Goal: Task Accomplishment & Management: Complete application form

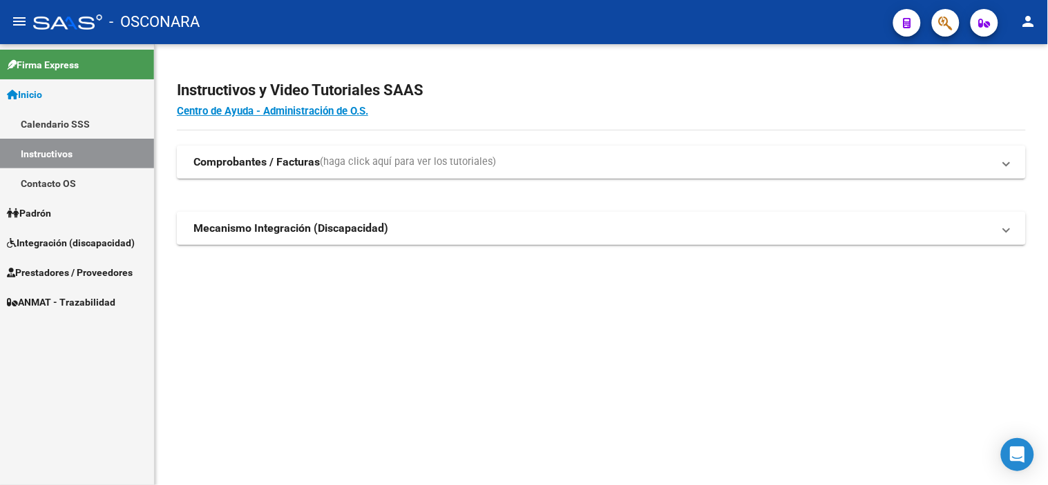
click at [62, 239] on span "Integración (discapacidad)" at bounding box center [71, 242] width 128 height 15
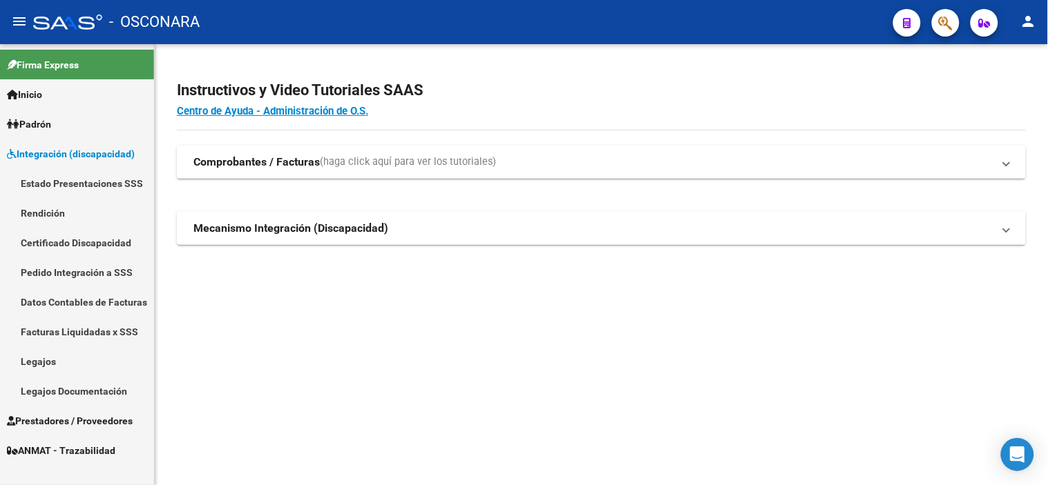
click at [56, 359] on link "Legajos" at bounding box center [77, 362] width 154 height 30
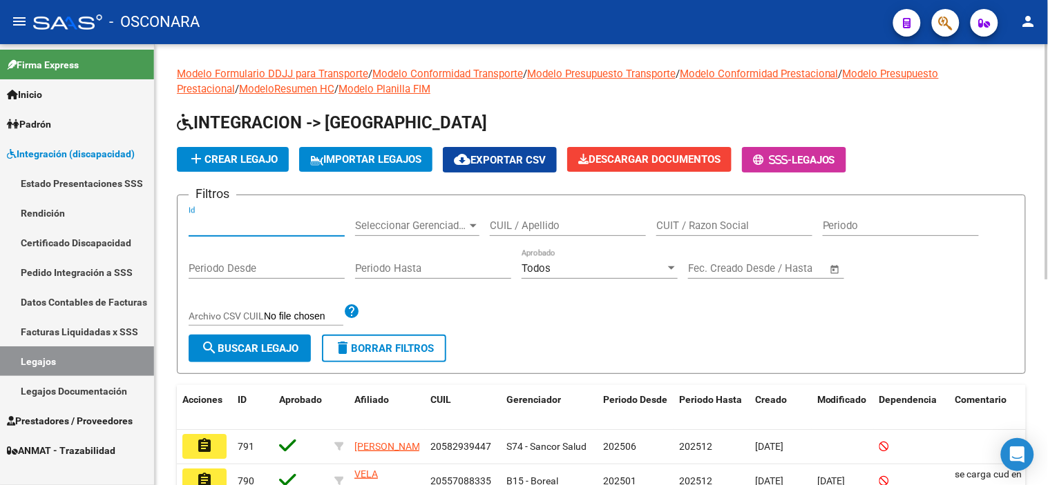
click at [312, 224] on input "Id" at bounding box center [267, 226] width 156 height 12
click at [85, 420] on span "Prestadores / Proveedores" at bounding box center [70, 421] width 126 height 15
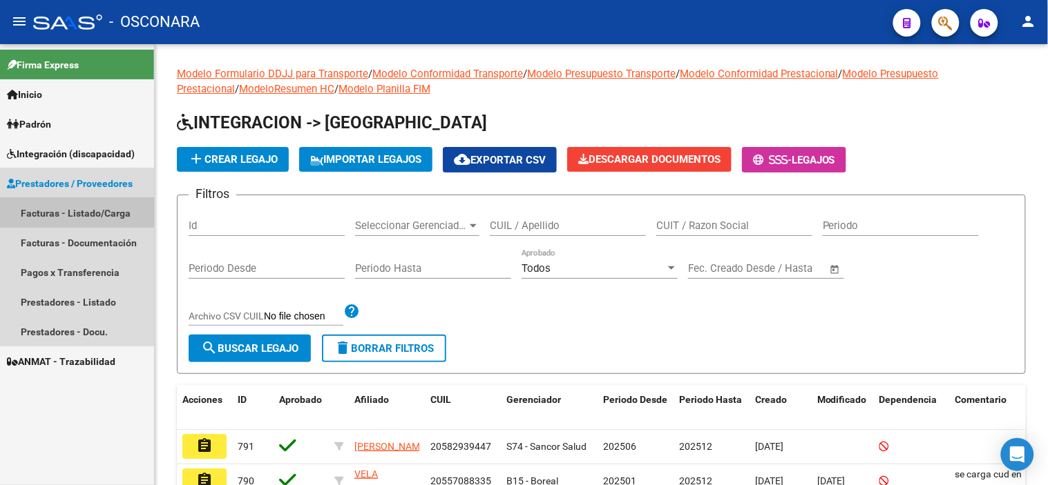
click at [90, 210] on link "Facturas - Listado/Carga" at bounding box center [77, 213] width 154 height 30
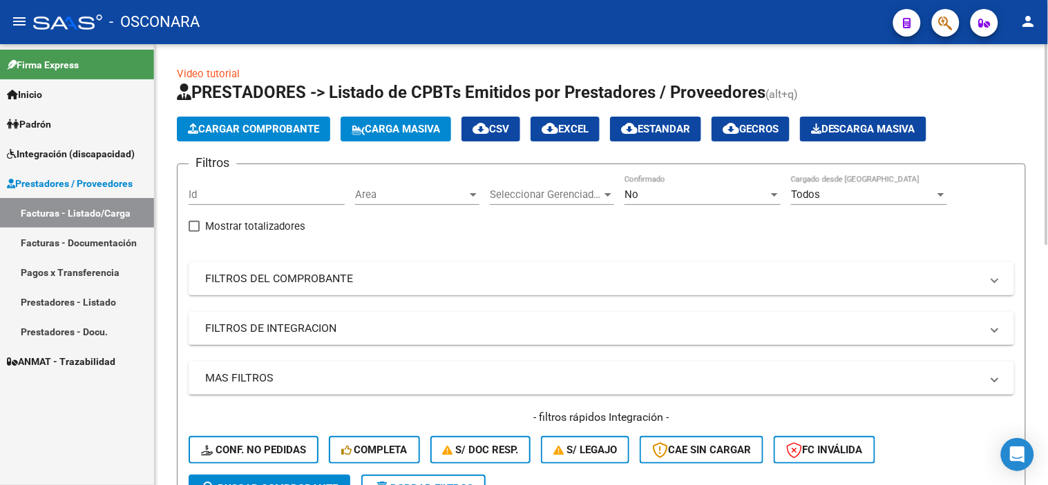
click at [678, 300] on div "Filtros Id Area Area Seleccionar Gerenciador Seleccionar Gerenciador No Confirm…" at bounding box center [601, 325] width 825 height 300
click at [679, 287] on mat-panel-title "FILTROS DEL COMPROBANTE" at bounding box center [592, 278] width 775 height 15
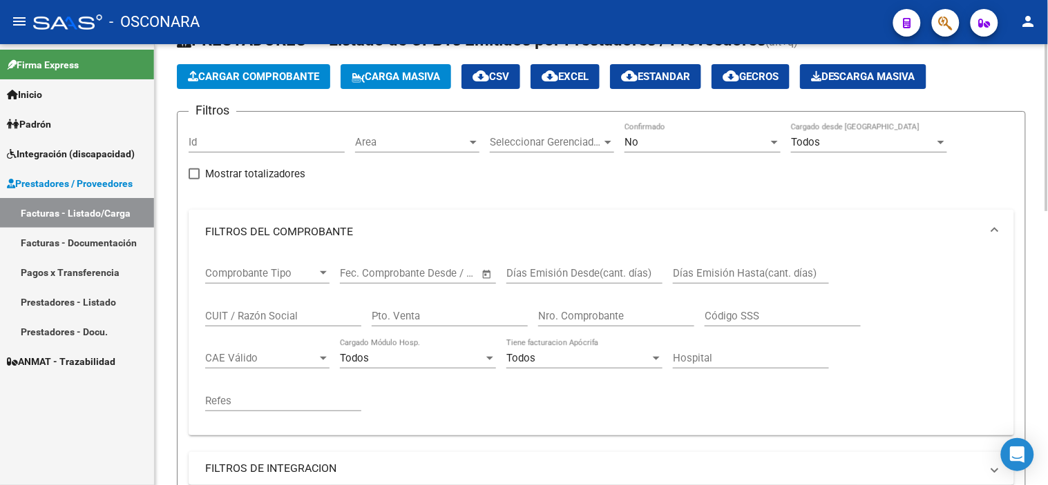
scroll to position [77, 0]
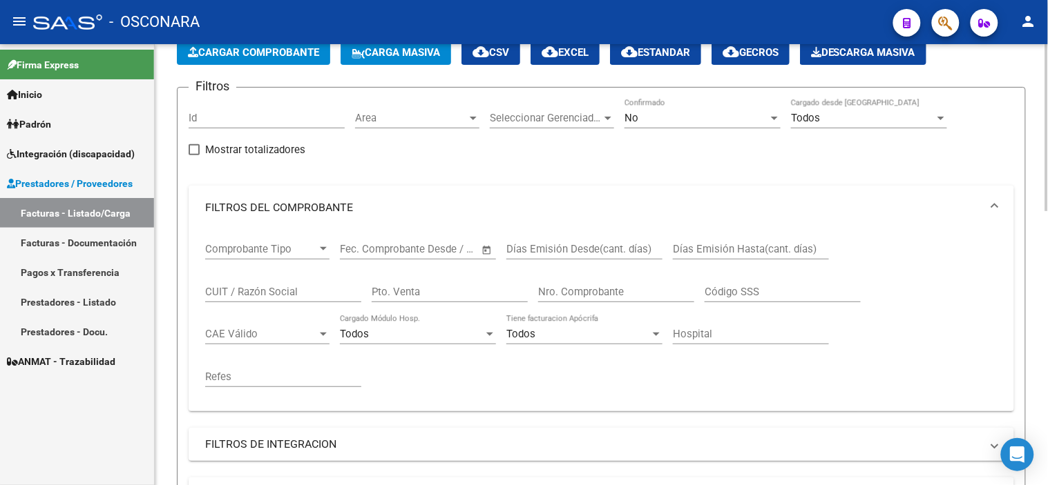
click at [284, 294] on input "CUIT / Razón Social" at bounding box center [283, 292] width 156 height 12
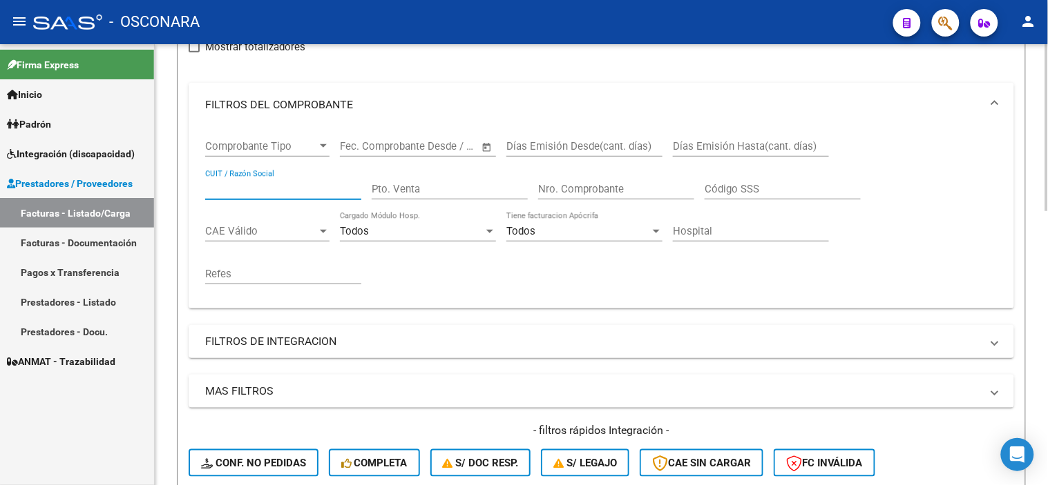
scroll to position [153, 0]
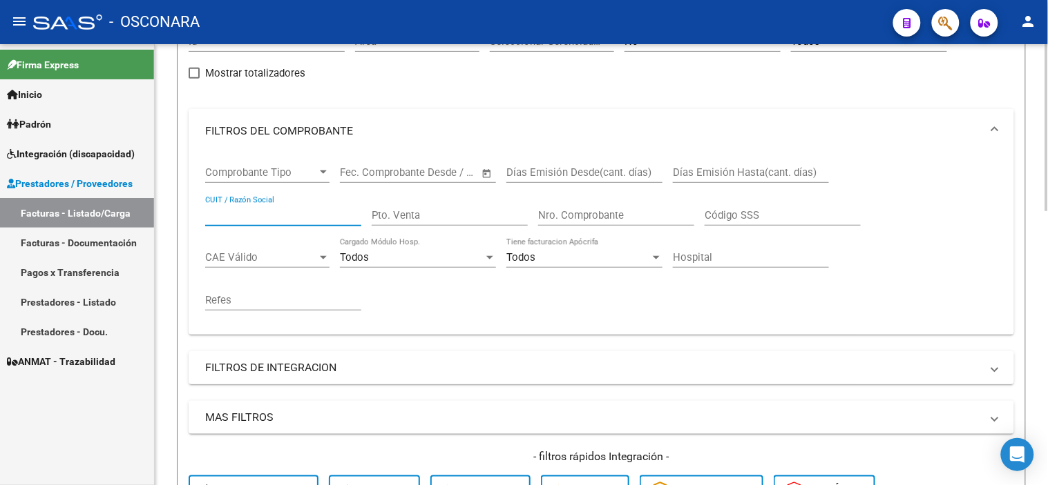
click at [334, 358] on mat-expansion-panel-header "FILTROS DE INTEGRACION" at bounding box center [601, 367] width 825 height 33
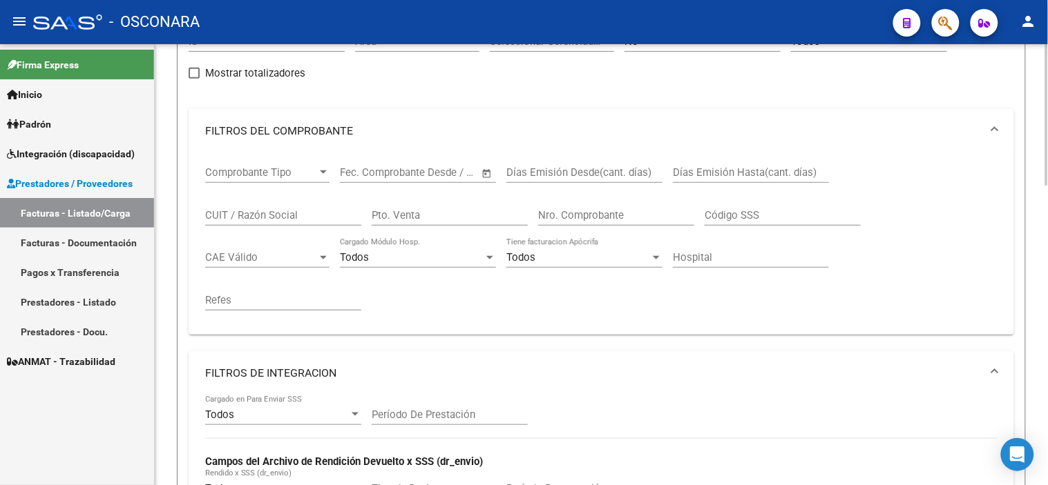
click at [334, 136] on mat-panel-title "FILTROS DEL COMPROBANTE" at bounding box center [592, 131] width 775 height 15
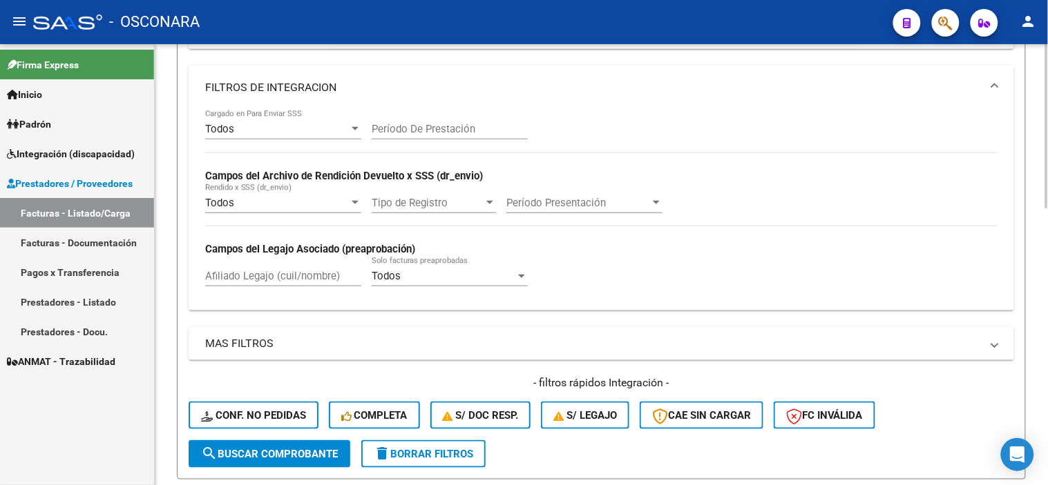
scroll to position [383, 0]
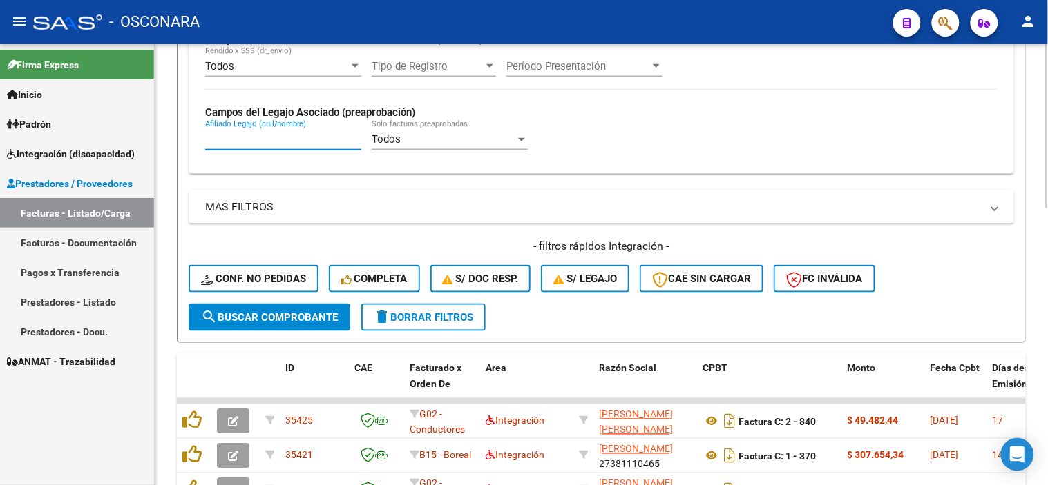
click at [281, 139] on input "Afiliado Legajo (cuil/nombre)" at bounding box center [283, 139] width 156 height 12
paste input "20506298106"
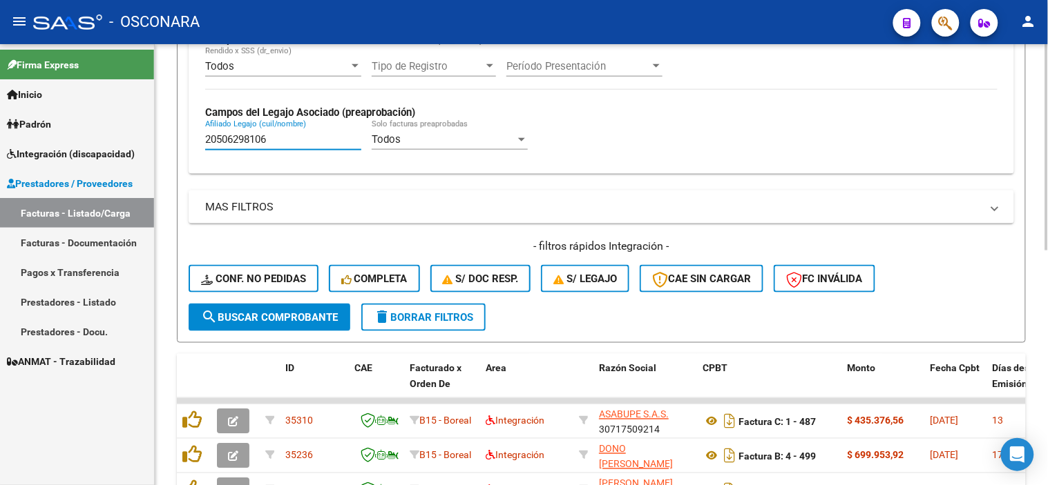
type input "20506298106"
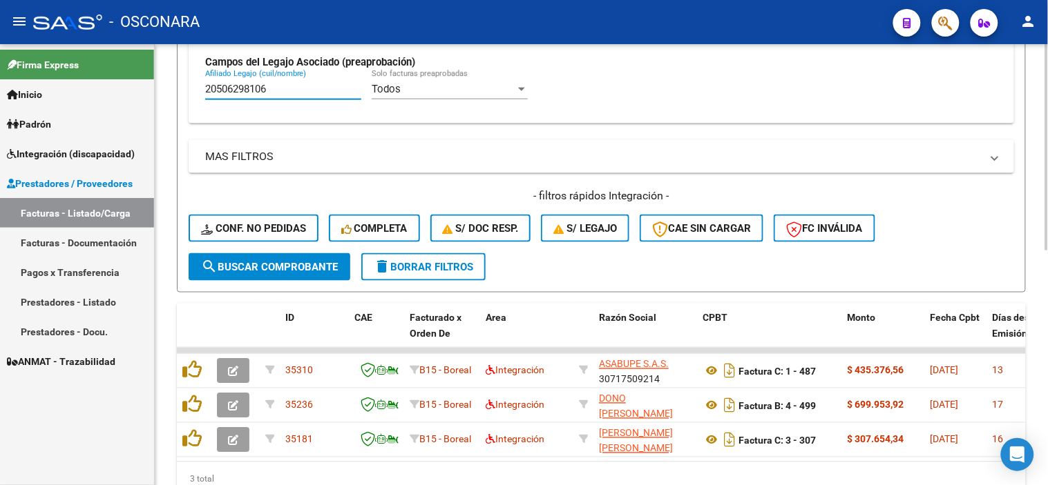
scroll to position [460, 0]
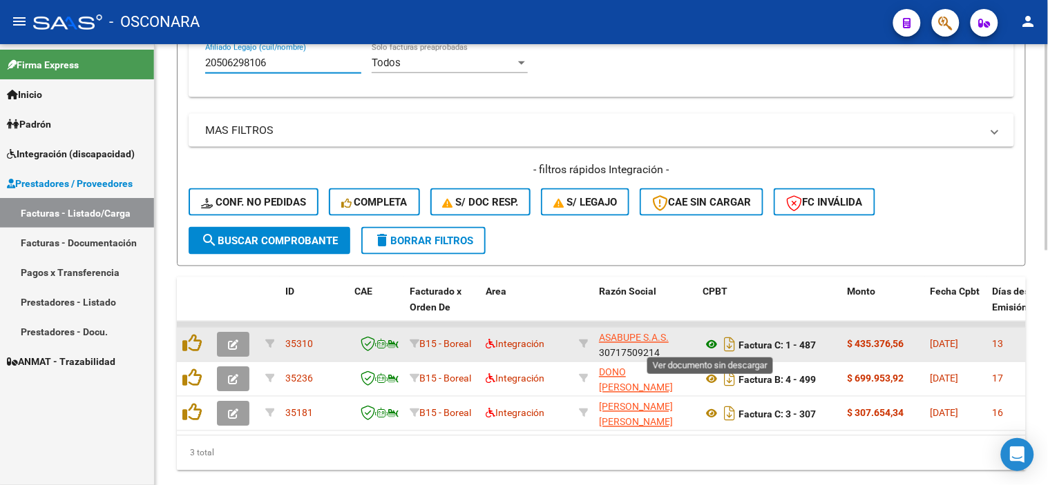
click at [708, 340] on icon at bounding box center [711, 345] width 18 height 17
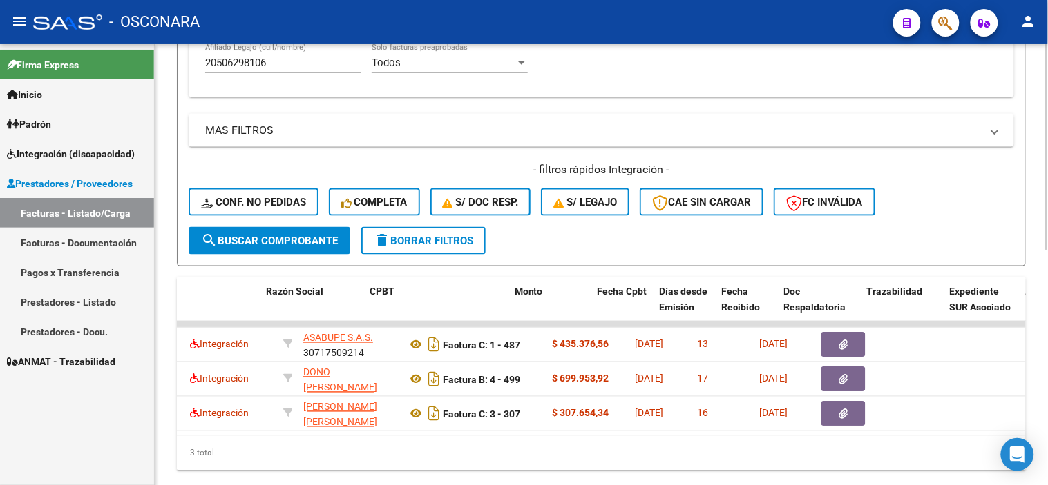
scroll to position [0, 346]
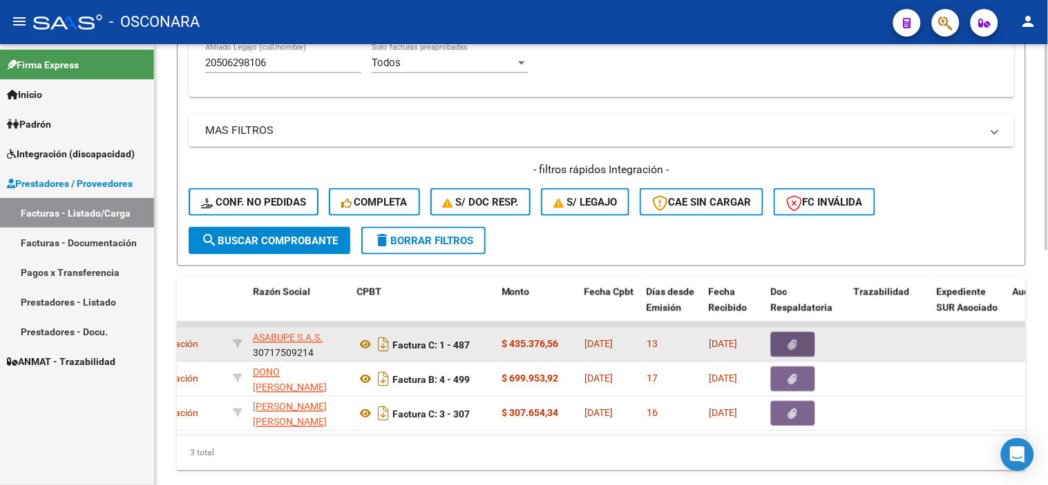
click at [801, 344] on button "button" at bounding box center [793, 345] width 44 height 25
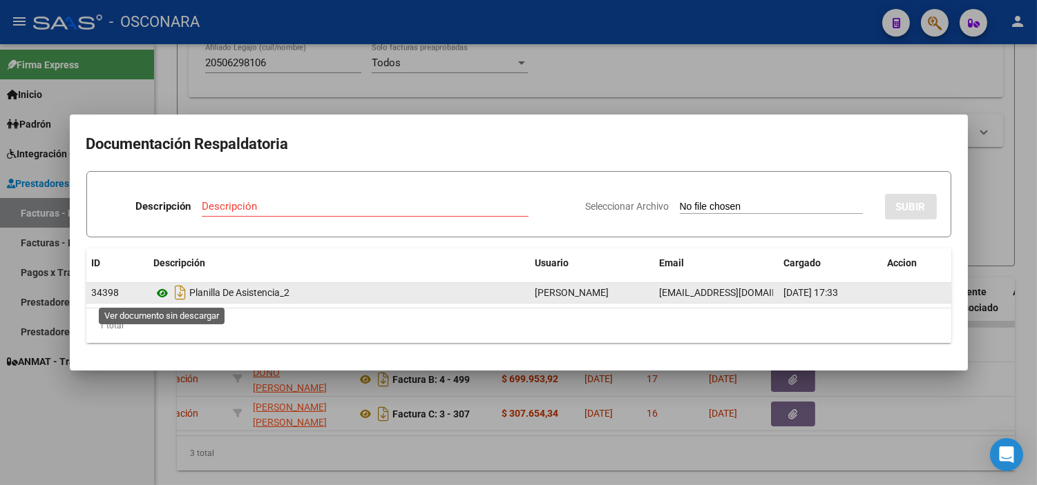
click at [162, 295] on icon at bounding box center [163, 293] width 18 height 17
click at [168, 294] on icon at bounding box center [163, 293] width 18 height 17
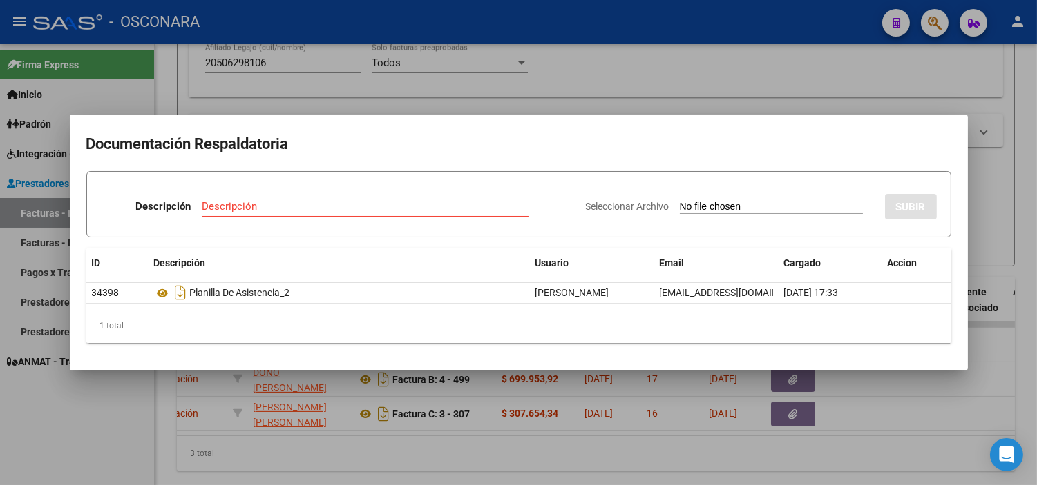
click at [354, 73] on div at bounding box center [518, 242] width 1037 height 485
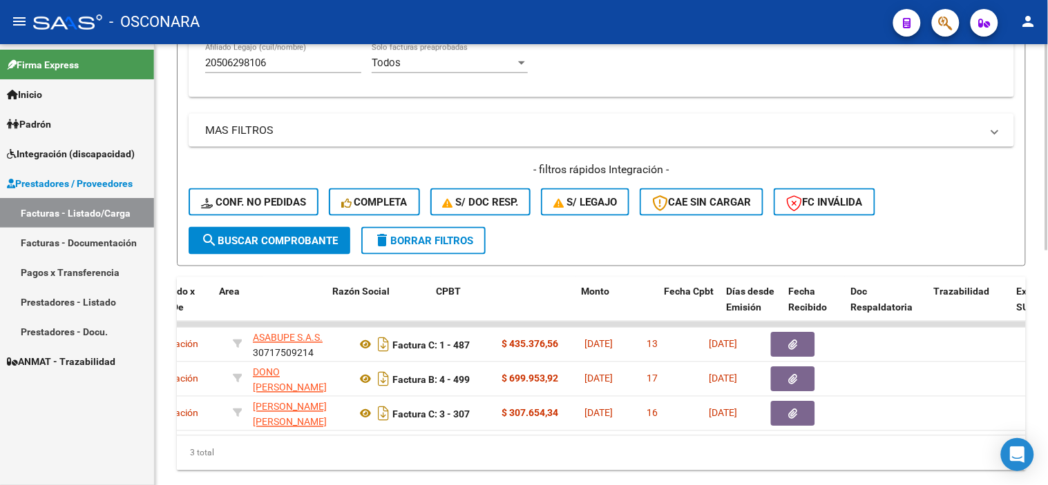
scroll to position [0, 0]
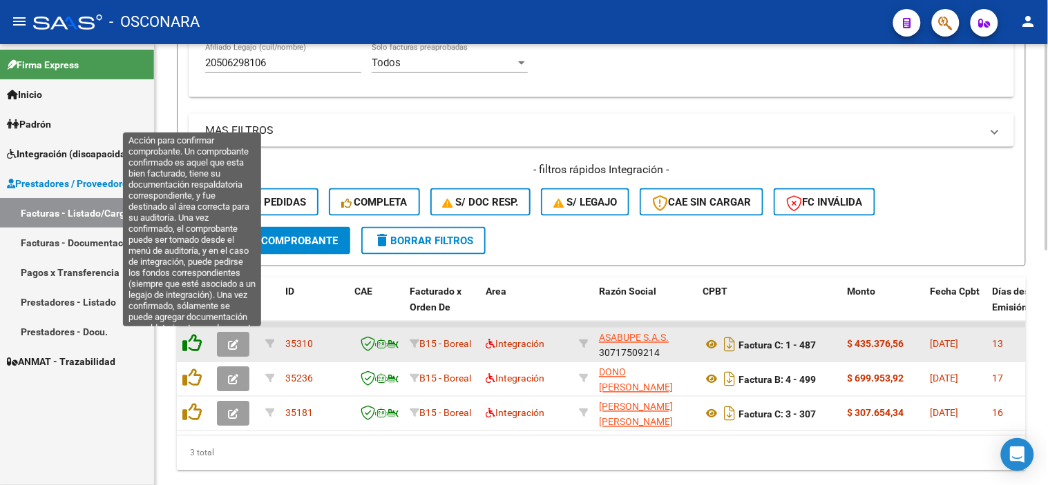
click at [193, 341] on icon at bounding box center [191, 343] width 19 height 19
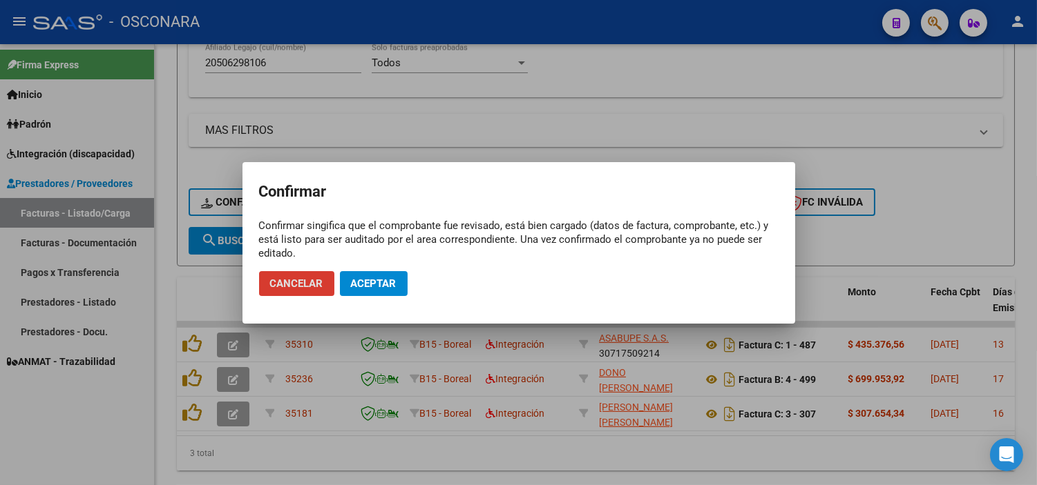
click at [377, 281] on span "Aceptar" at bounding box center [374, 284] width 46 height 12
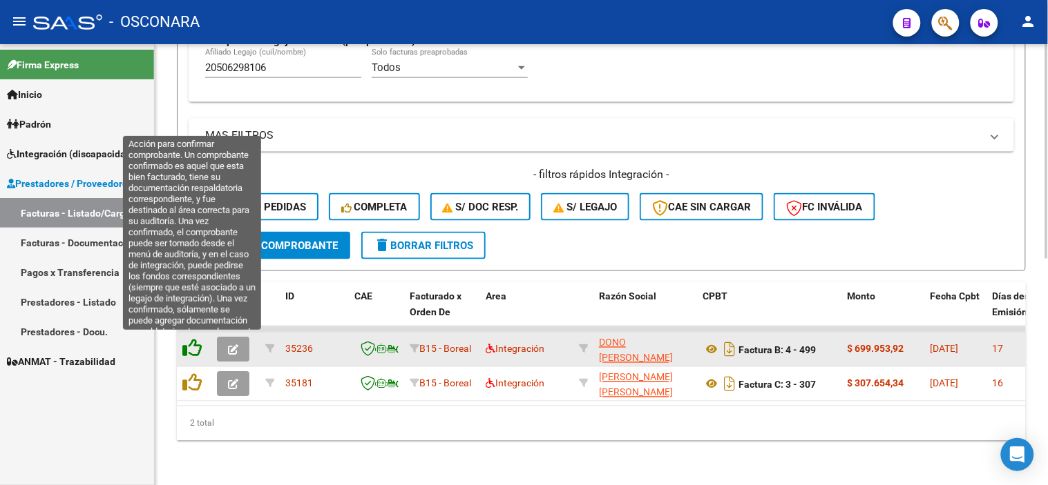
click at [195, 344] on icon at bounding box center [191, 348] width 19 height 19
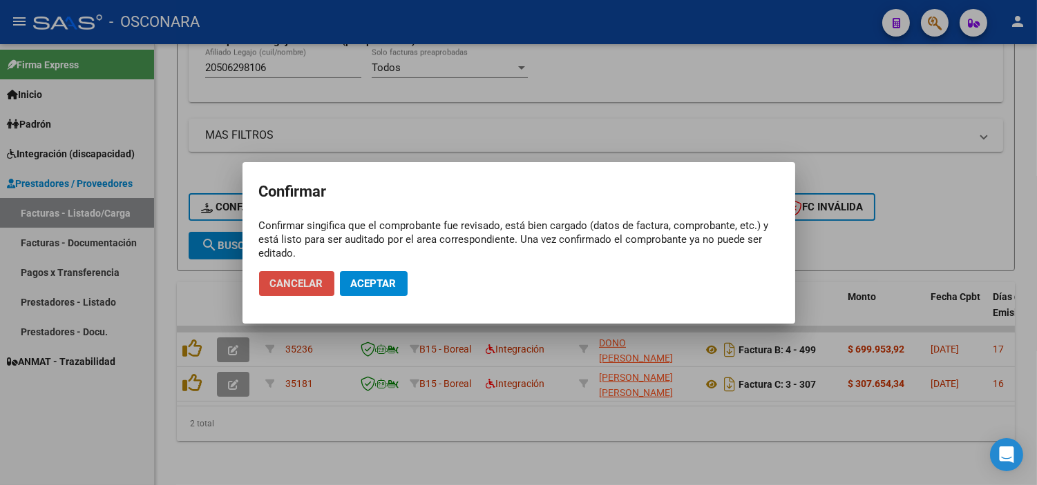
click at [298, 279] on span "Cancelar" at bounding box center [296, 284] width 53 height 12
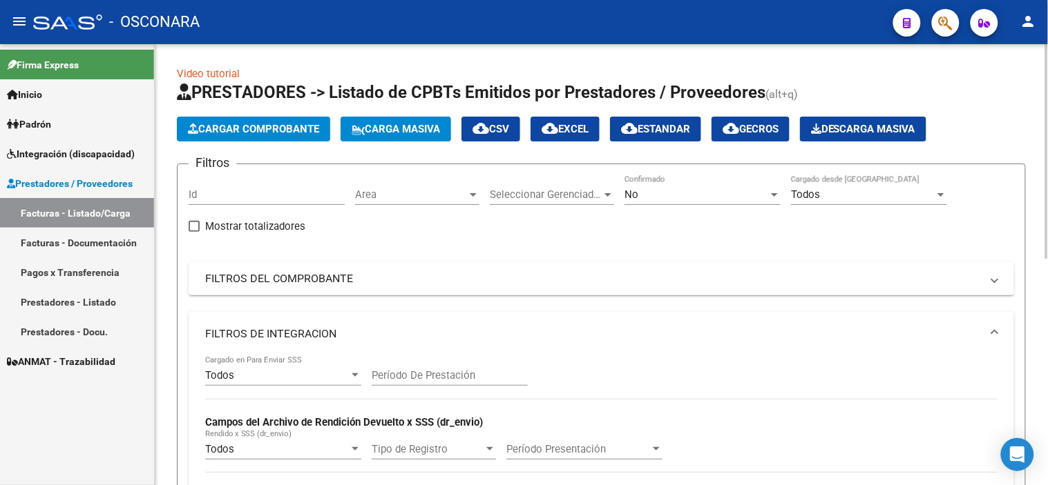
click at [644, 196] on div "No" at bounding box center [696, 195] width 144 height 12
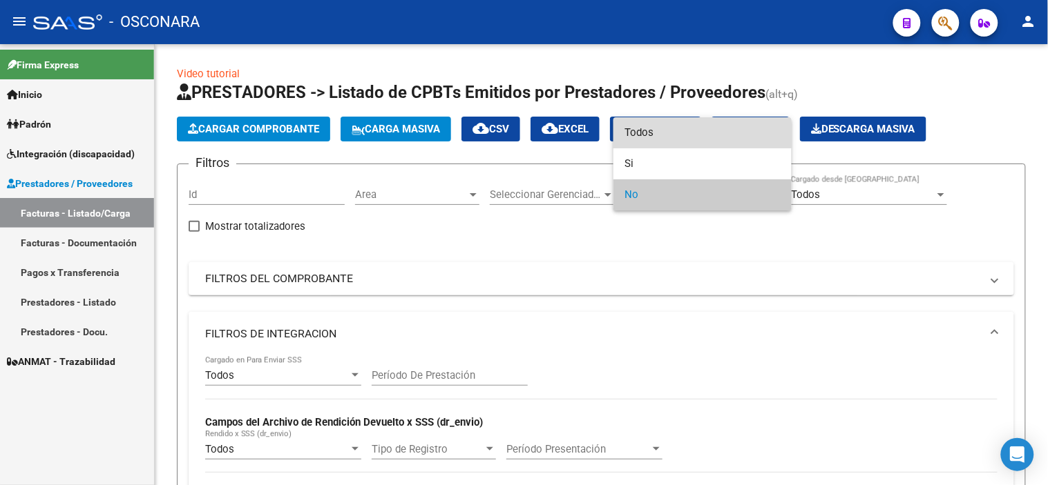
click at [654, 129] on span "Todos" at bounding box center [702, 132] width 156 height 31
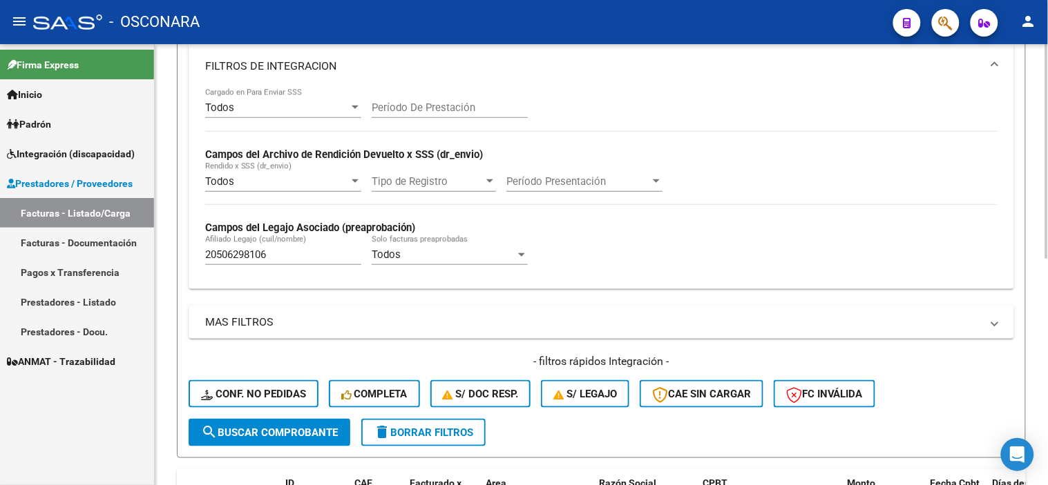
scroll to position [383, 0]
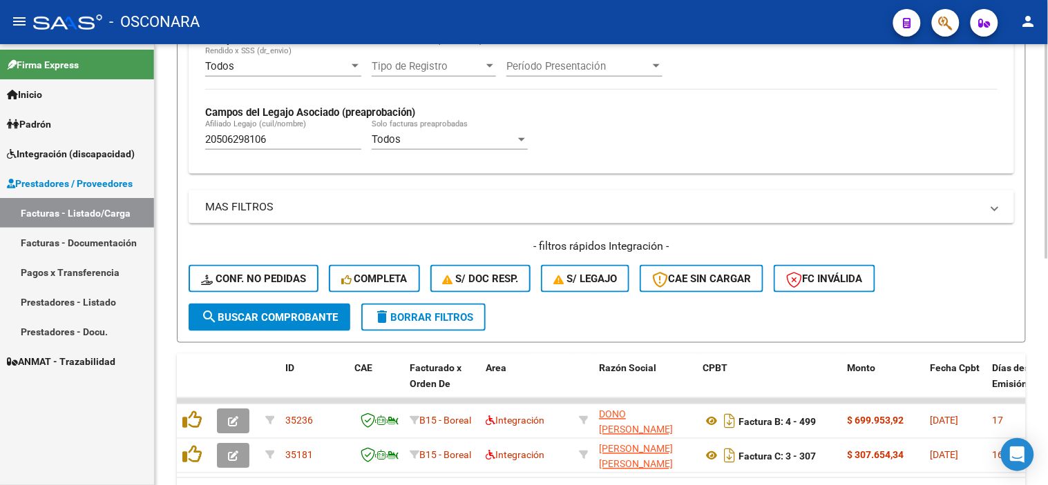
click at [305, 139] on input "20506298106" at bounding box center [283, 139] width 156 height 12
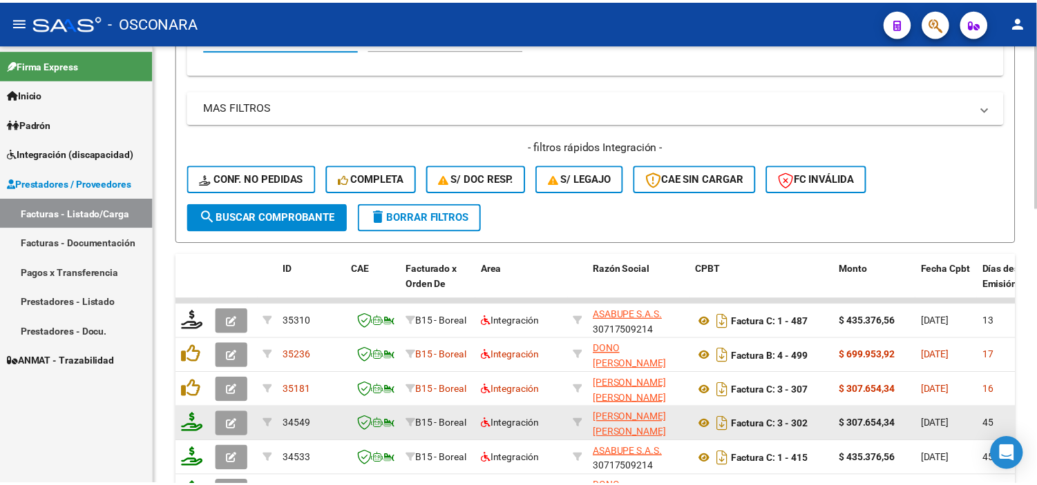
scroll to position [460, 0]
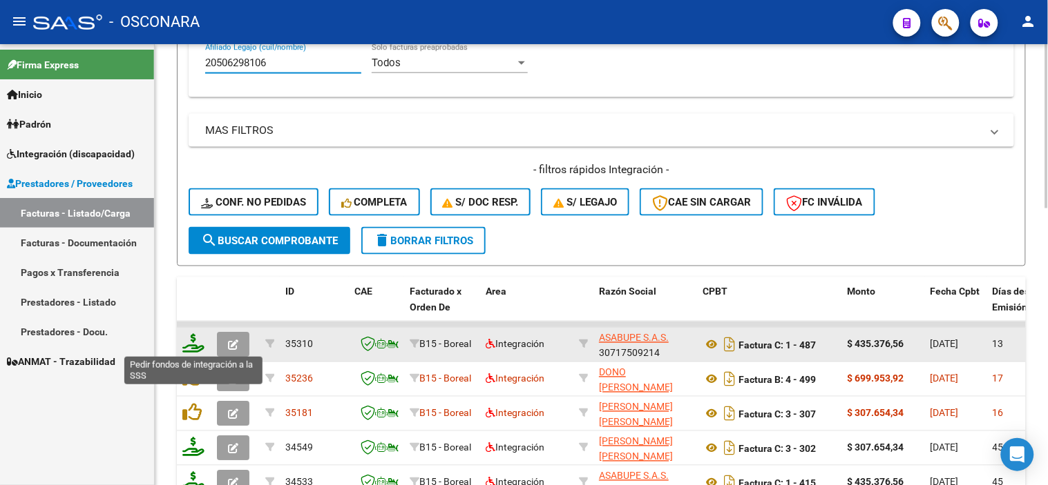
click at [193, 341] on icon at bounding box center [193, 343] width 22 height 19
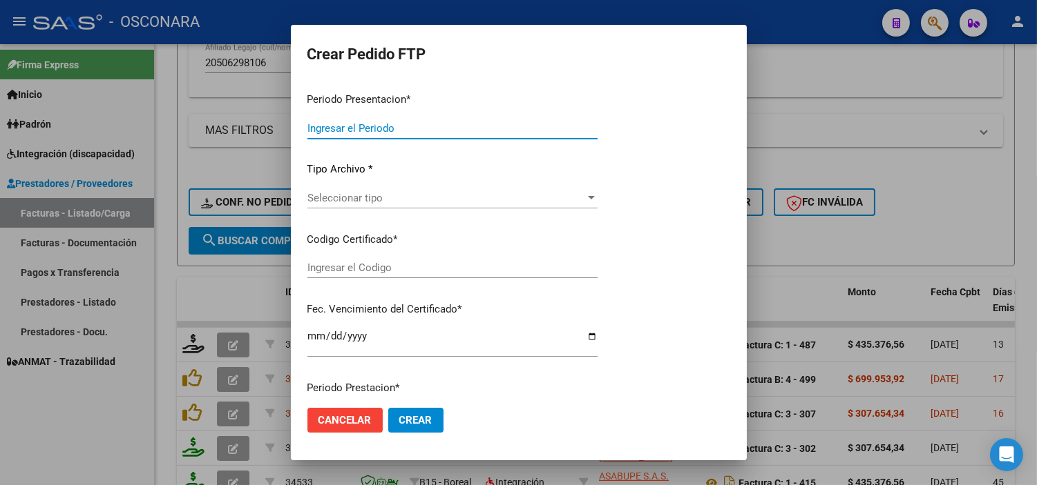
type input "202508"
type input "$ 435.376,56"
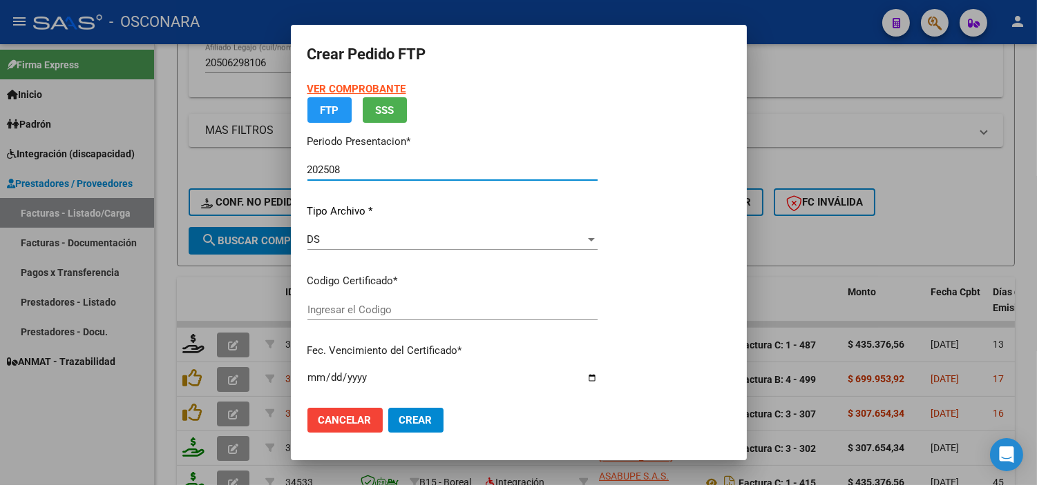
type input "ARG02-00050629810-20241014-20291014"
type input "[DATE]"
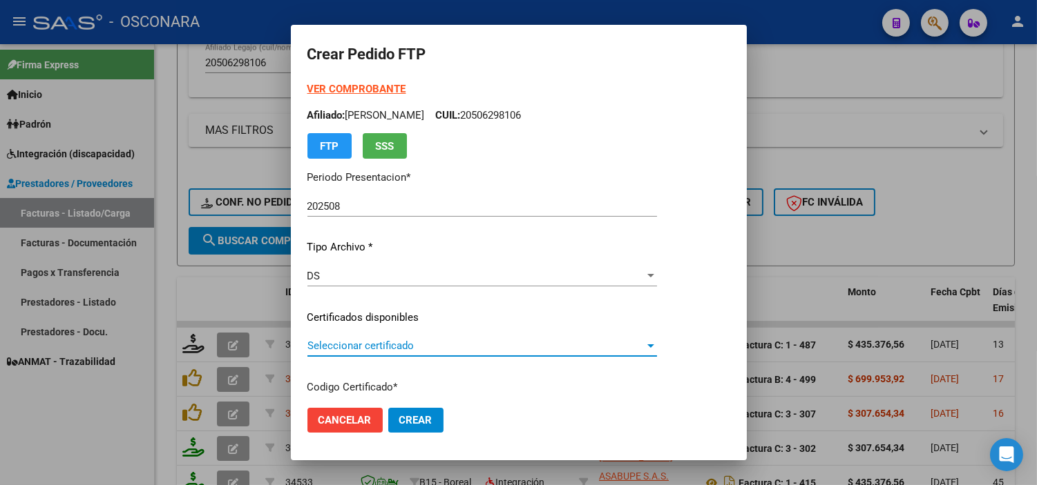
click at [405, 342] on span "Seleccionar certificado" at bounding box center [475, 346] width 337 height 12
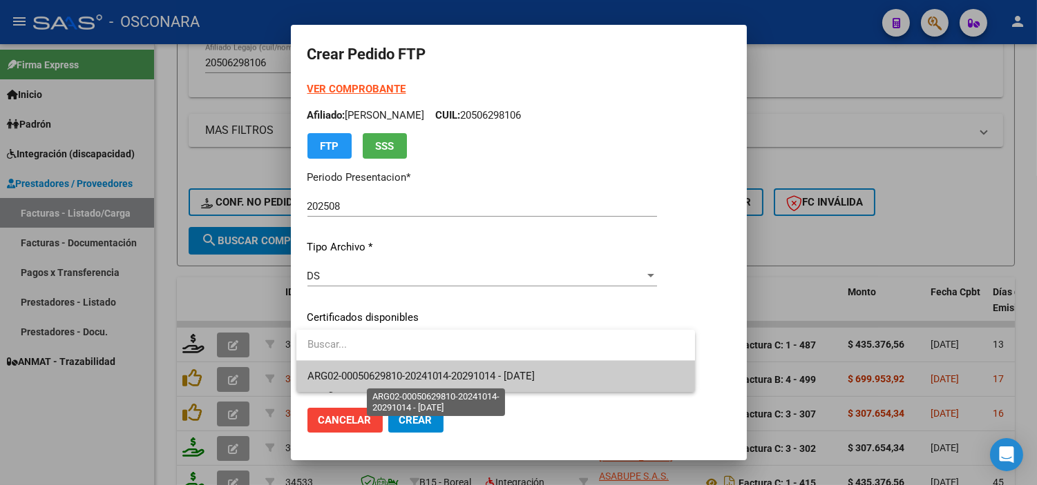
click at [426, 378] on span "ARG02-00050629810-20241014-20291014 - [DATE]" at bounding box center [421, 376] width 228 height 12
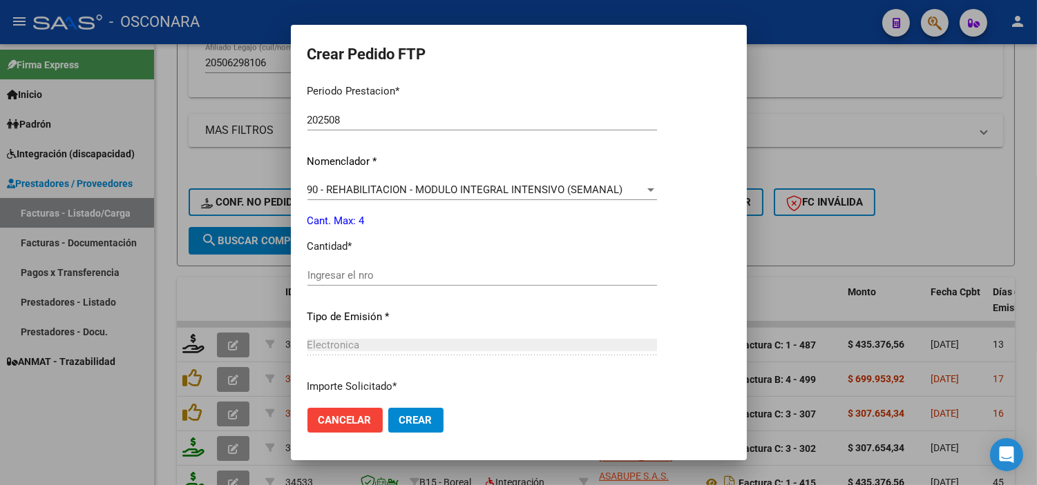
click at [346, 277] on input "Ingresar el nro" at bounding box center [481, 275] width 349 height 12
type input "4"
click at [359, 302] on div "Periodo Prestacion * 202508 Ingresar el Periodo Prestacion Nomenclador * 90 - R…" at bounding box center [481, 290] width 349 height 435
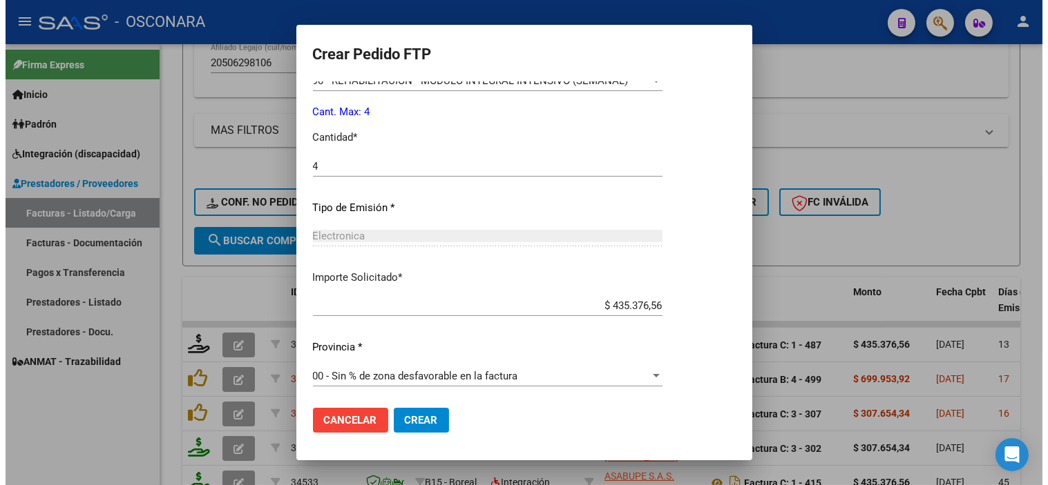
scroll to position [570, 0]
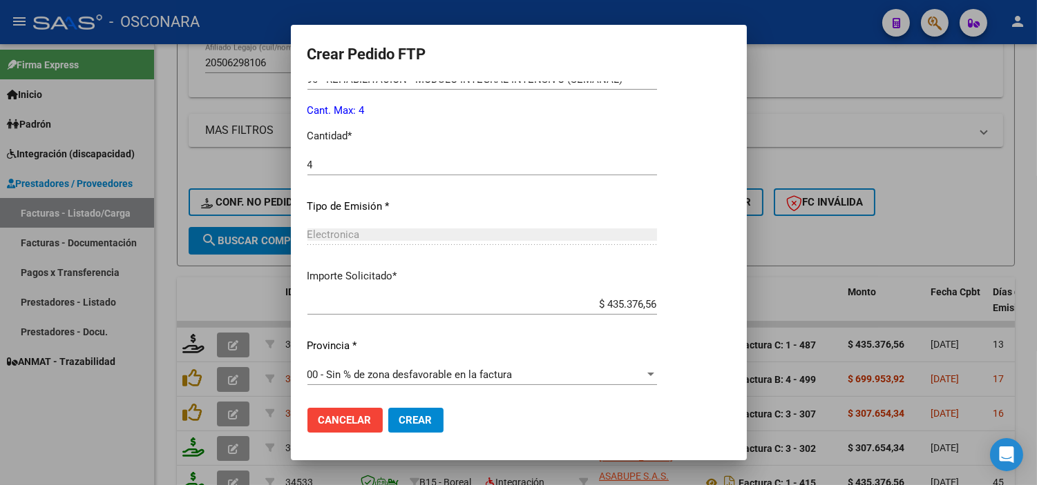
click at [413, 417] on span "Crear" at bounding box center [415, 420] width 33 height 12
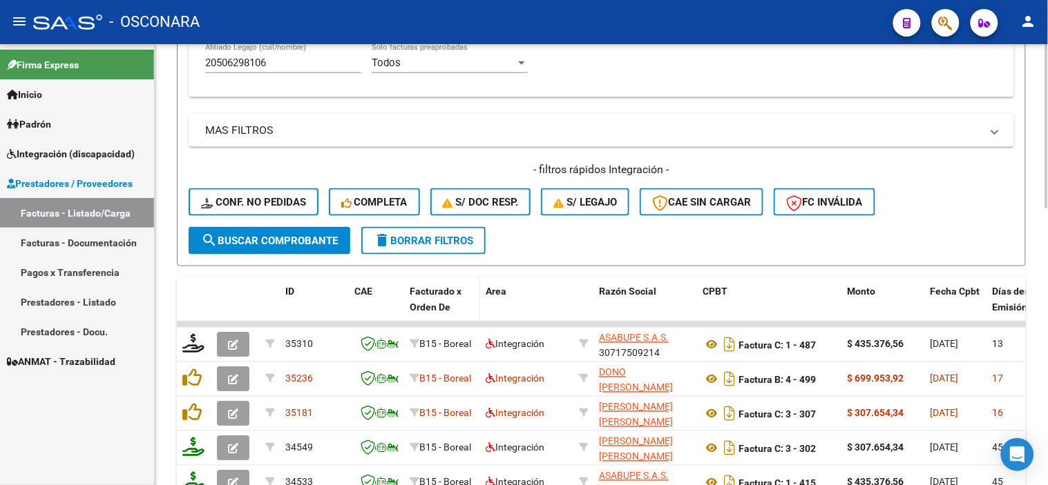
scroll to position [537, 0]
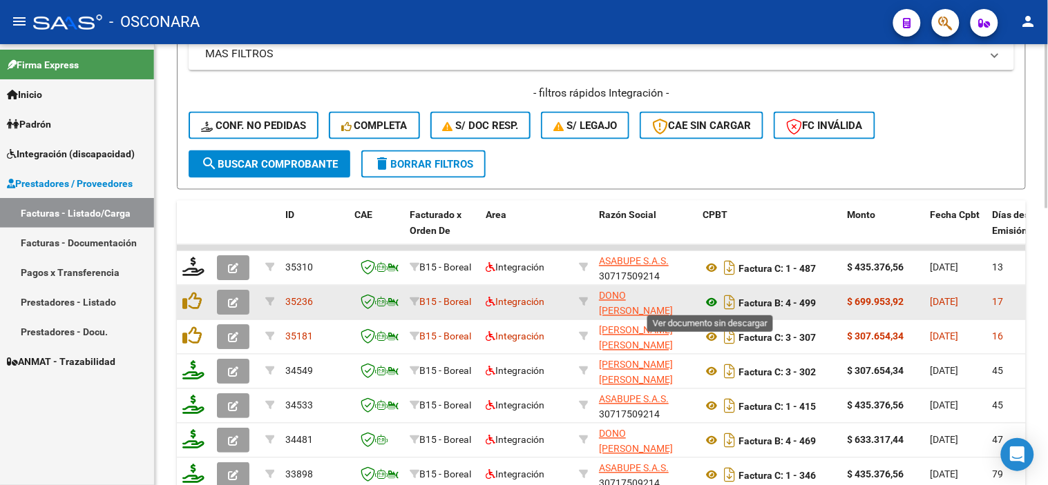
click at [708, 305] on icon at bounding box center [711, 303] width 18 height 17
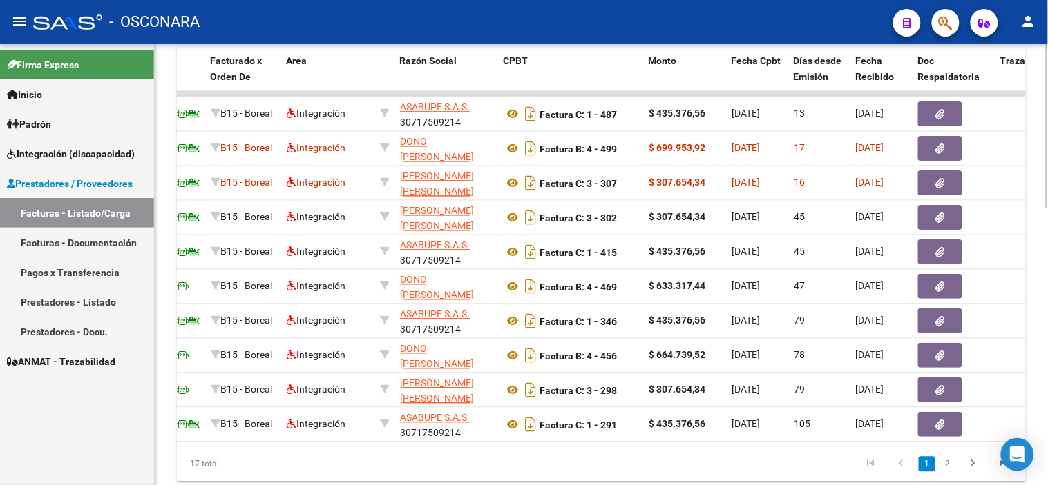
scroll to position [0, 166]
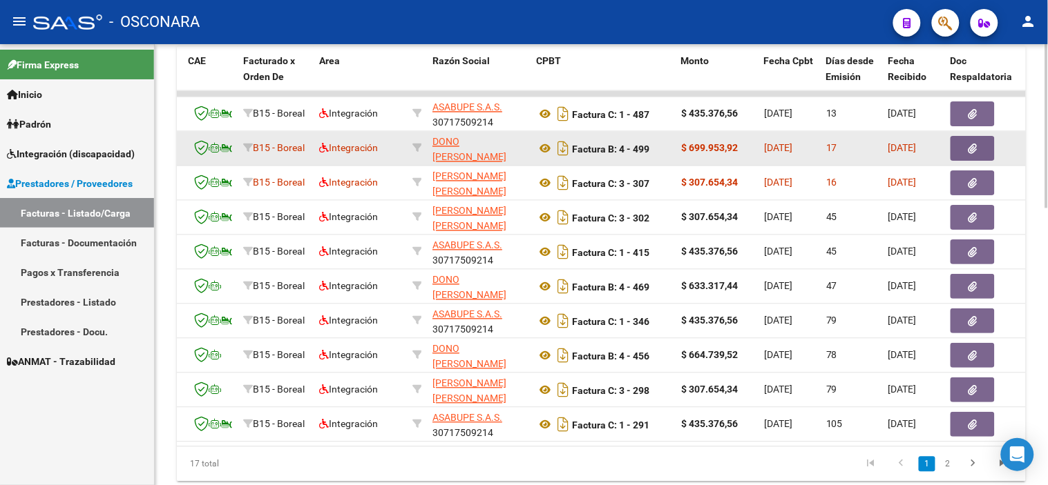
click at [979, 146] on button "button" at bounding box center [972, 149] width 44 height 25
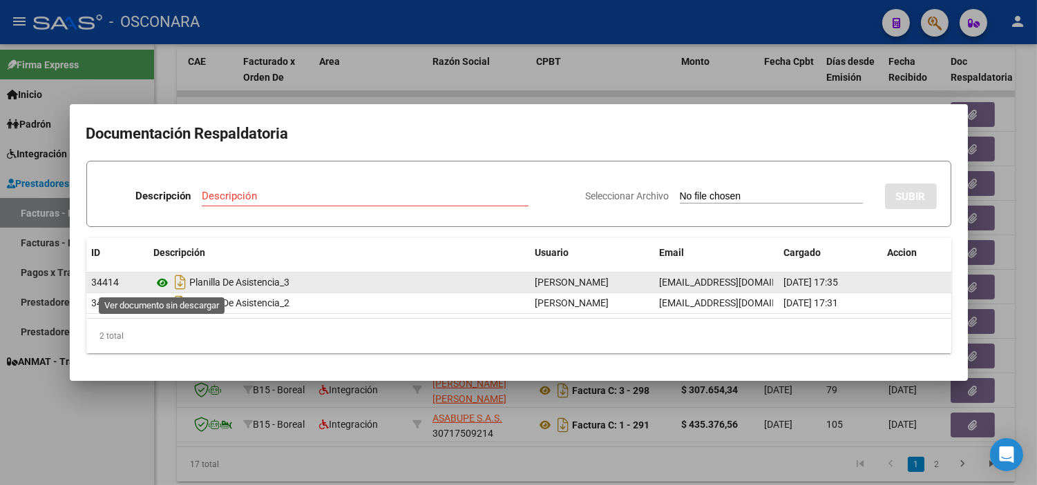
click at [157, 285] on icon at bounding box center [163, 283] width 18 height 17
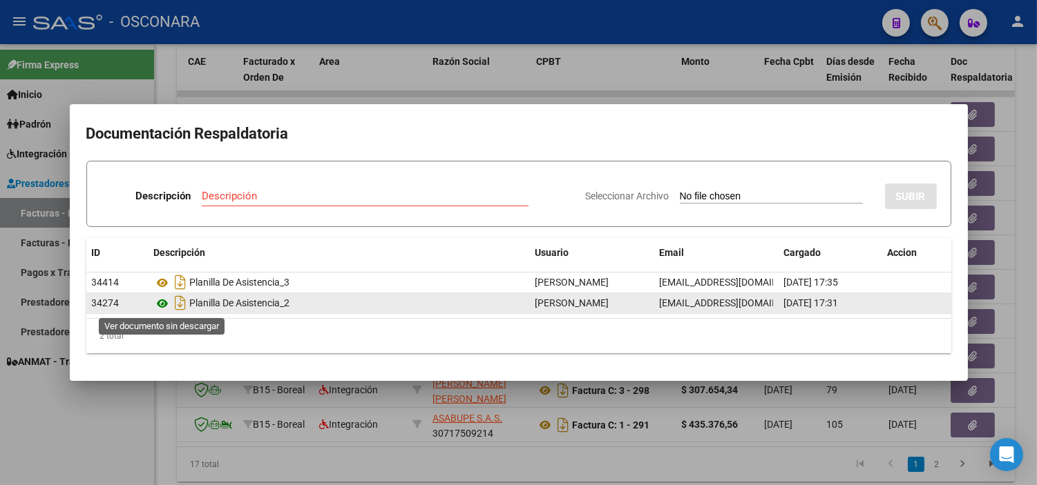
click at [161, 302] on icon at bounding box center [163, 304] width 18 height 17
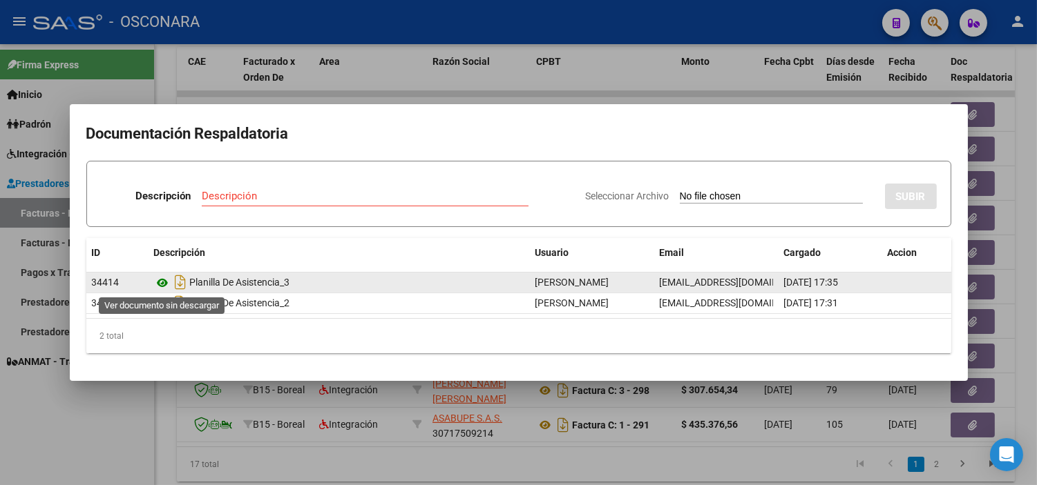
click at [162, 282] on icon at bounding box center [163, 283] width 18 height 17
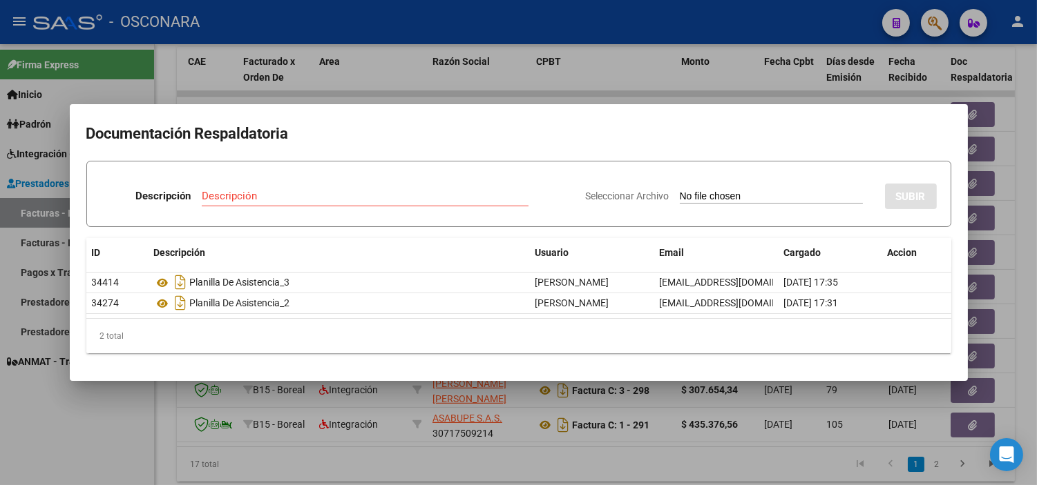
click at [382, 78] on div at bounding box center [518, 242] width 1037 height 485
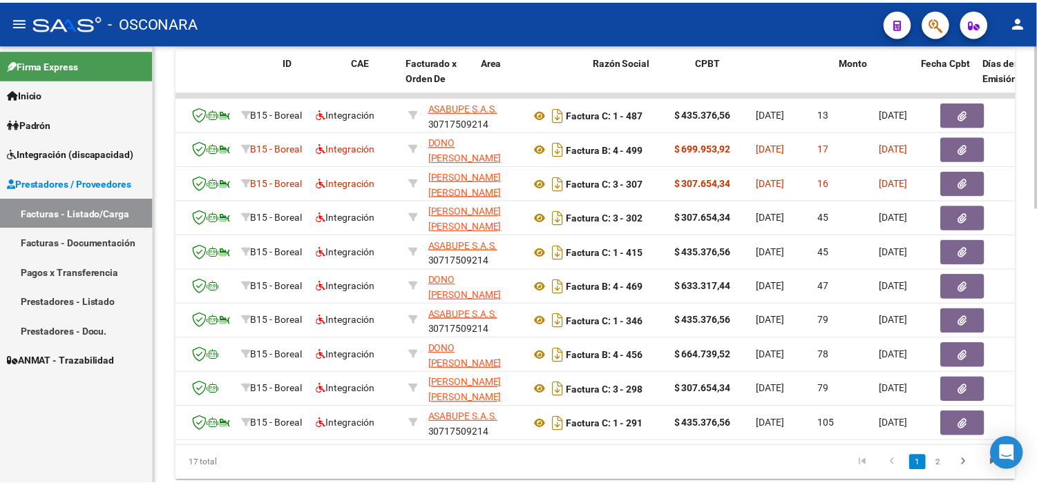
scroll to position [0, 0]
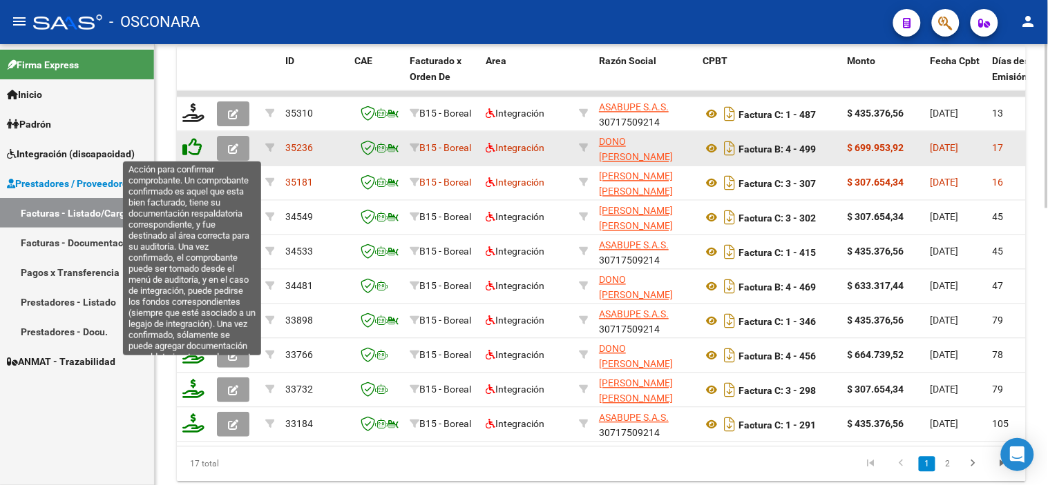
click at [191, 142] on icon at bounding box center [191, 147] width 19 height 19
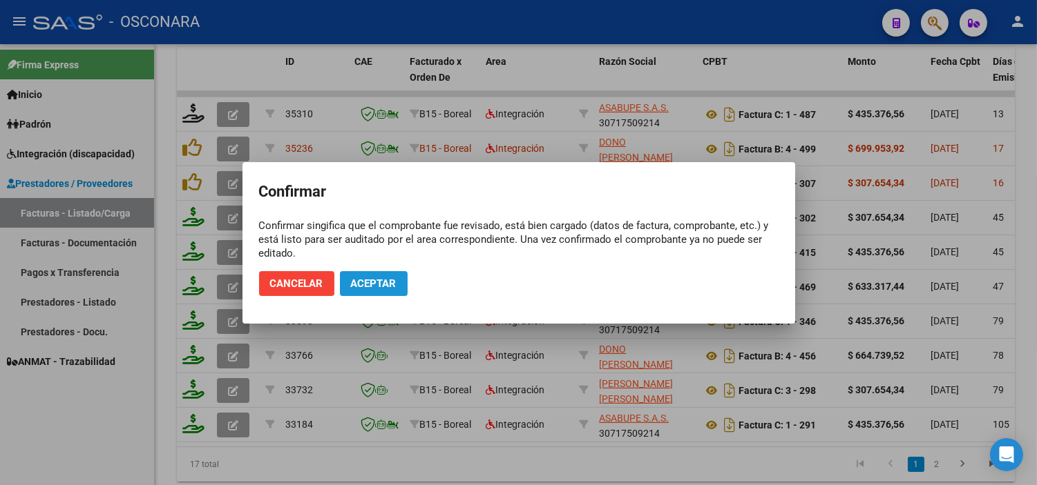
click at [371, 286] on span "Aceptar" at bounding box center [374, 284] width 46 height 12
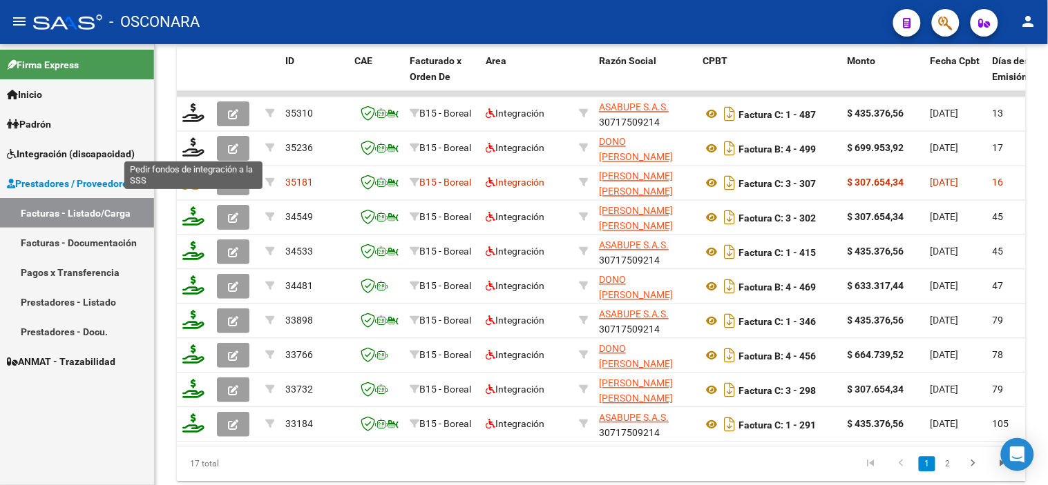
click at [189, 149] on icon at bounding box center [193, 147] width 22 height 19
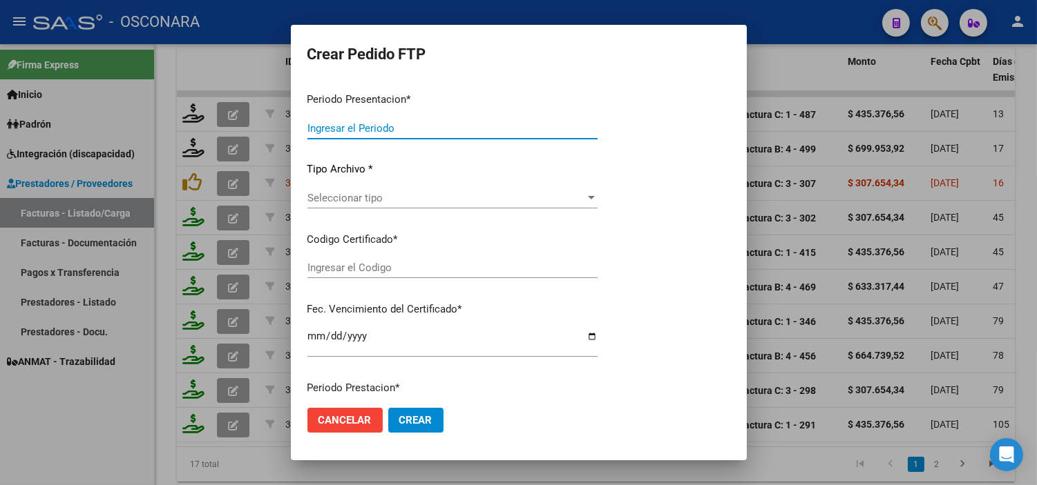
type input "202508"
type input "$ 699.953,92"
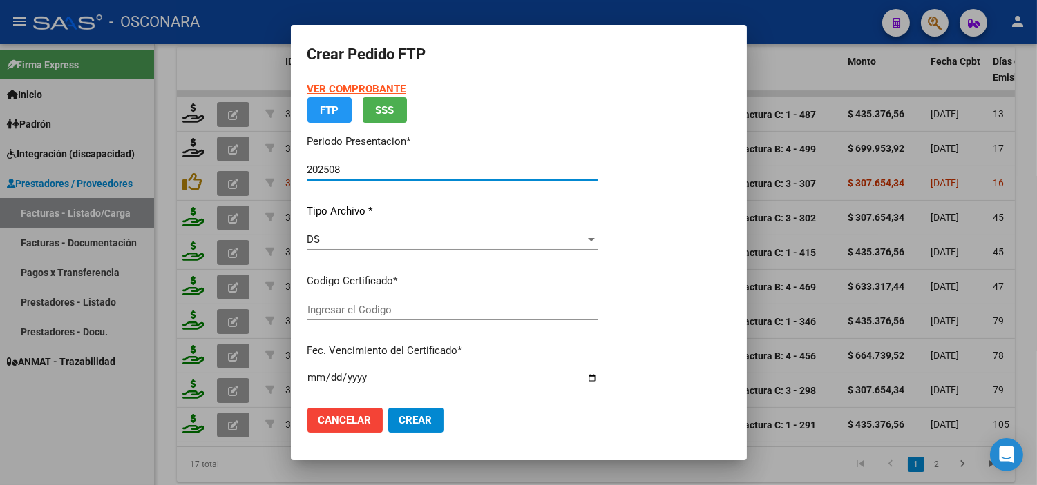
type input "ARG02-00050629810-20241014-20291014"
type input "[DATE]"
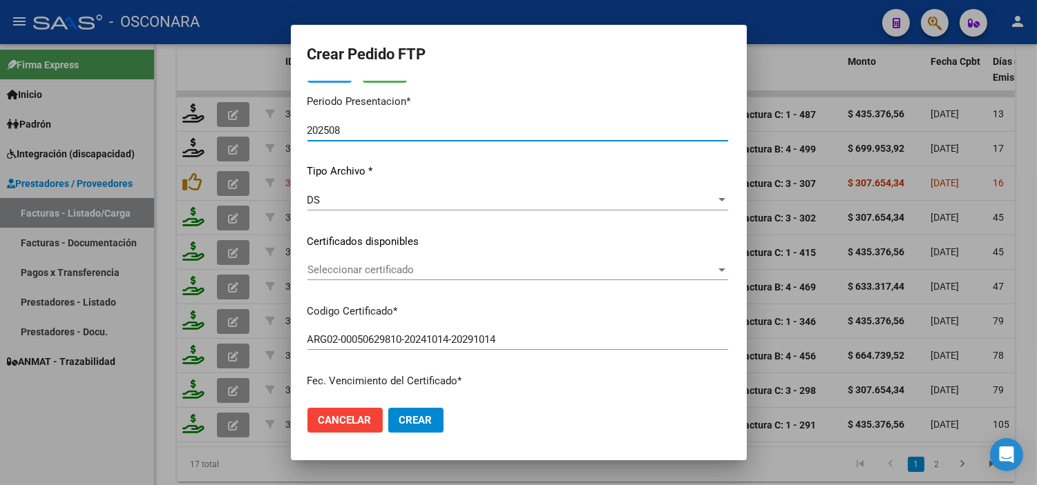
scroll to position [77, 0]
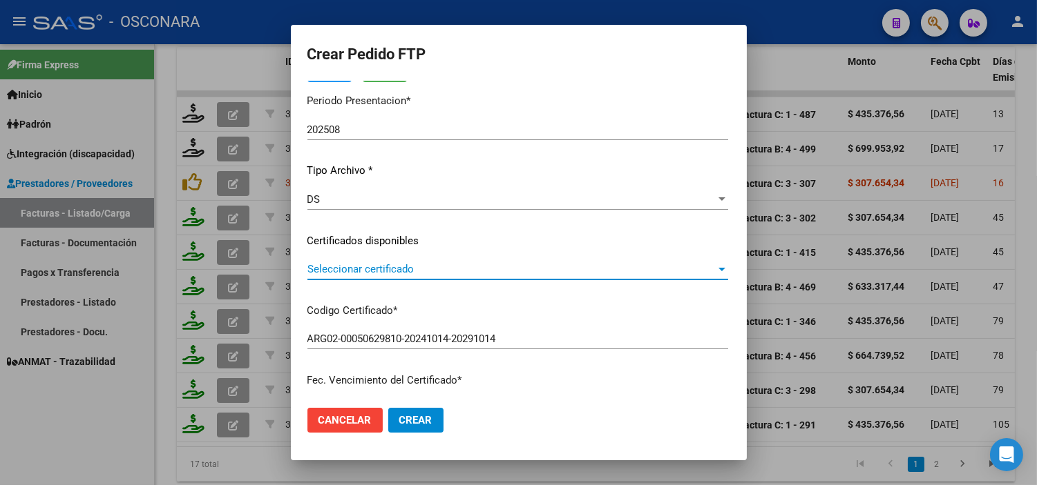
click at [445, 268] on span "Seleccionar certificado" at bounding box center [511, 269] width 408 height 12
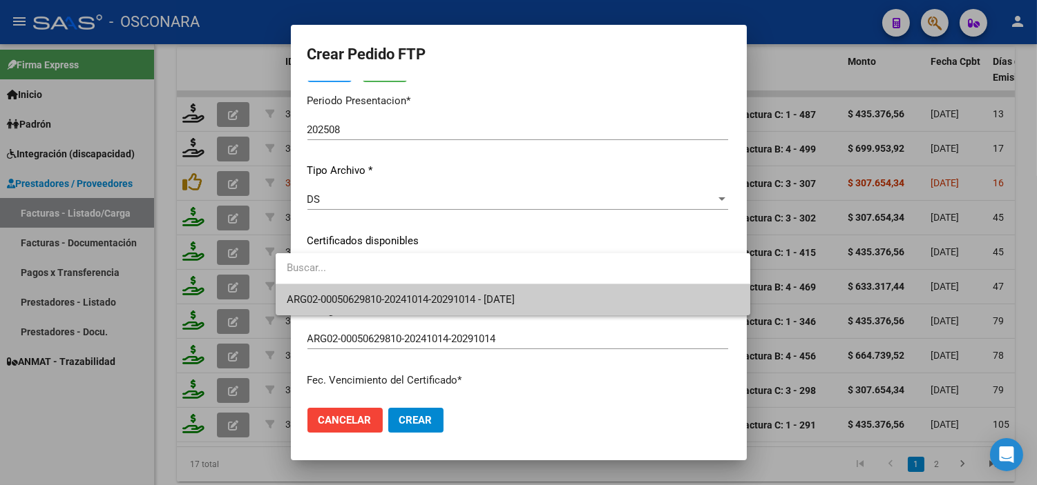
click at [383, 307] on span "ARG02-00050629810-20241014-20291014 - [DATE]" at bounding box center [513, 300] width 452 height 31
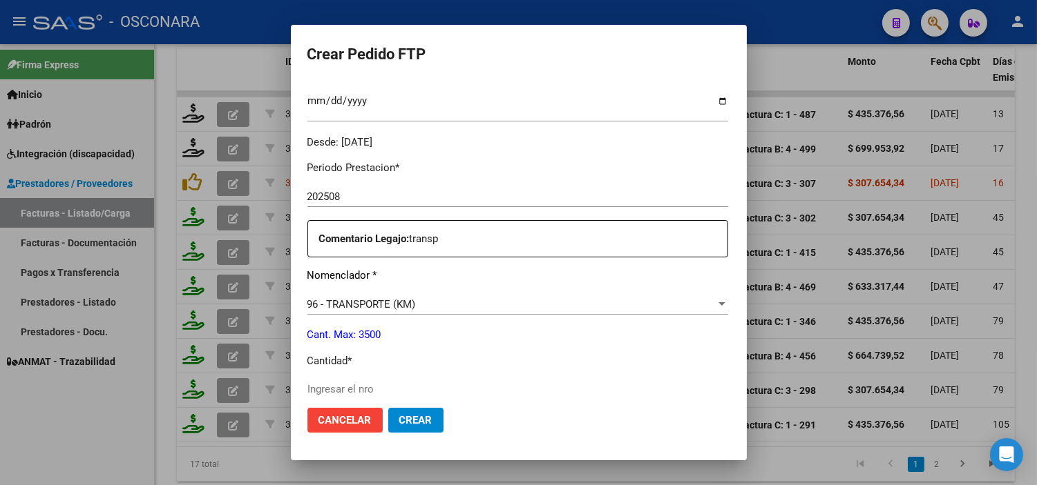
scroll to position [460, 0]
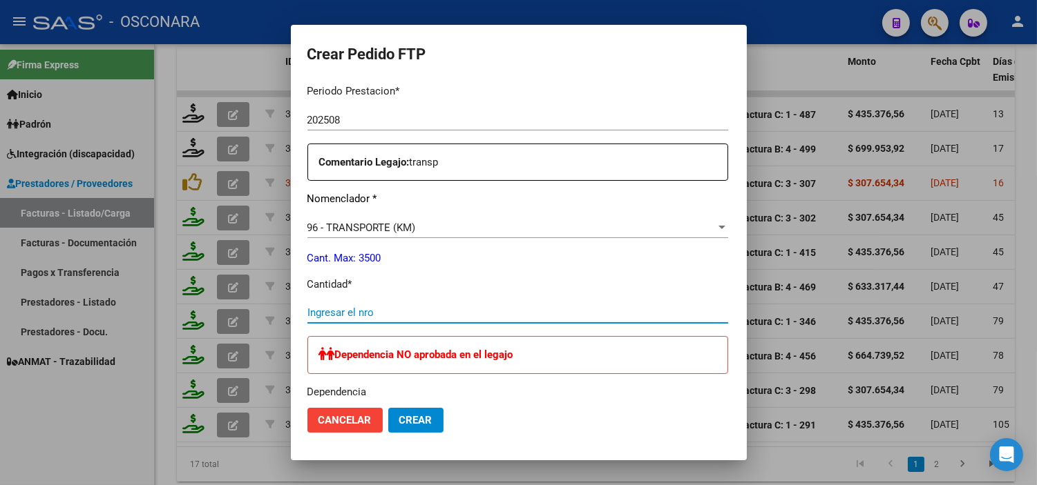
click at [371, 316] on input "Ingresar el nro" at bounding box center [517, 313] width 421 height 12
type input "1292"
click at [559, 331] on div "1292 Ingresar el nro" at bounding box center [517, 319] width 421 height 34
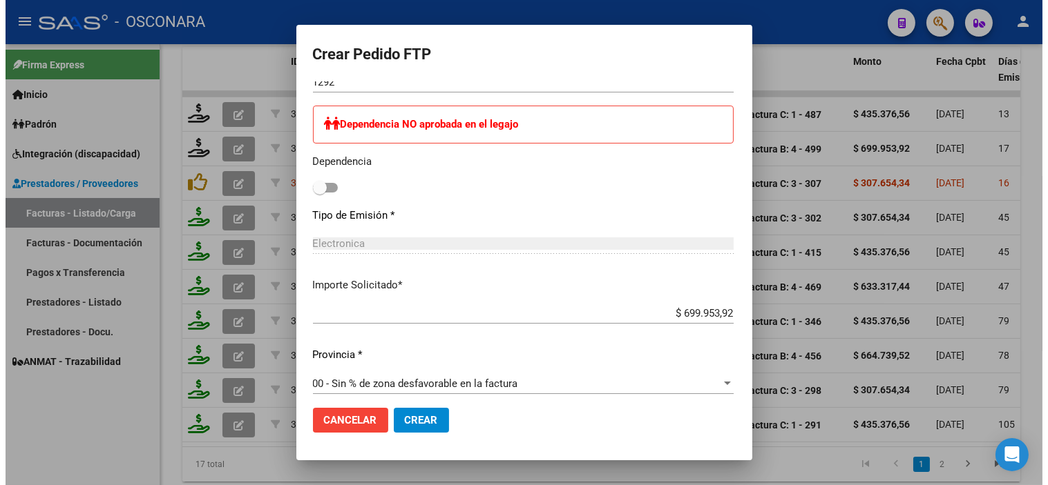
scroll to position [839, 0]
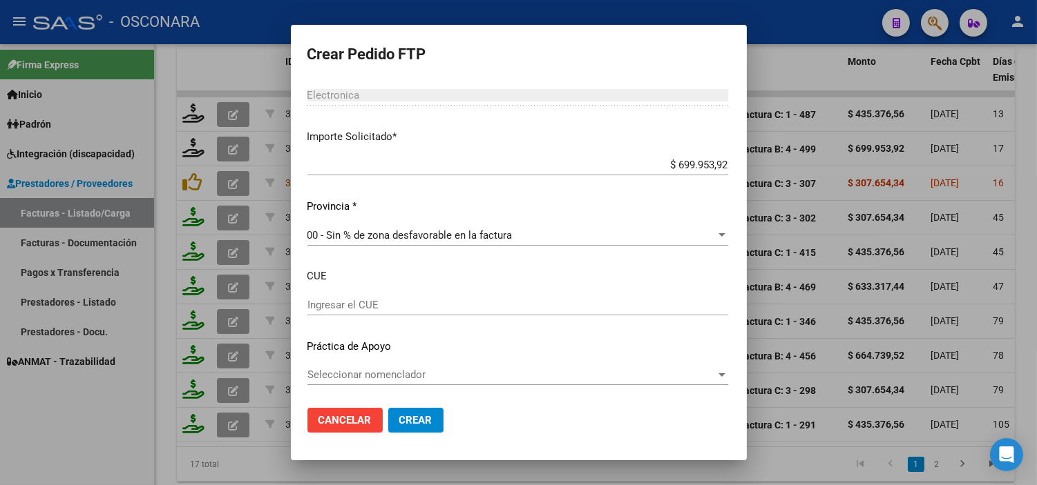
click at [388, 427] on button "Crear" at bounding box center [415, 420] width 55 height 25
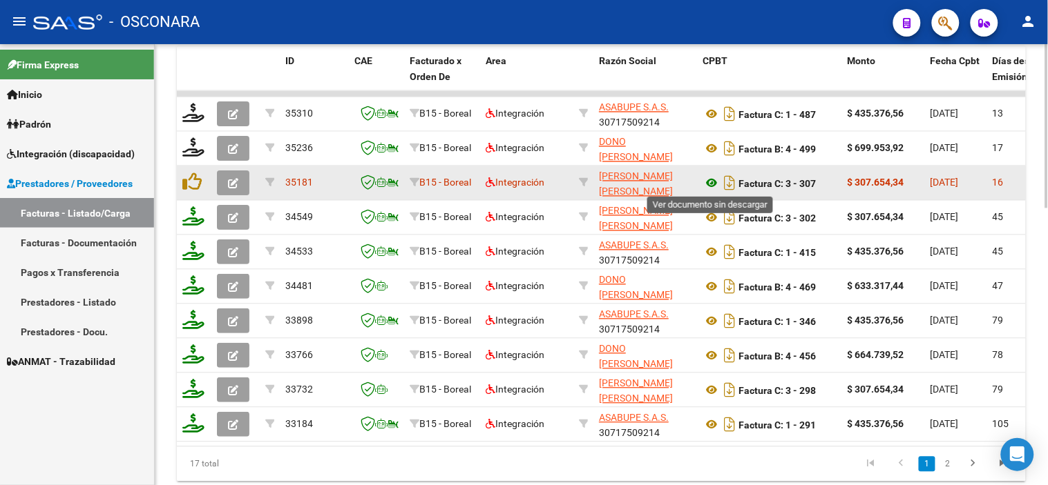
click at [713, 182] on icon at bounding box center [711, 183] width 18 height 17
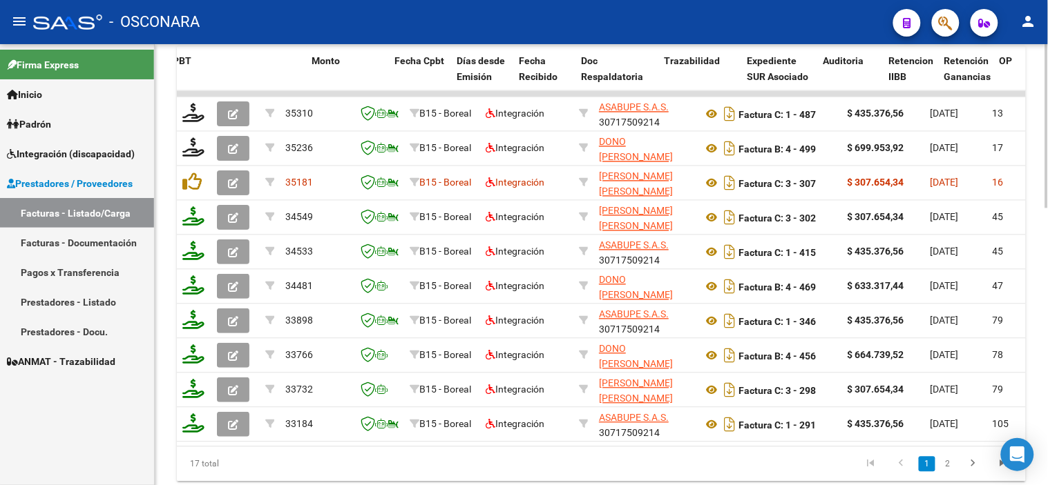
scroll to position [0, 535]
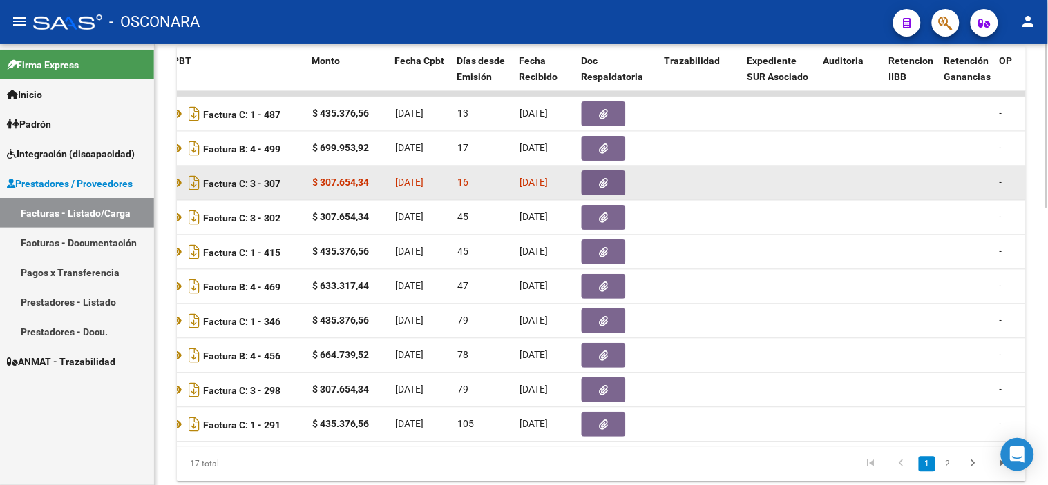
click at [606, 175] on button "button" at bounding box center [603, 183] width 44 height 25
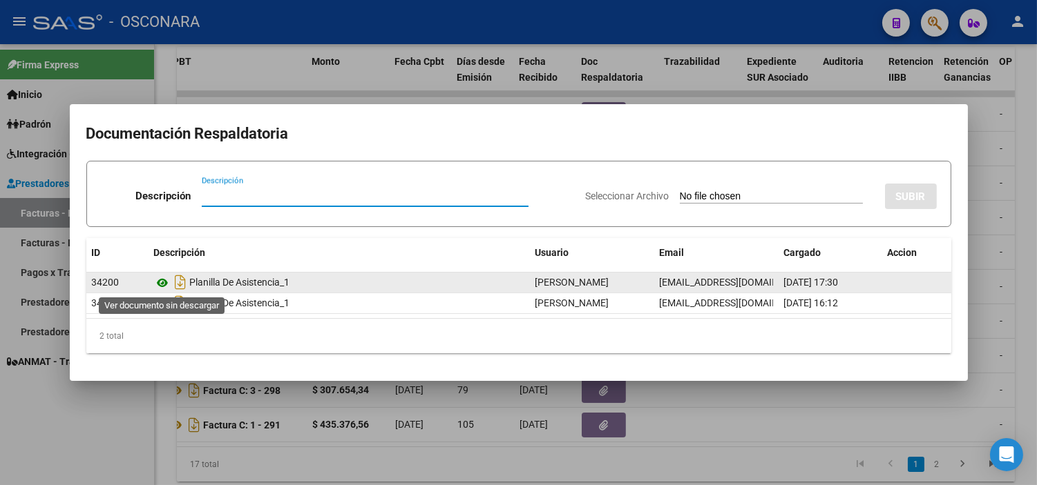
click at [166, 281] on icon at bounding box center [163, 283] width 18 height 17
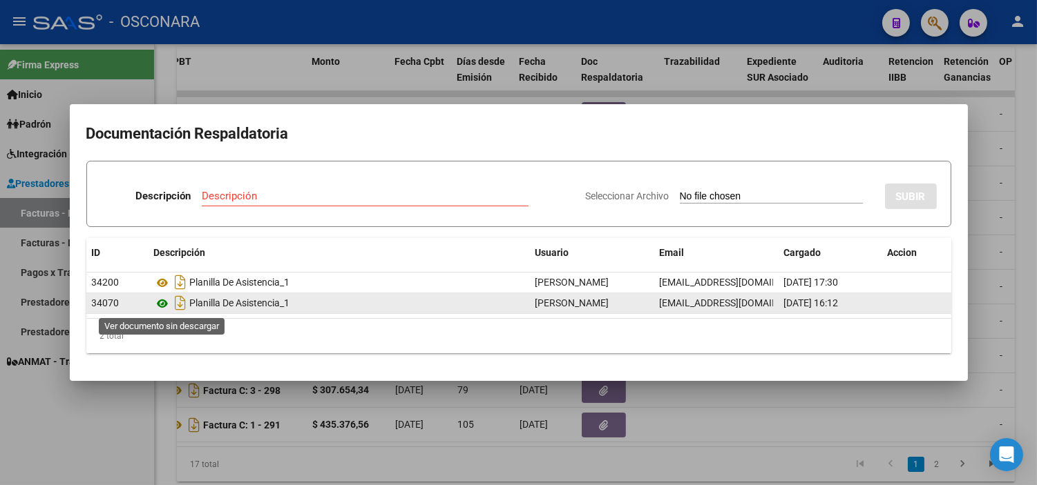
click at [163, 306] on icon at bounding box center [163, 304] width 18 height 17
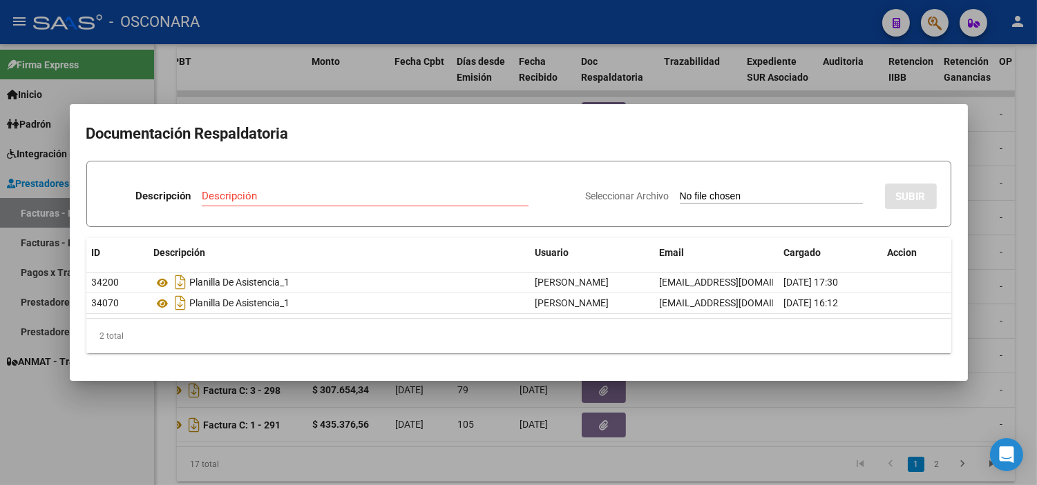
click at [318, 424] on div at bounding box center [518, 242] width 1037 height 485
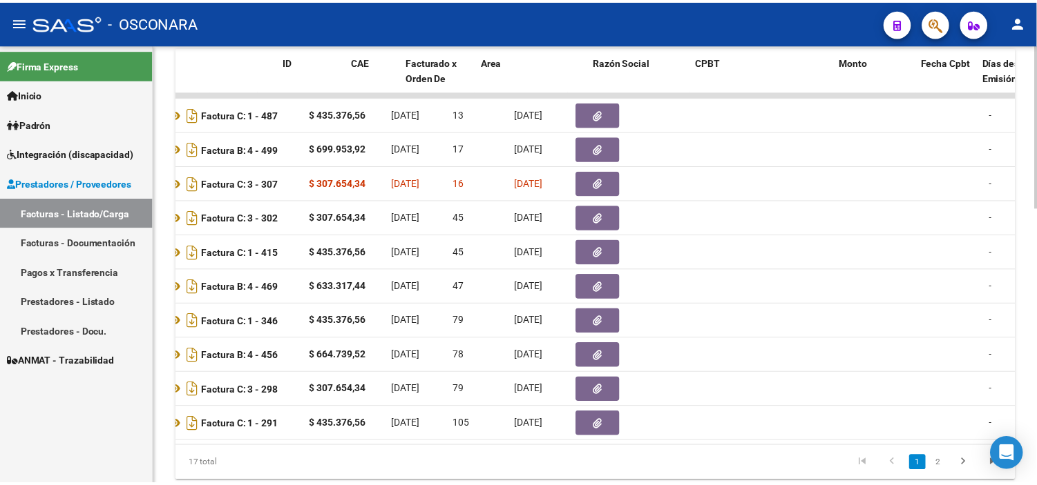
scroll to position [0, 0]
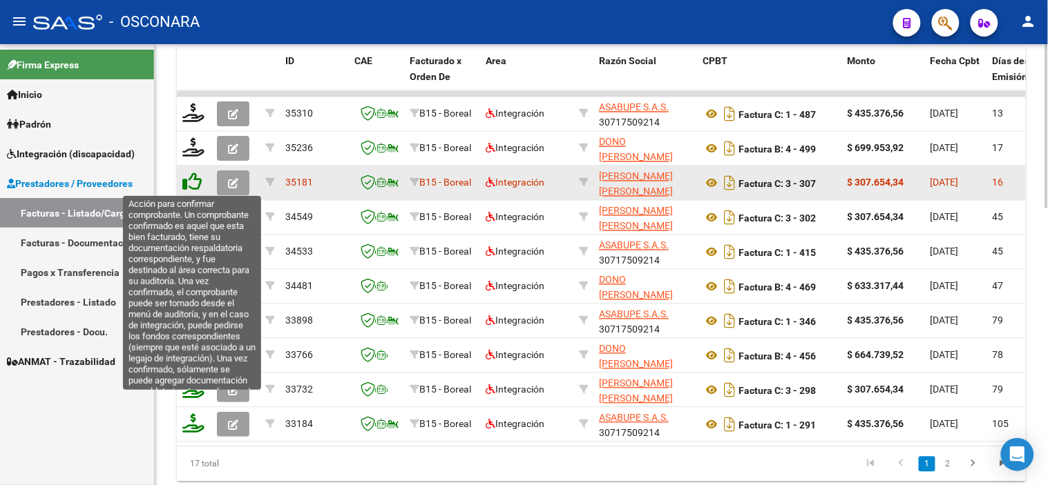
click at [189, 180] on icon at bounding box center [191, 182] width 19 height 19
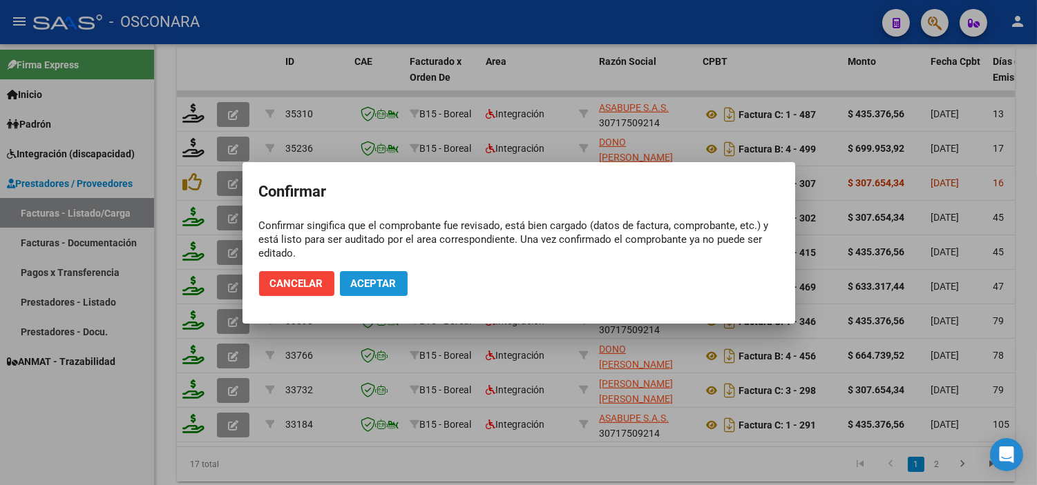
click at [363, 279] on span "Aceptar" at bounding box center [374, 284] width 46 height 12
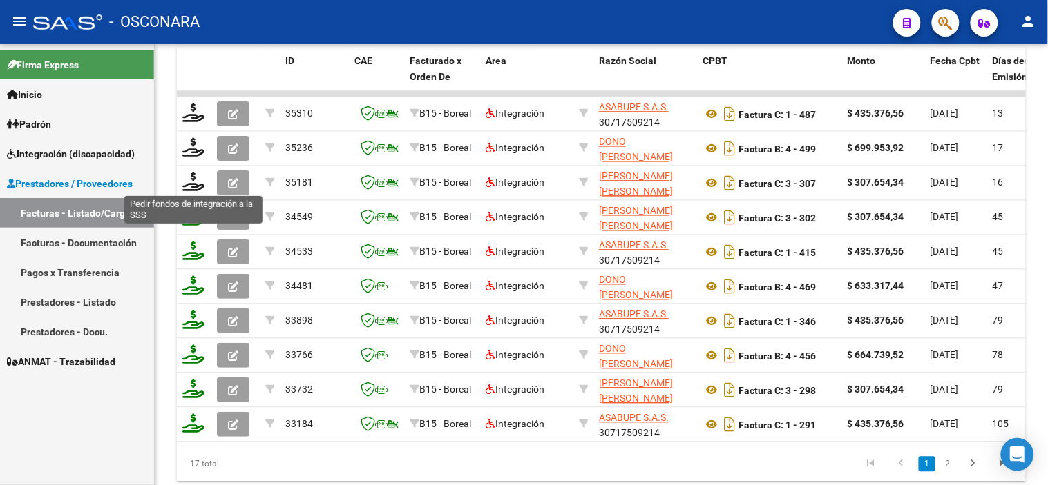
click at [191, 186] on icon at bounding box center [193, 182] width 22 height 19
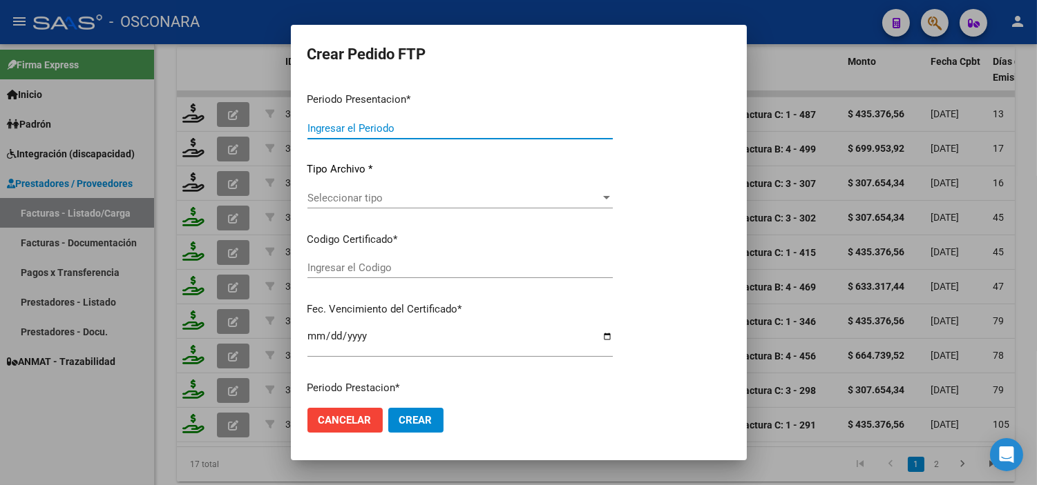
type input "202508"
type input "$ 307.654,34"
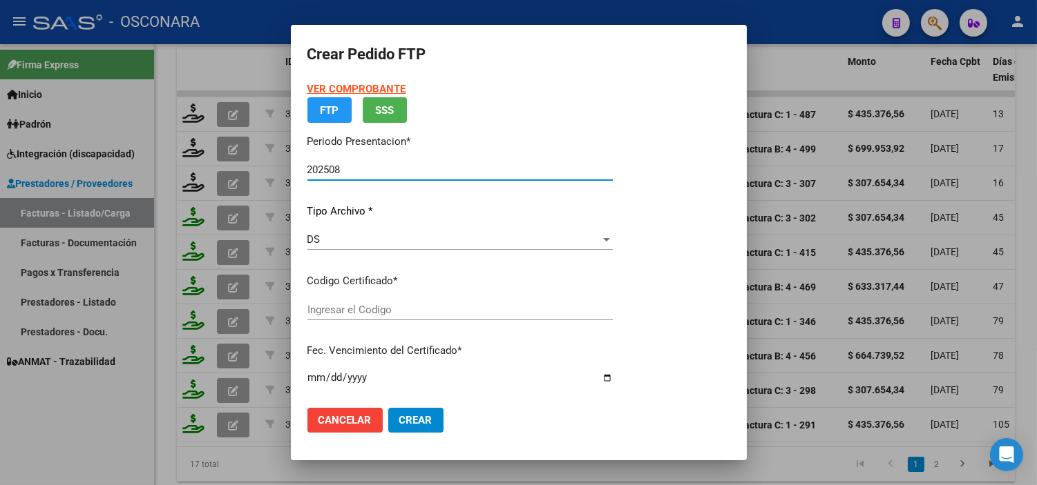
type input "ARG02-00050629810-20241014-20291014"
type input "[DATE]"
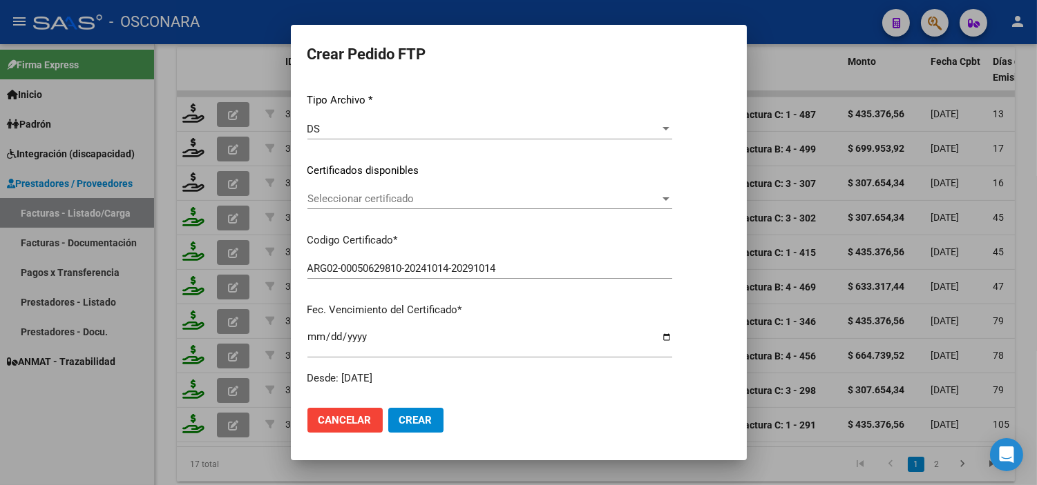
scroll to position [153, 0]
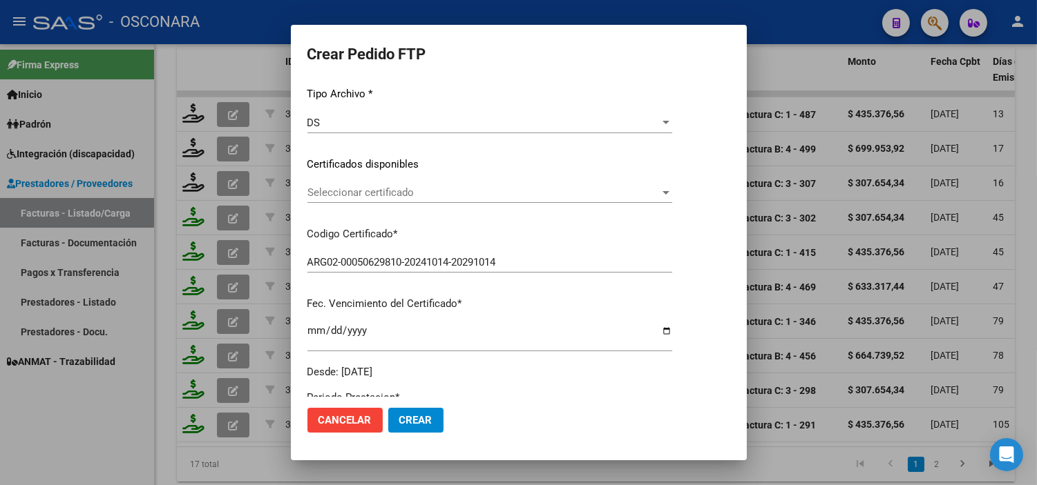
click at [416, 186] on span "Seleccionar certificado" at bounding box center [483, 192] width 352 height 12
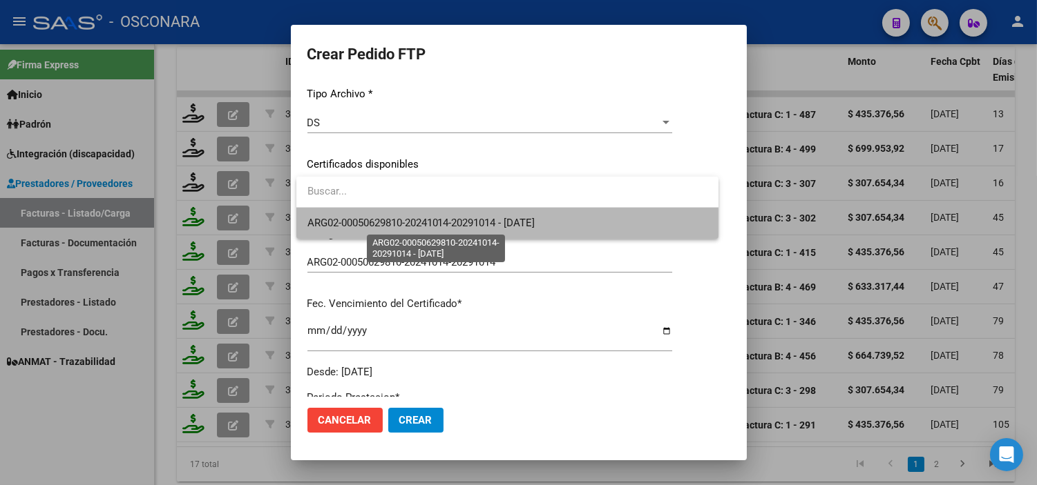
click at [403, 229] on span "ARG02-00050629810-20241014-20291014 - [DATE]" at bounding box center [421, 223] width 228 height 12
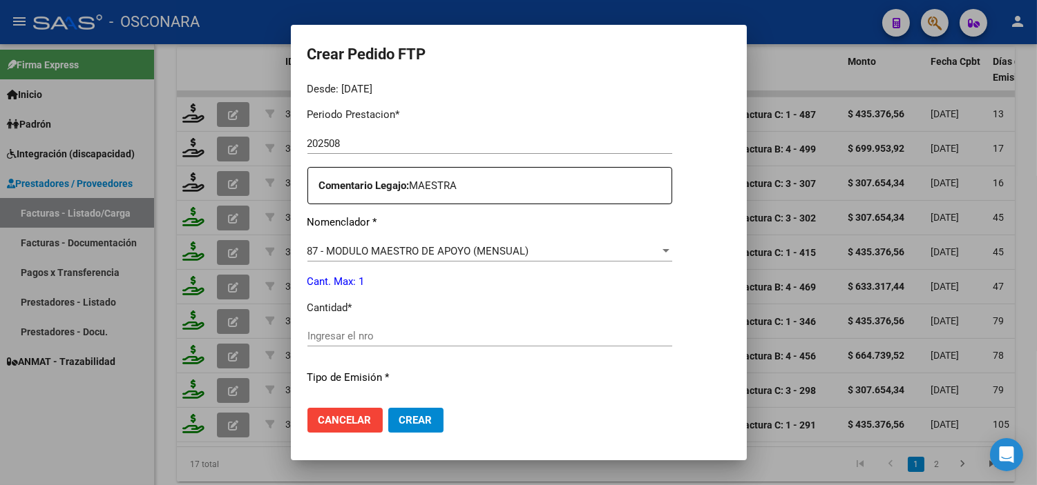
scroll to position [460, 0]
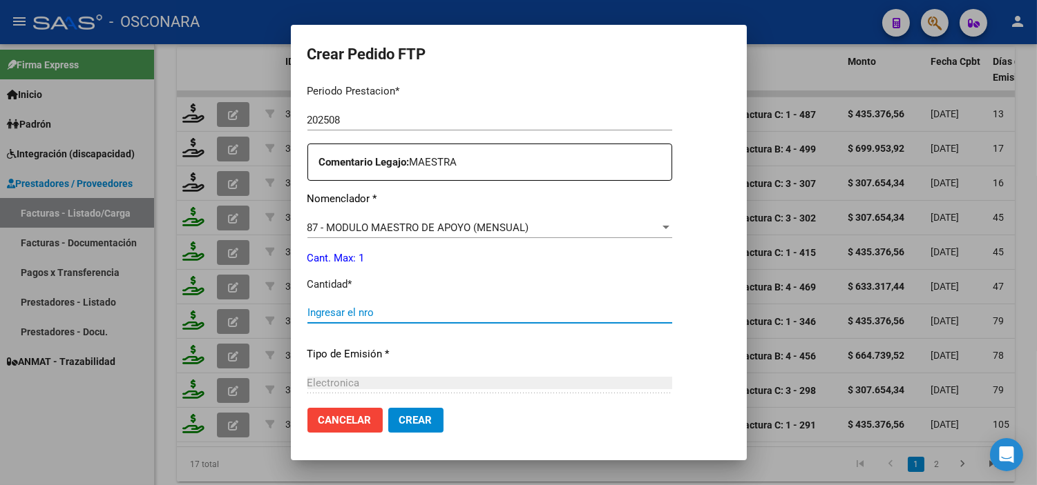
click at [363, 311] on input "Ingresar el nro" at bounding box center [489, 313] width 365 height 12
type input "1"
click at [376, 349] on p "Tipo de Emisión *" at bounding box center [489, 355] width 365 height 16
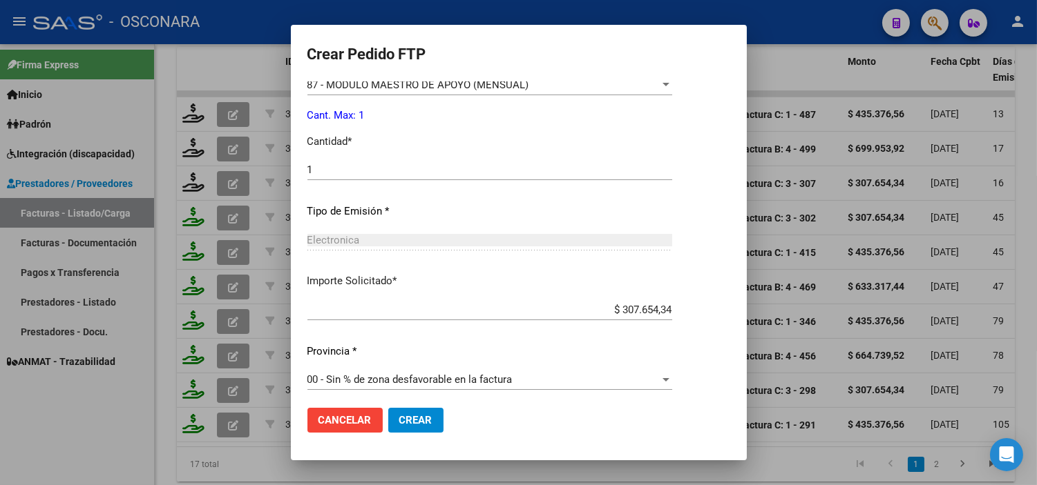
scroll to position [608, 0]
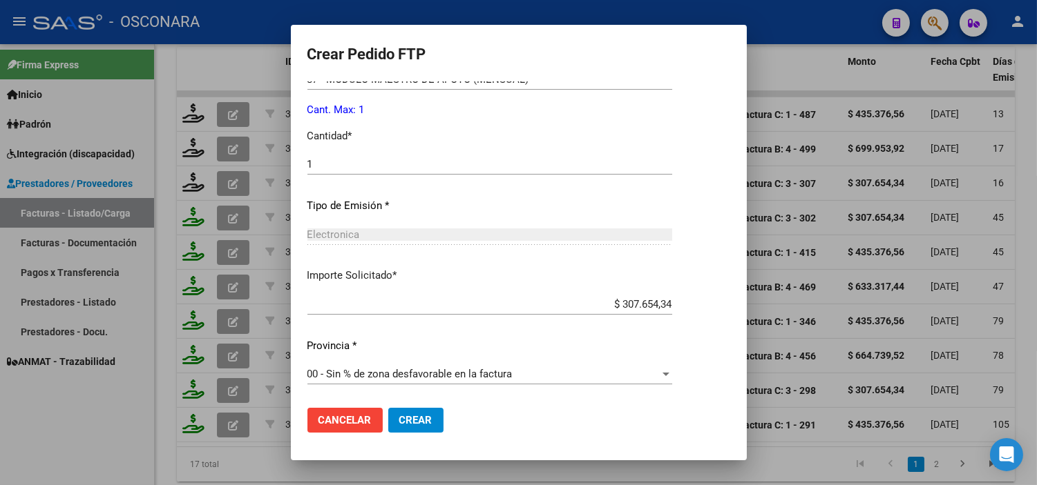
click at [430, 425] on span "Crear" at bounding box center [415, 420] width 33 height 12
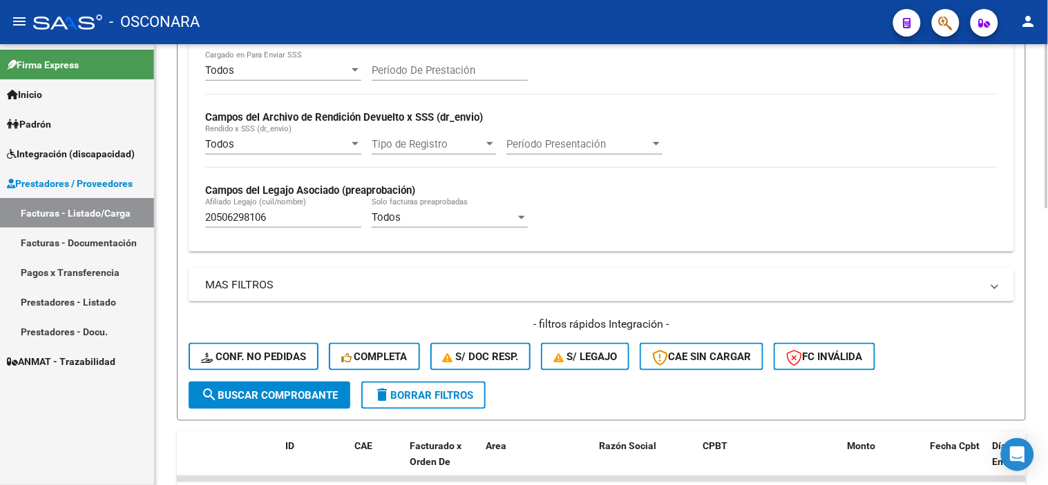
scroll to position [307, 0]
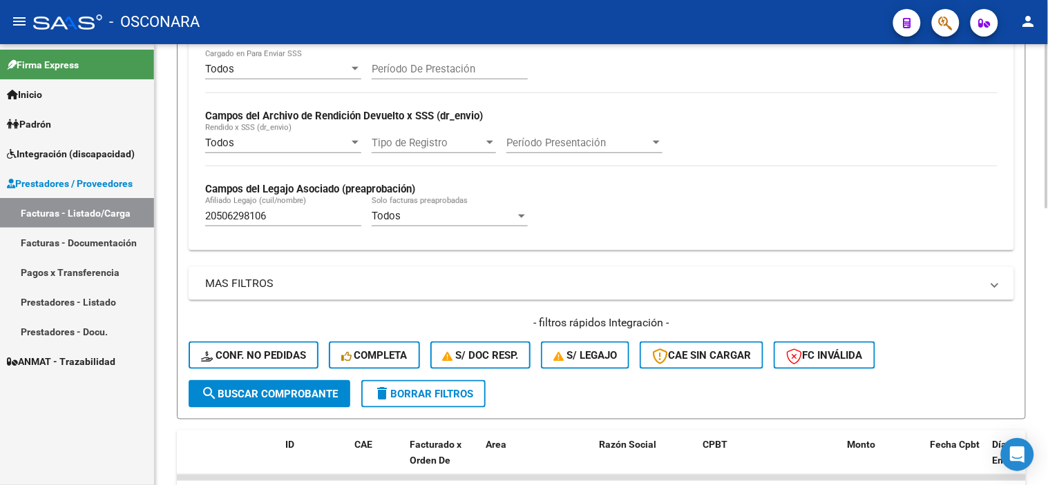
click at [260, 222] on input "20506298106" at bounding box center [283, 216] width 156 height 12
paste input "7528674149"
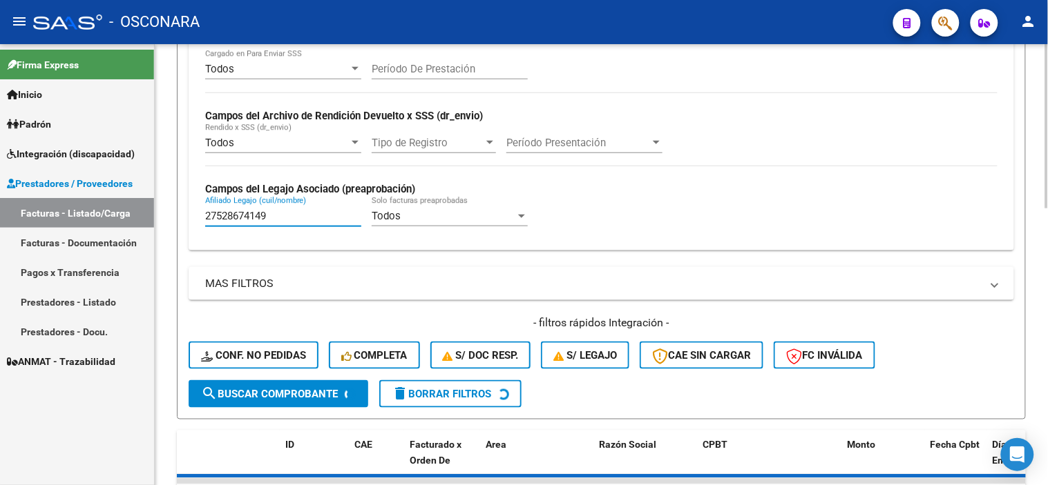
type input "27528674149"
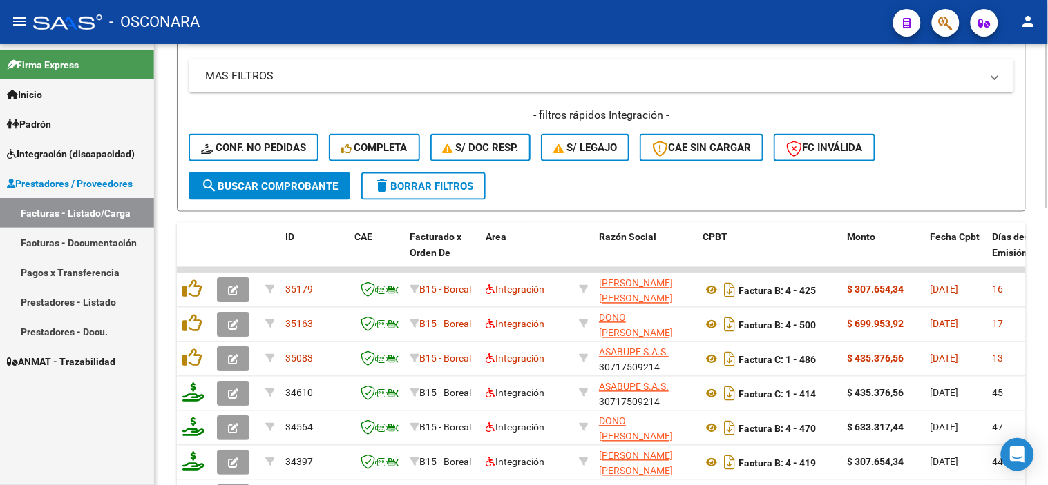
scroll to position [537, 0]
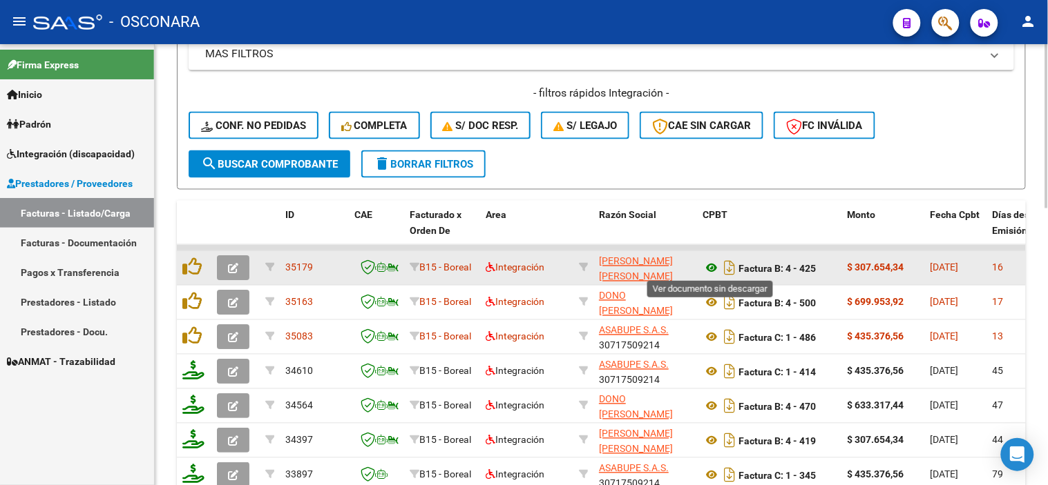
click at [706, 267] on icon at bounding box center [711, 268] width 18 height 17
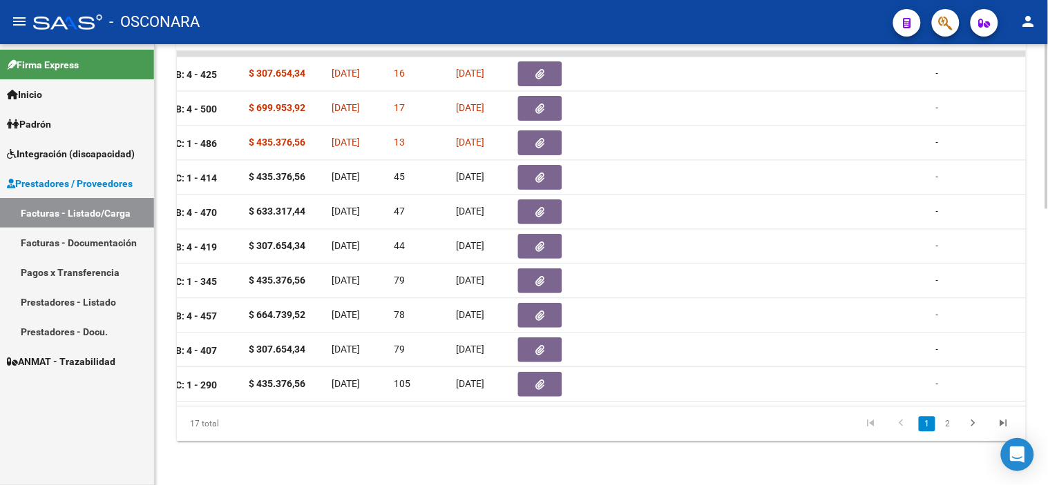
scroll to position [0, 605]
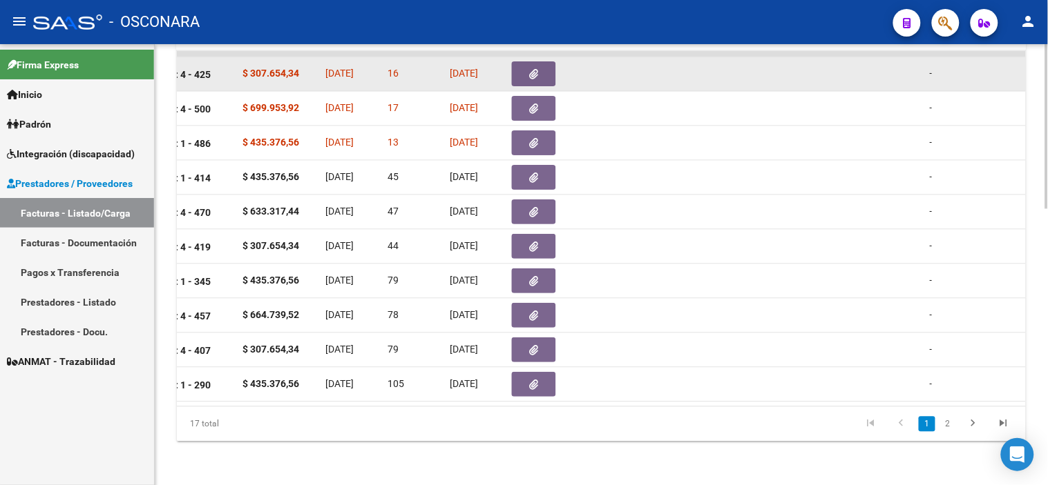
click at [519, 69] on button "button" at bounding box center [534, 73] width 44 height 25
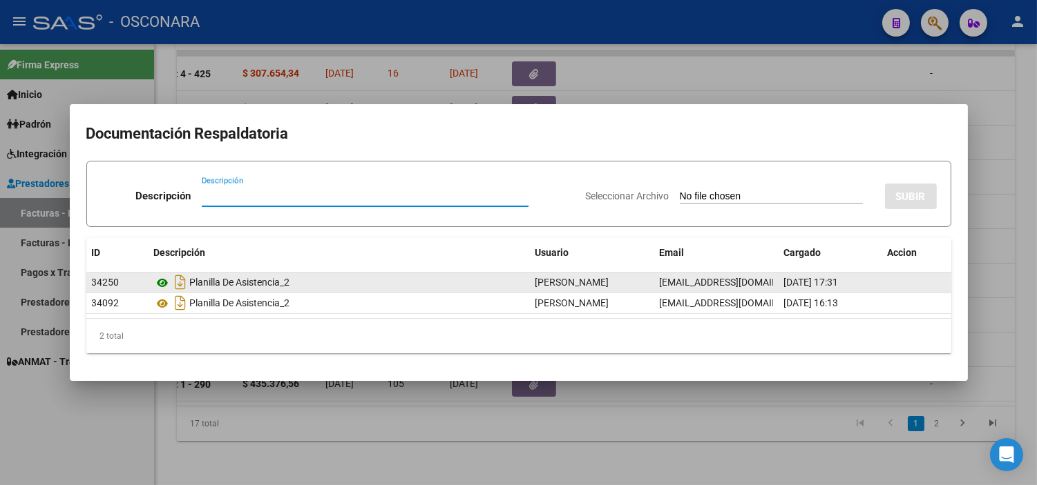
click at [162, 279] on icon at bounding box center [163, 283] width 18 height 17
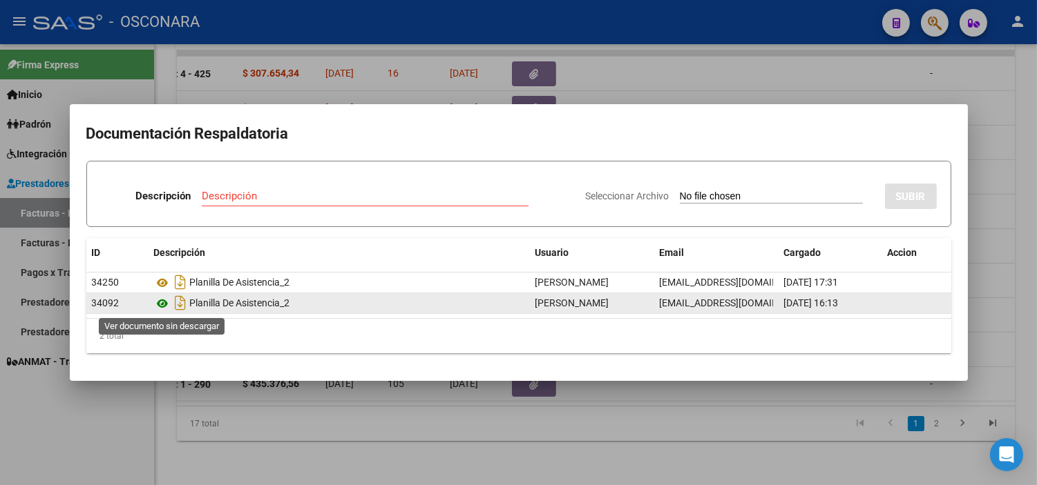
click at [169, 304] on icon at bounding box center [163, 304] width 18 height 17
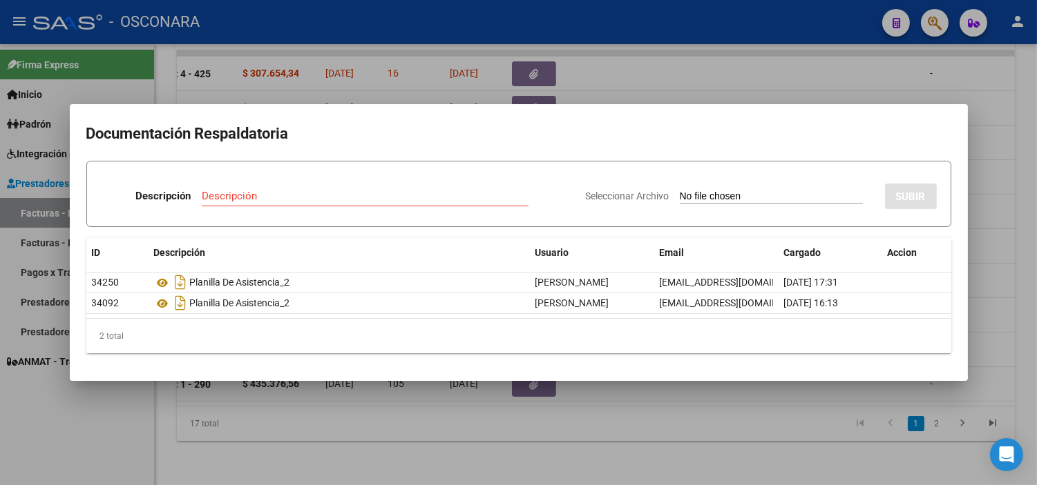
click at [269, 381] on div at bounding box center [518, 242] width 1037 height 485
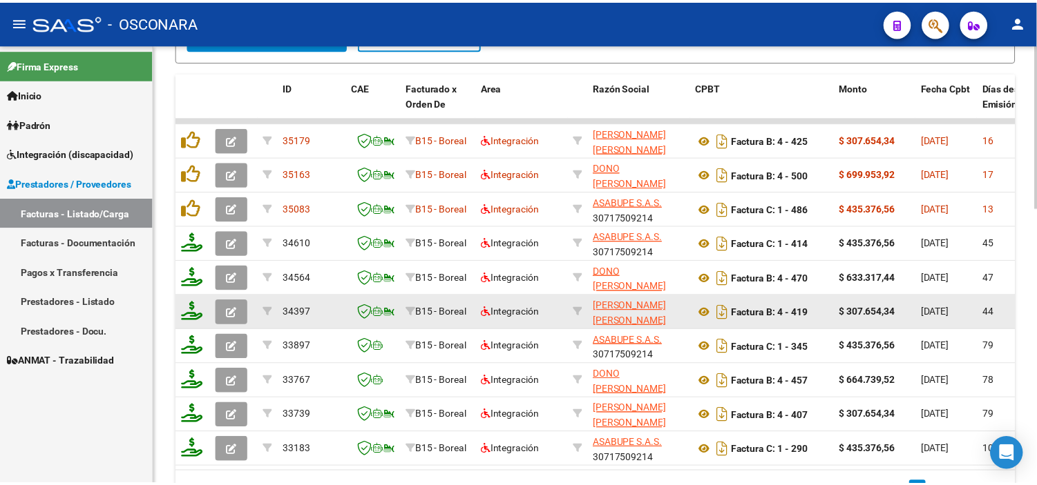
scroll to position [588, 0]
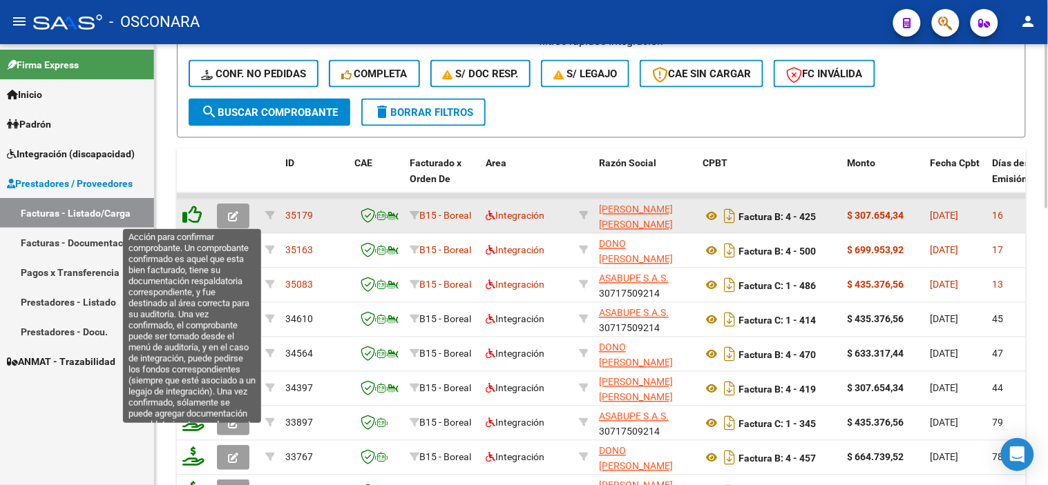
click at [191, 218] on icon at bounding box center [191, 215] width 19 height 19
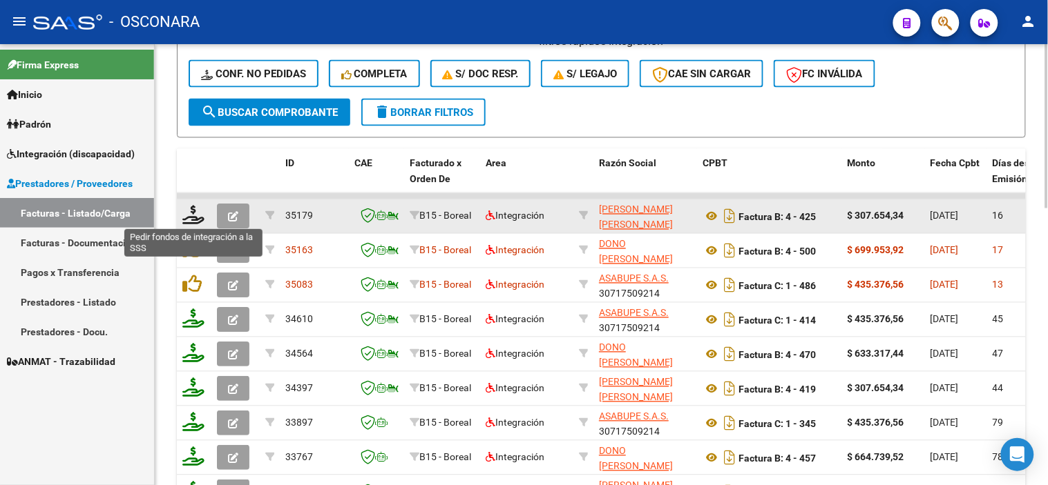
click at [191, 218] on icon at bounding box center [193, 215] width 22 height 19
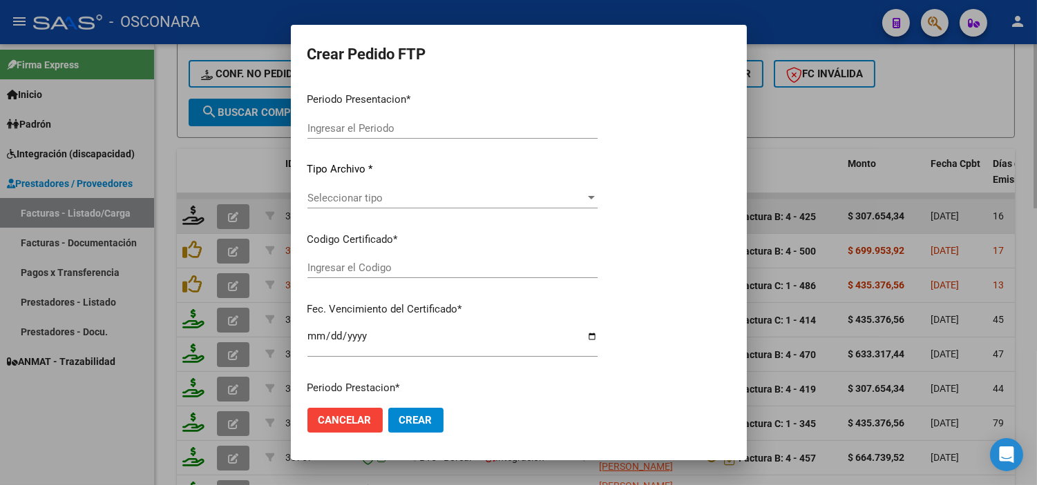
type input "202508"
type input "$ 307.654,34"
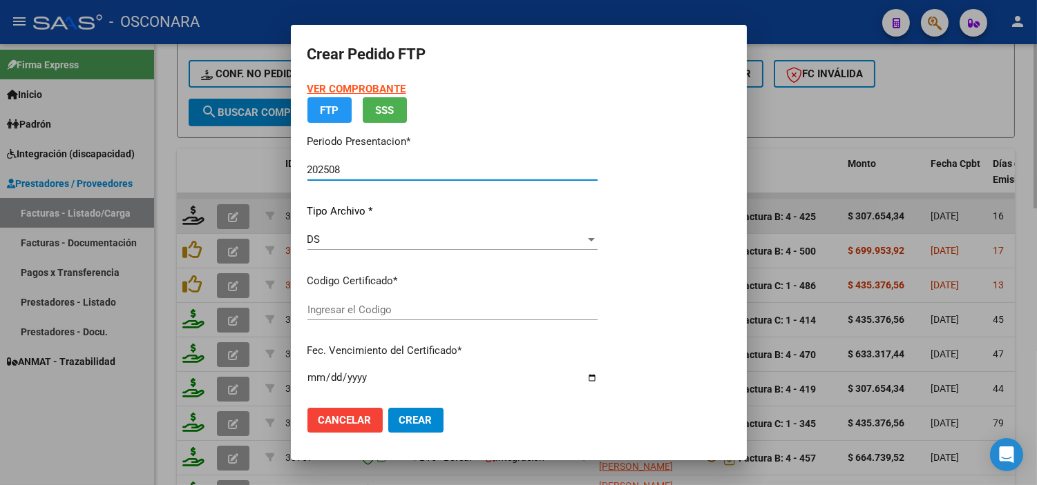
type input "ARG01-00052867414-20241014-20311014"
type input "[DATE]"
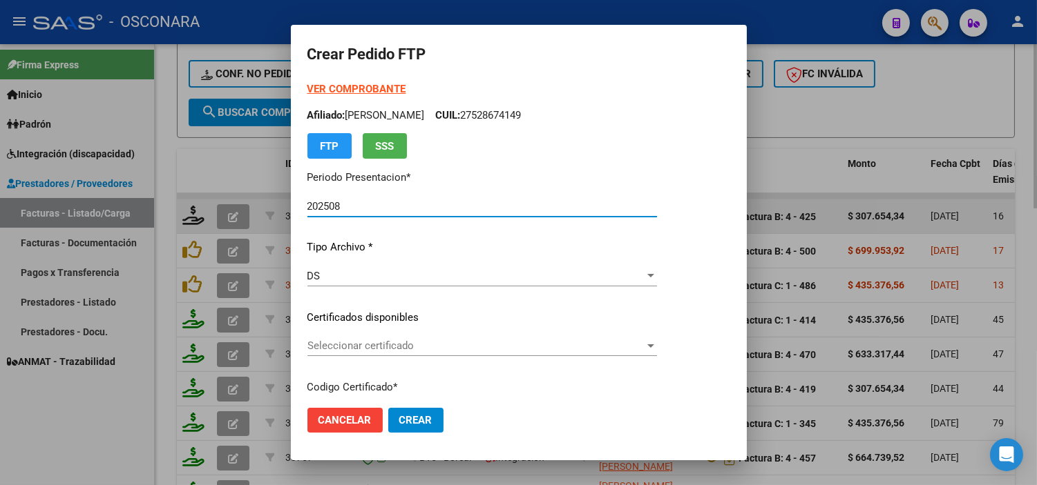
click at [418, 354] on div "Seleccionar certificado Seleccionar certificado" at bounding box center [481, 346] width 349 height 21
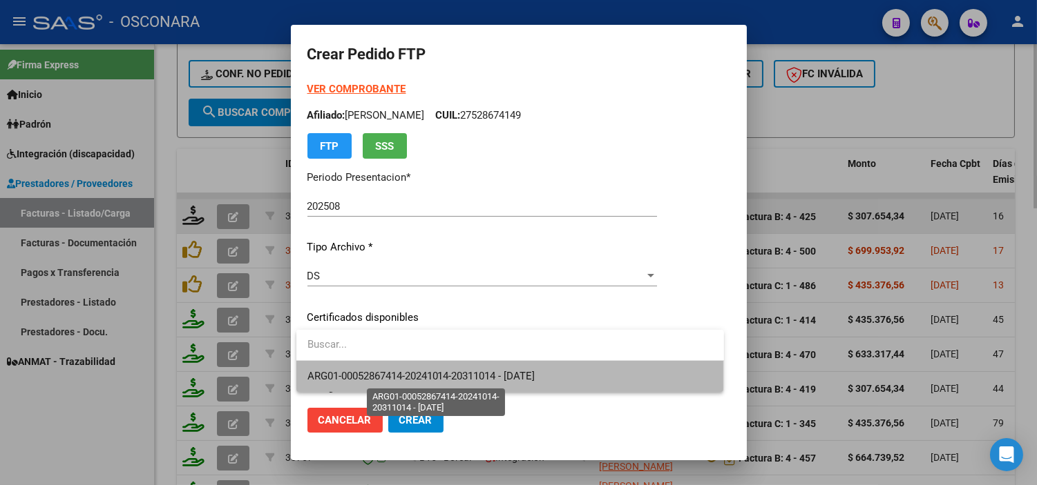
click at [418, 381] on span "ARG01-00052867414-20241014-20311014 - [DATE]" at bounding box center [421, 376] width 228 height 12
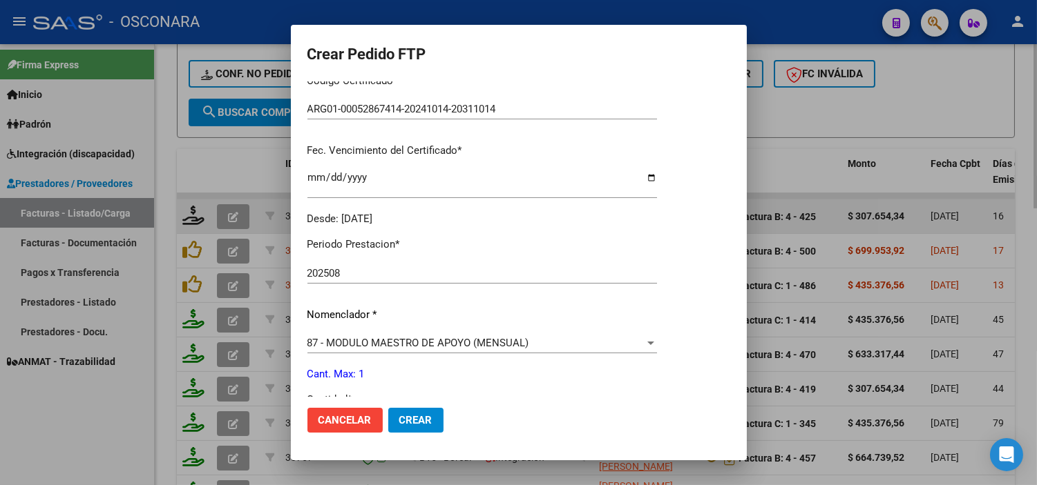
scroll to position [383, 0]
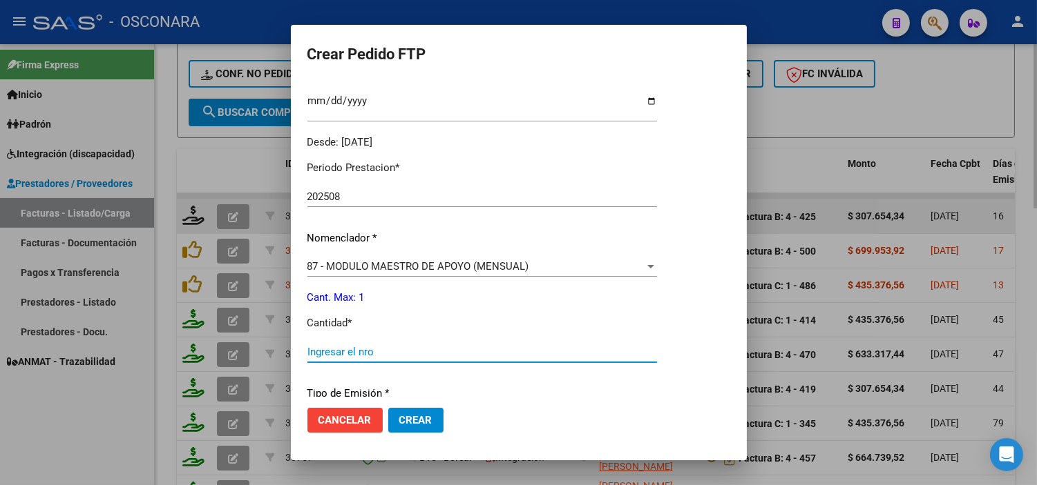
click at [349, 349] on input "Ingresar el nro" at bounding box center [481, 352] width 349 height 12
type input "1"
click at [418, 307] on div "Periodo Prestacion * 202508 Ingresar el Periodo Prestacion Nomenclador * 87 - M…" at bounding box center [481, 367] width 349 height 435
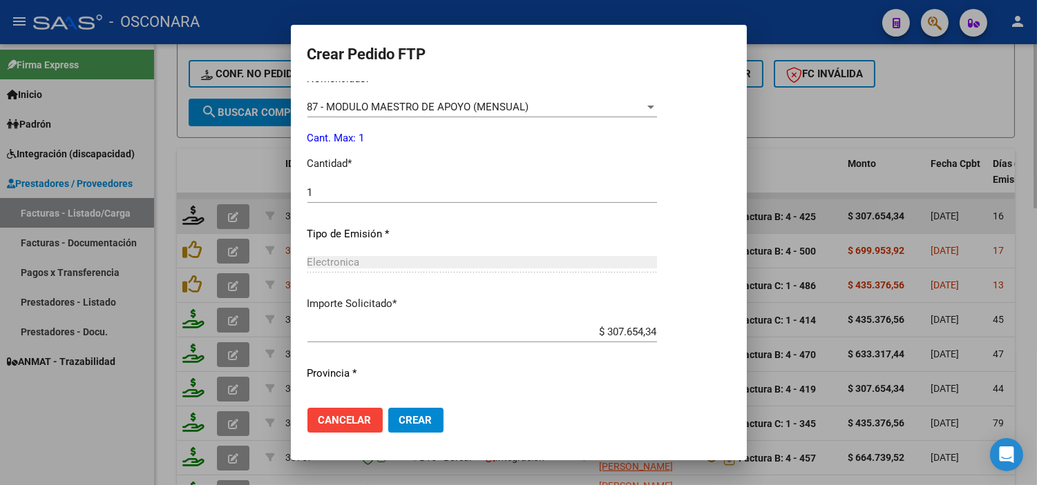
scroll to position [570, 0]
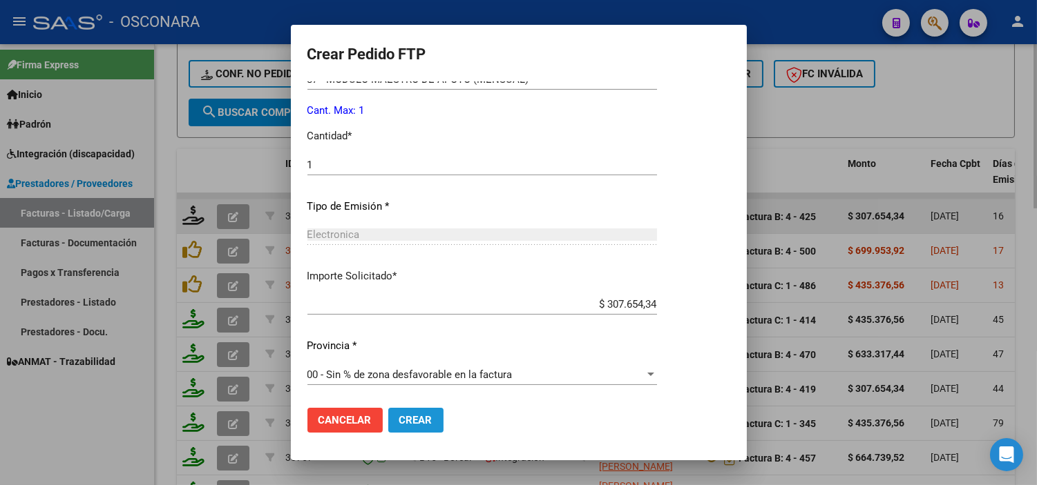
click at [415, 426] on span "Crear" at bounding box center [415, 420] width 33 height 12
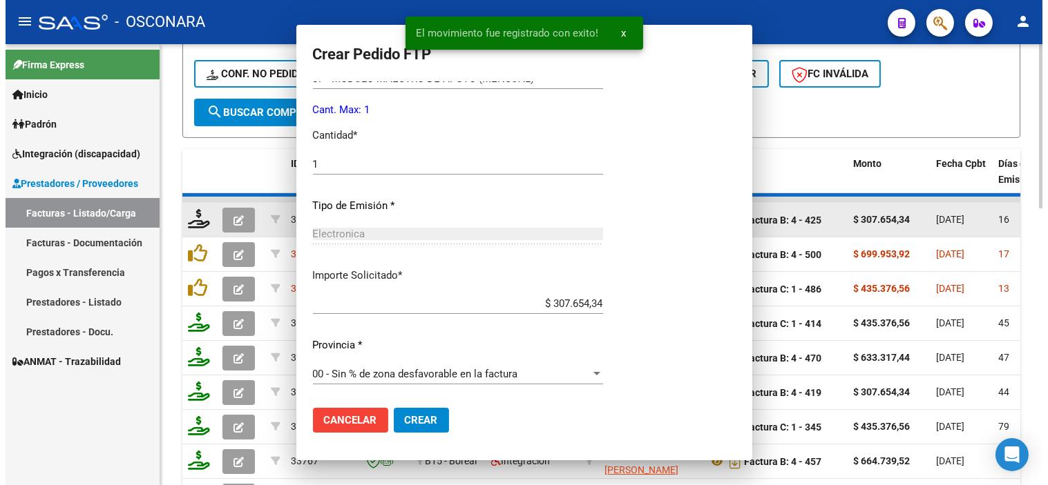
scroll to position [0, 0]
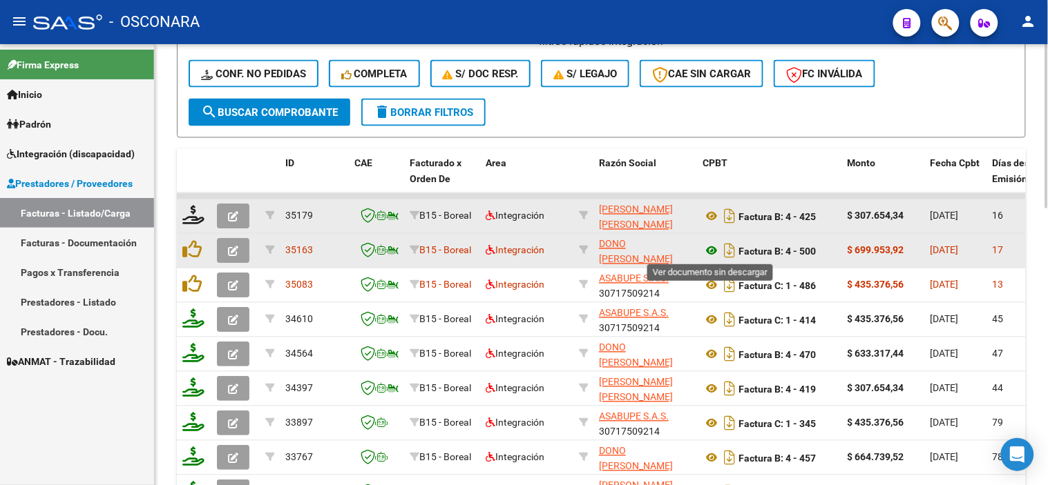
click at [715, 249] on icon at bounding box center [711, 251] width 18 height 17
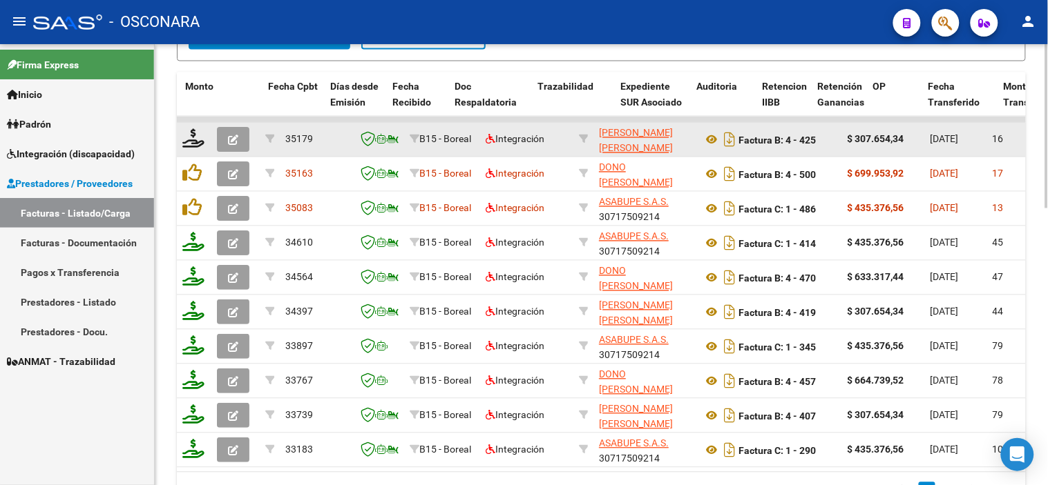
scroll to position [0, 682]
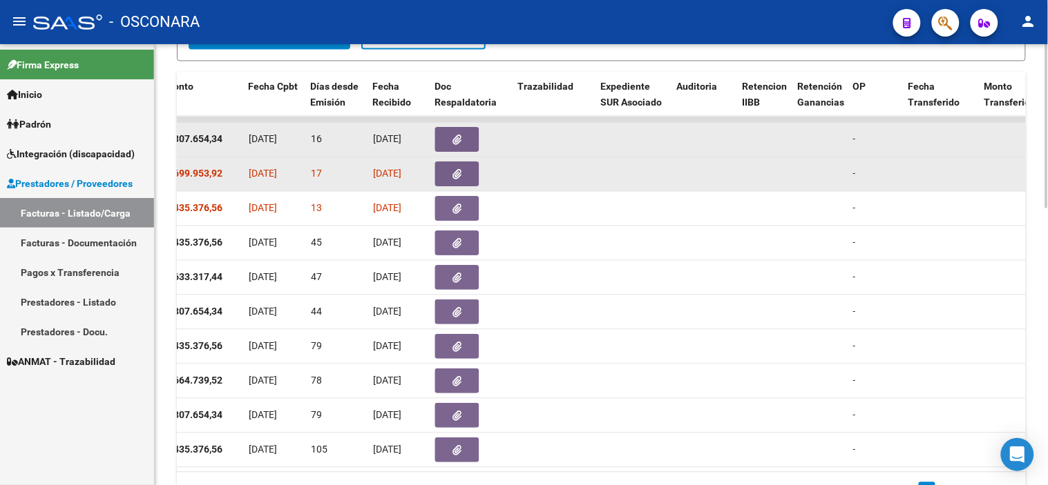
click at [447, 166] on button "button" at bounding box center [457, 174] width 44 height 25
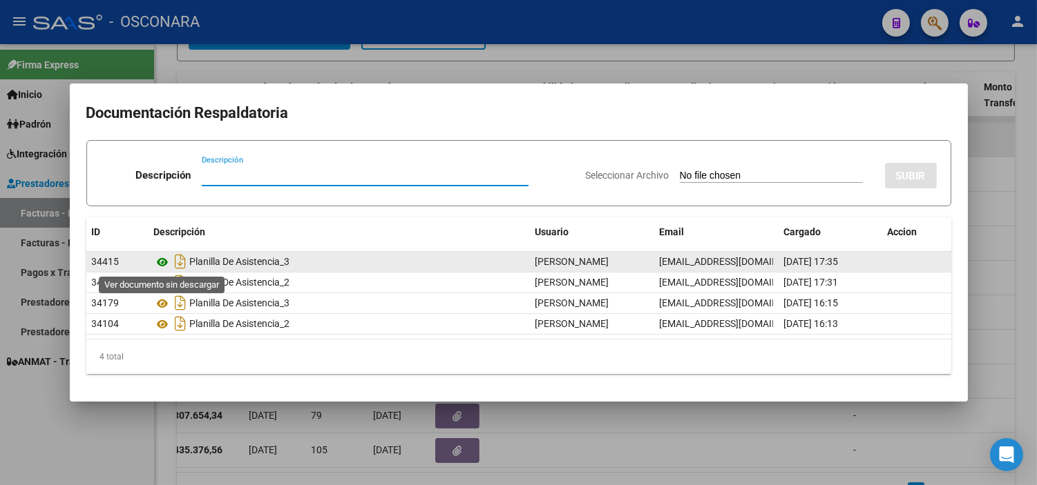
click at [160, 264] on icon at bounding box center [163, 262] width 18 height 17
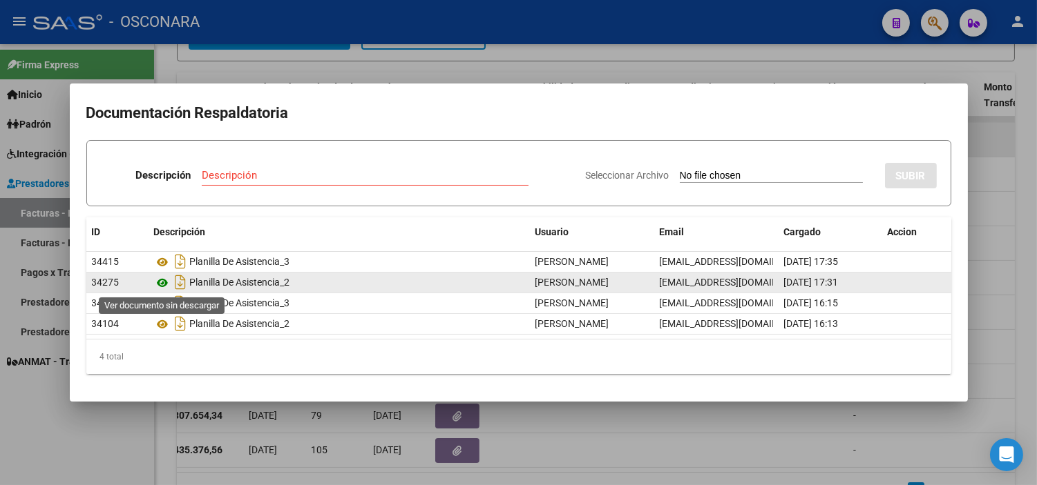
click at [159, 281] on icon at bounding box center [163, 283] width 18 height 17
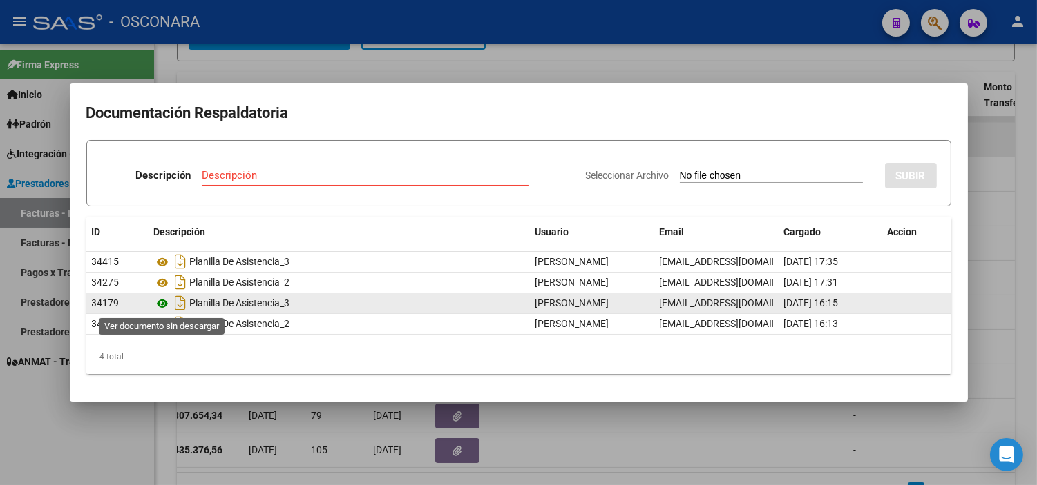
click at [162, 299] on icon at bounding box center [163, 304] width 18 height 17
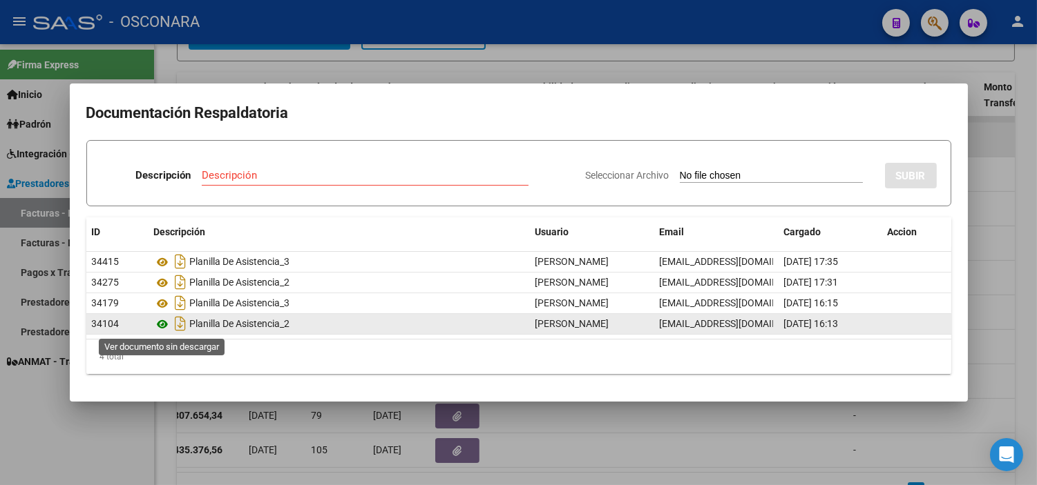
click at [161, 330] on icon at bounding box center [163, 324] width 18 height 17
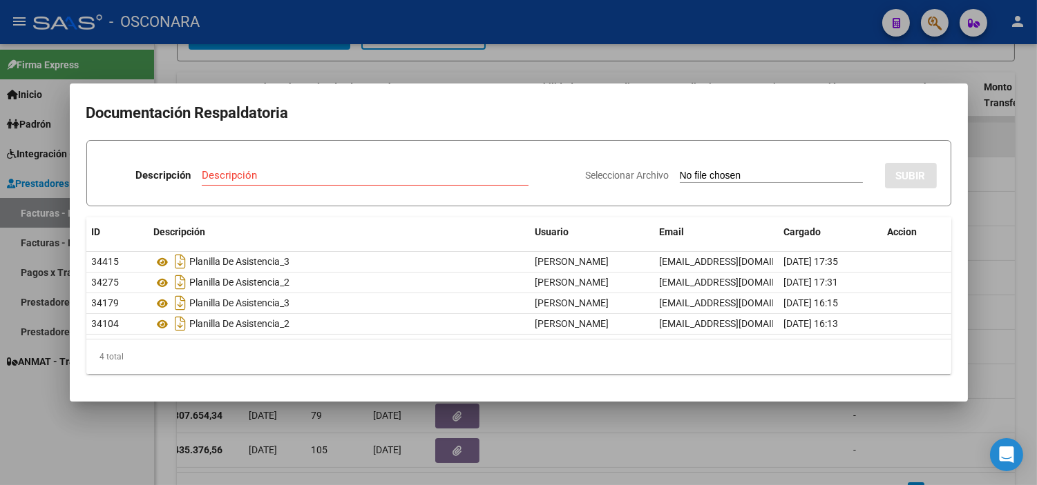
click at [267, 423] on div at bounding box center [518, 242] width 1037 height 485
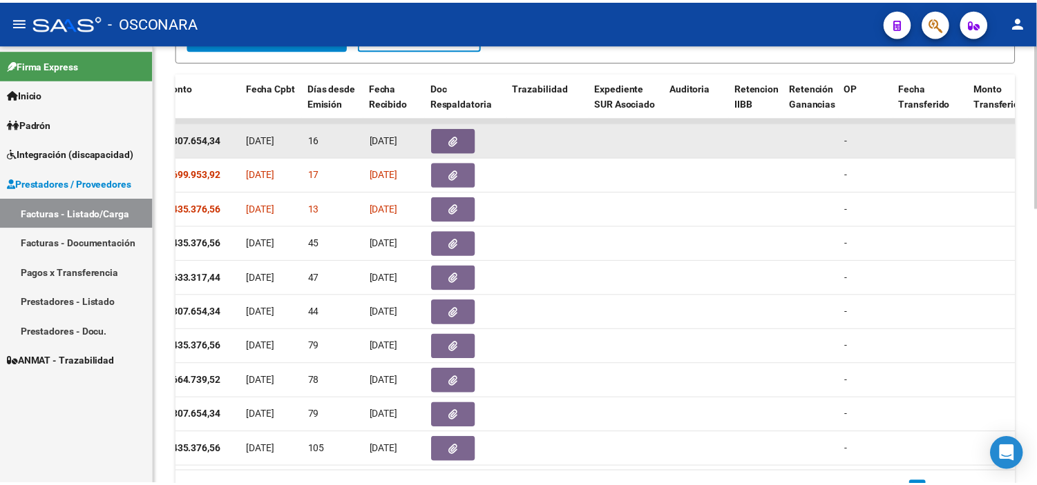
scroll to position [0, 0]
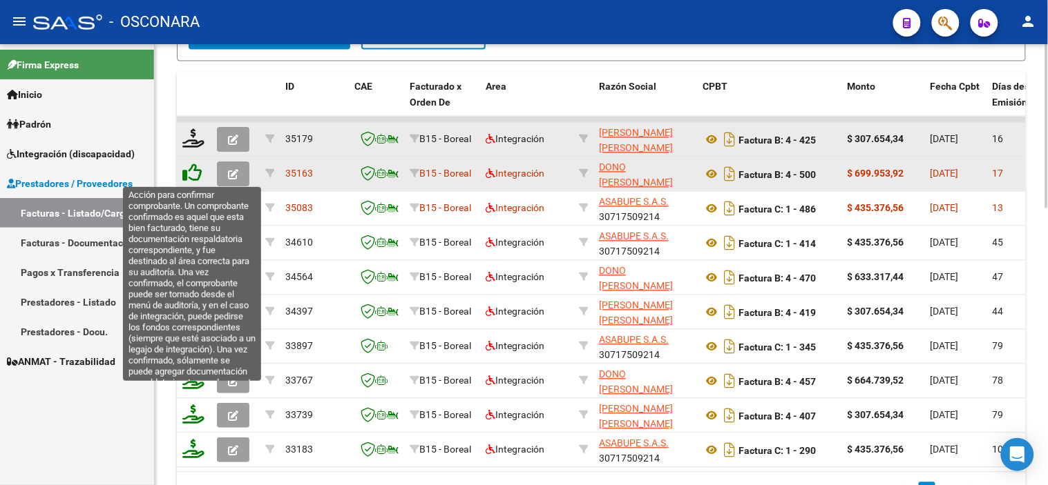
click at [195, 176] on icon at bounding box center [191, 173] width 19 height 19
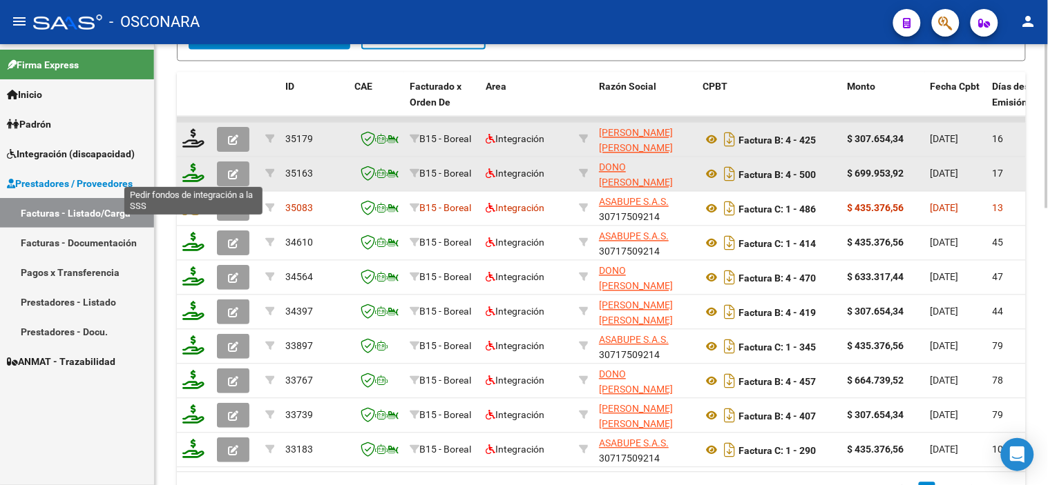
click at [194, 177] on icon at bounding box center [193, 173] width 22 height 19
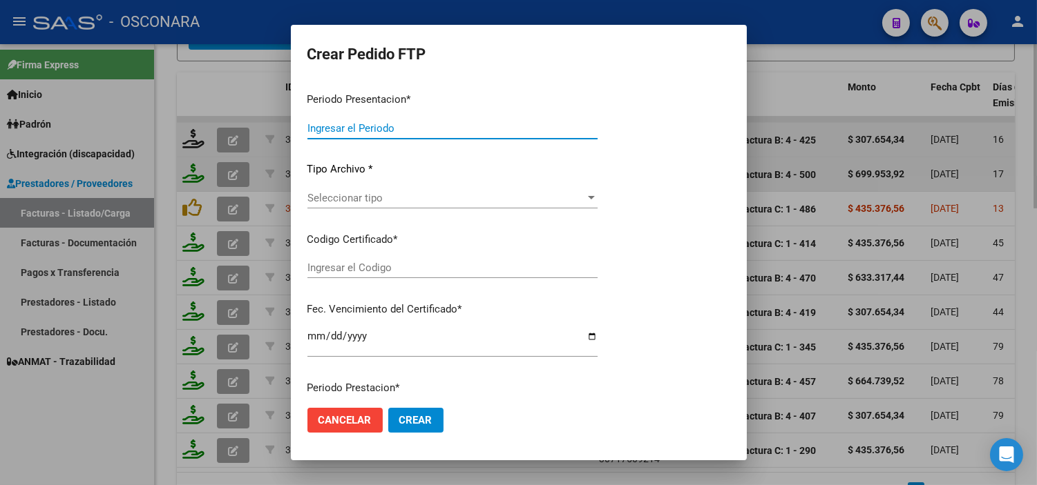
type input "202508"
type input "$ 699.953,92"
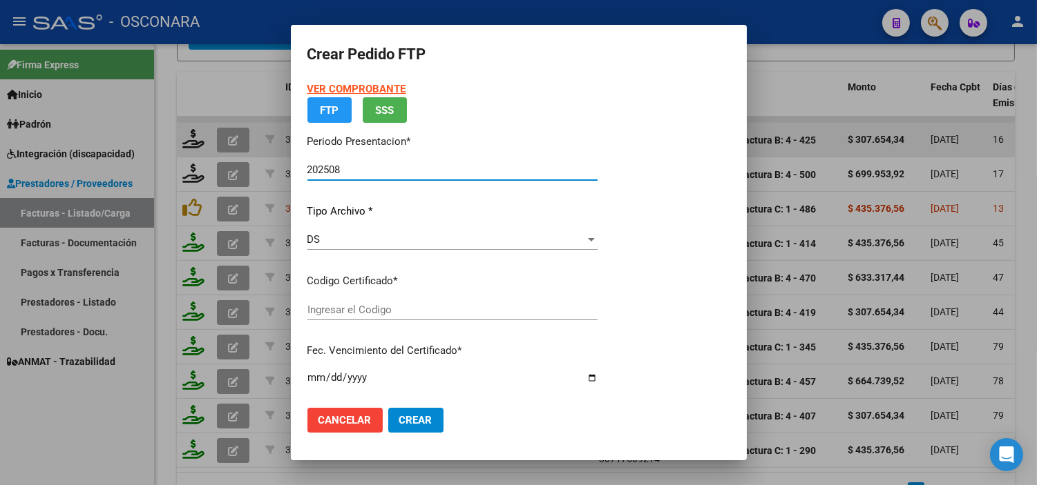
type input "ARG01-00052867414-20241014-20311014"
type input "[DATE]"
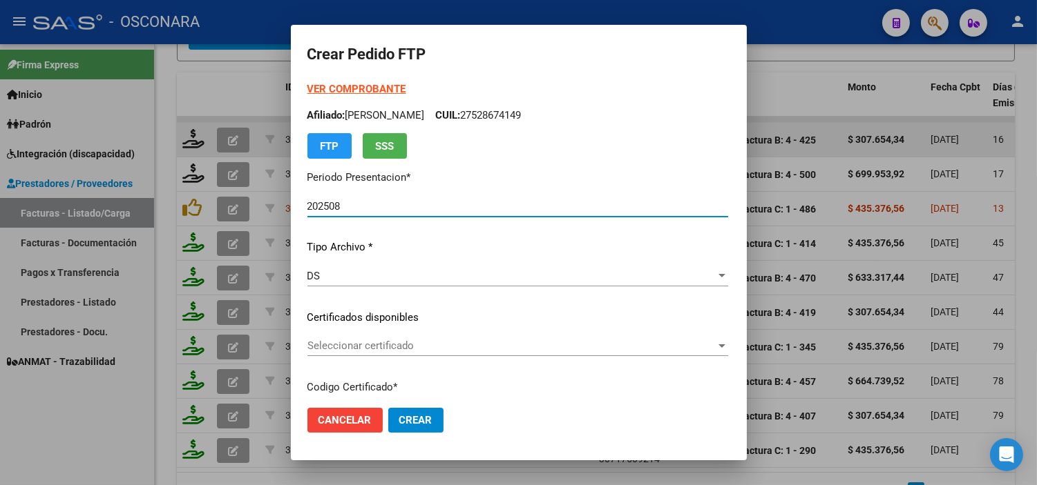
click at [398, 337] on div "Seleccionar certificado Seleccionar certificado" at bounding box center [517, 346] width 421 height 21
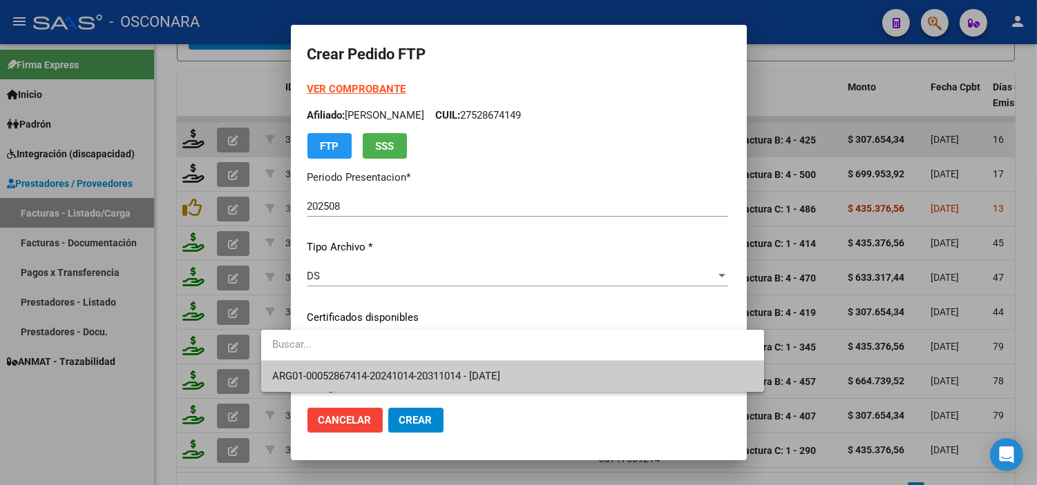
click at [413, 369] on span "ARG01-00052867414-20241014-20311014 - [DATE]" at bounding box center [512, 376] width 481 height 31
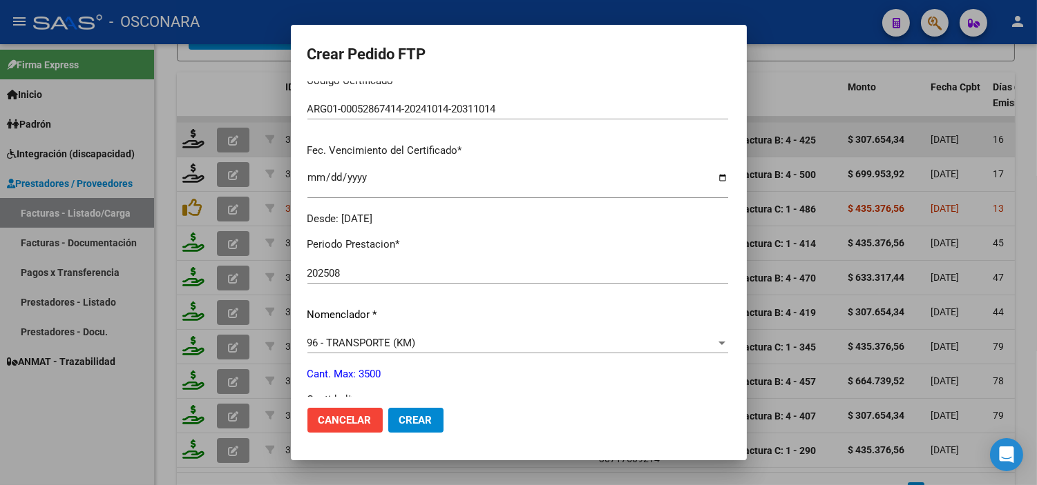
scroll to position [383, 0]
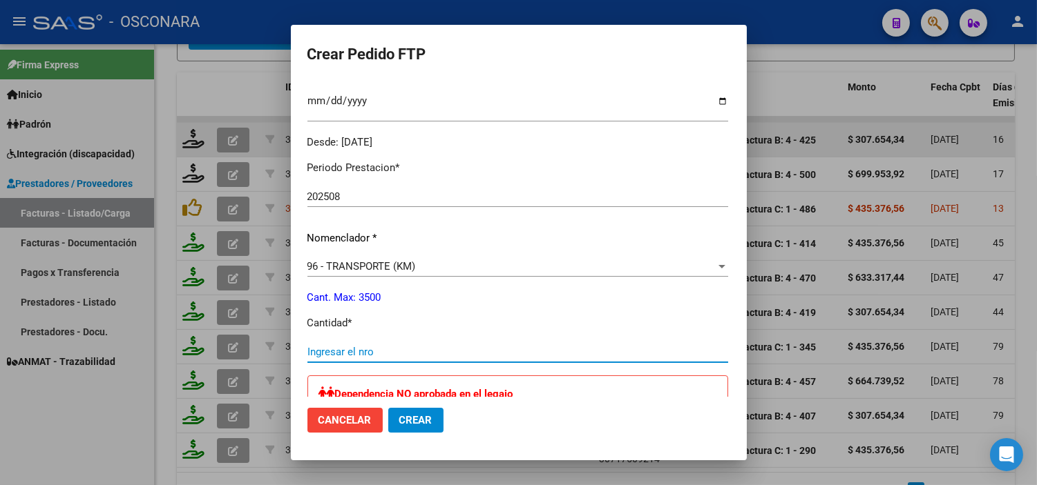
click at [390, 352] on input "Ingresar el nro" at bounding box center [517, 352] width 421 height 12
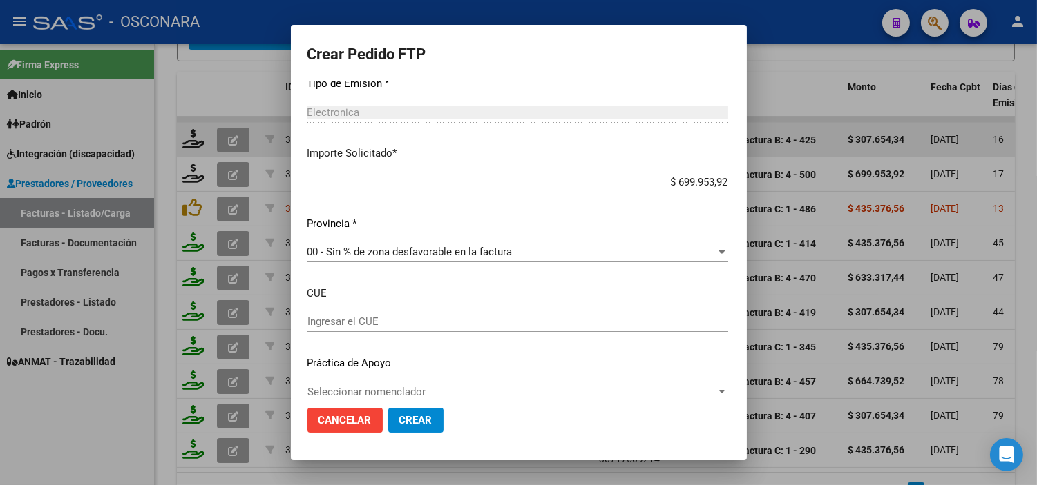
scroll to position [802, 0]
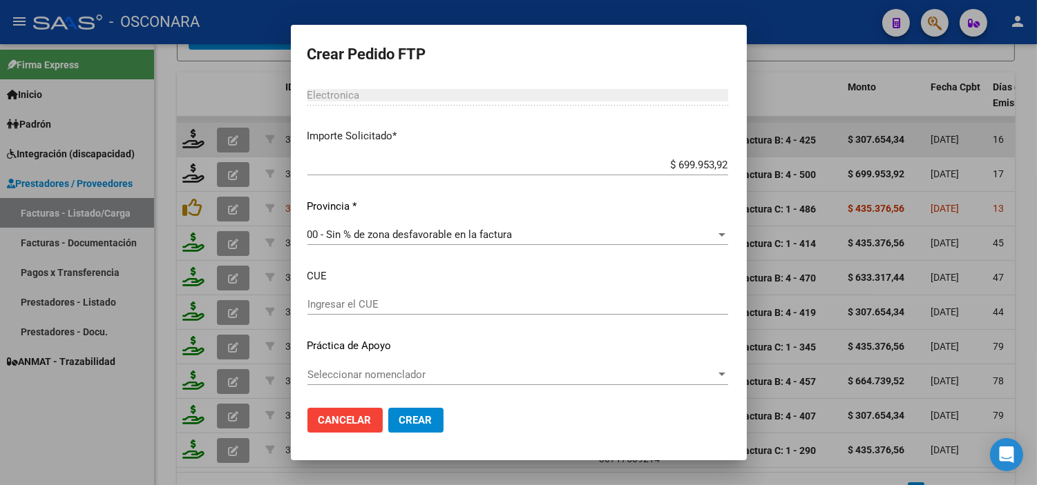
type input "1292"
click at [399, 418] on span "Crear" at bounding box center [415, 420] width 33 height 12
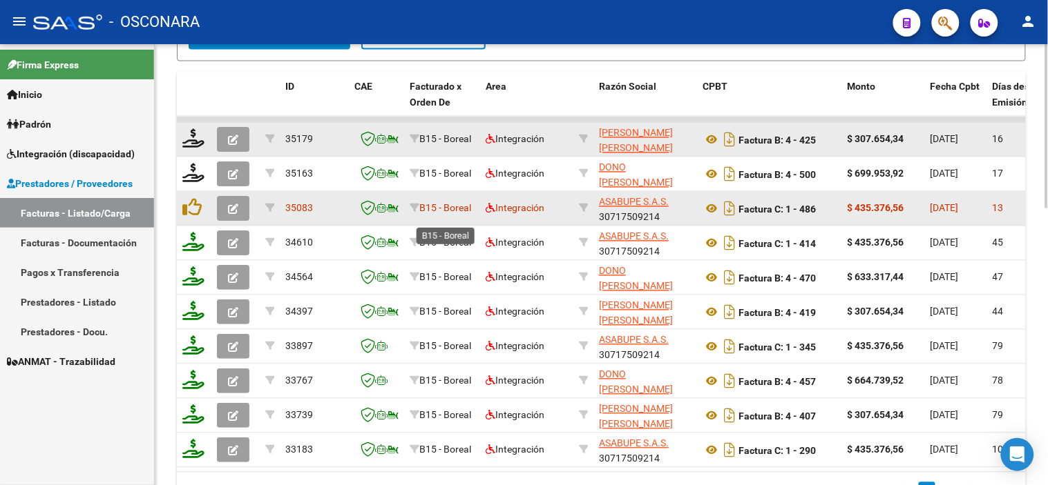
scroll to position [588, 0]
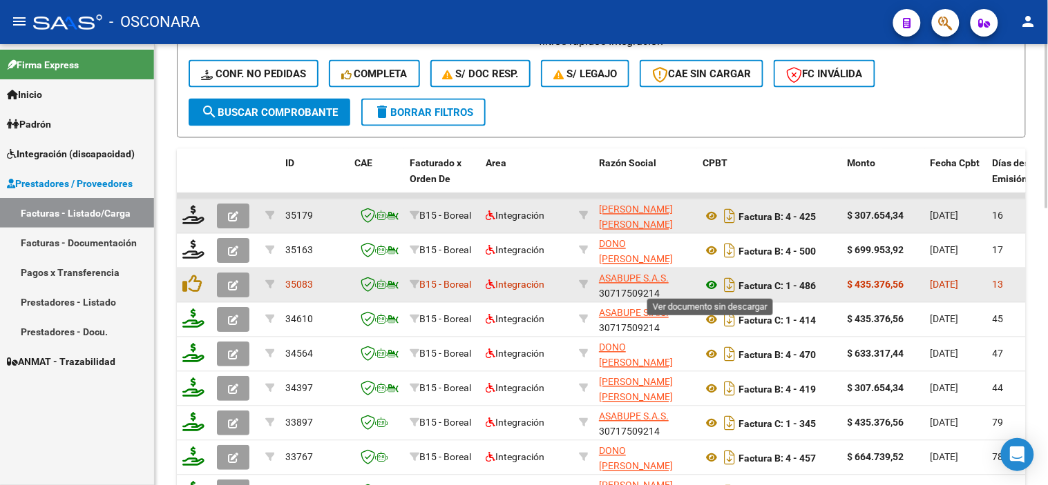
click at [713, 285] on icon at bounding box center [711, 286] width 18 height 17
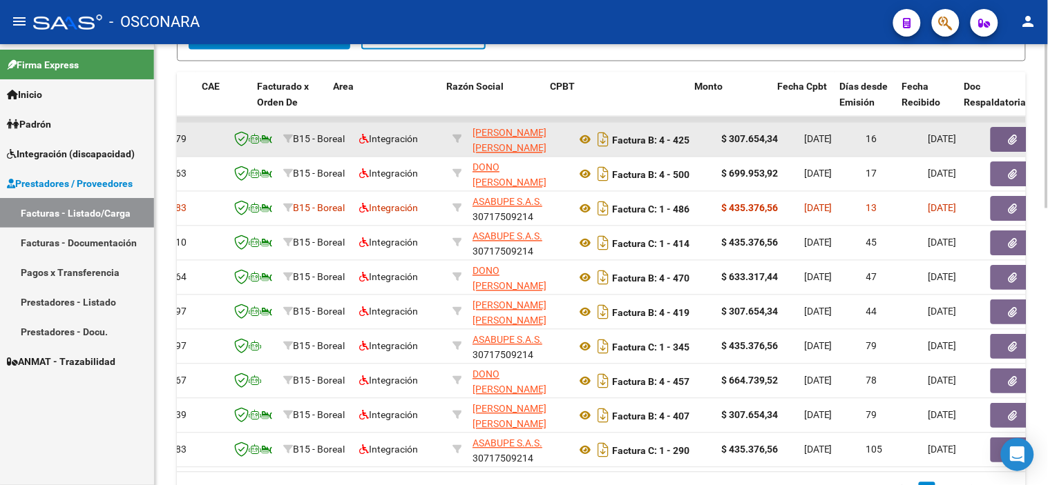
scroll to position [0, 153]
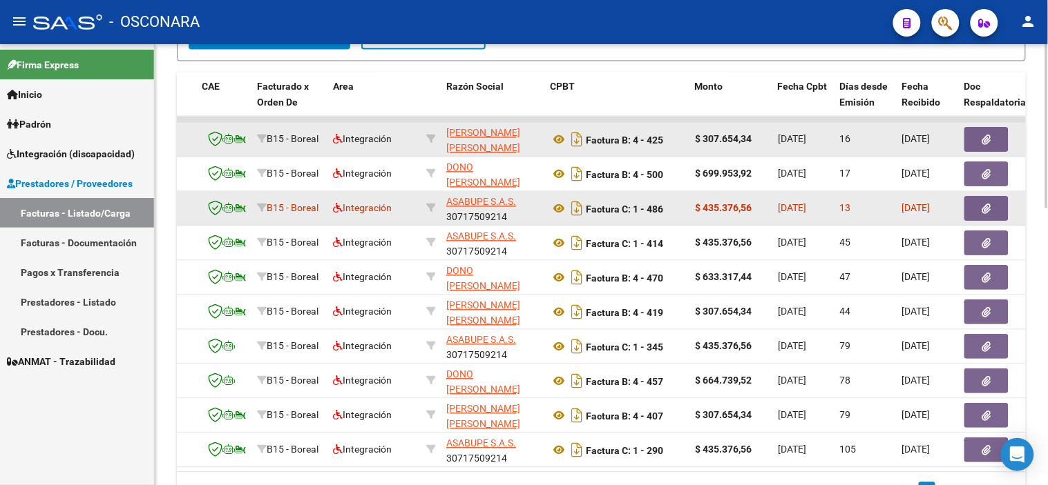
click at [987, 214] on button "button" at bounding box center [986, 209] width 44 height 25
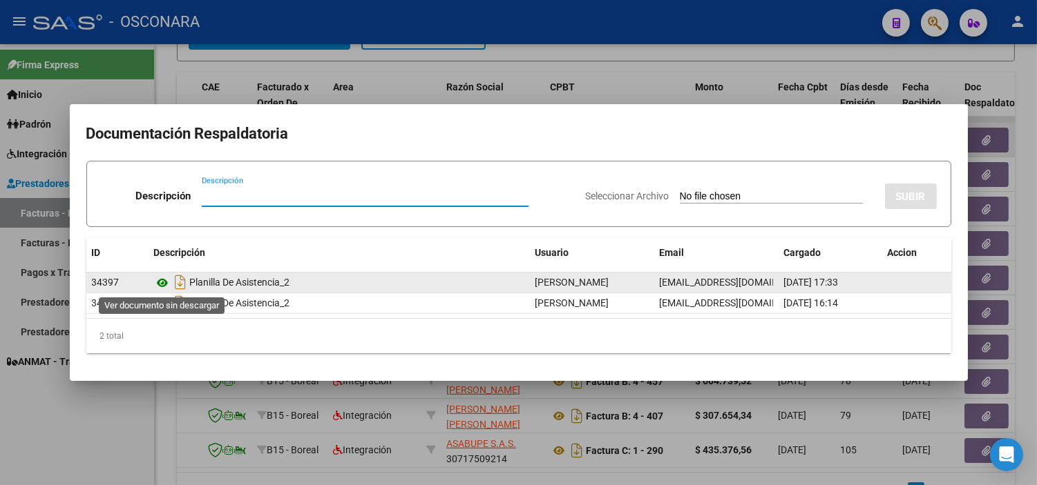
click at [161, 287] on icon at bounding box center [163, 283] width 18 height 17
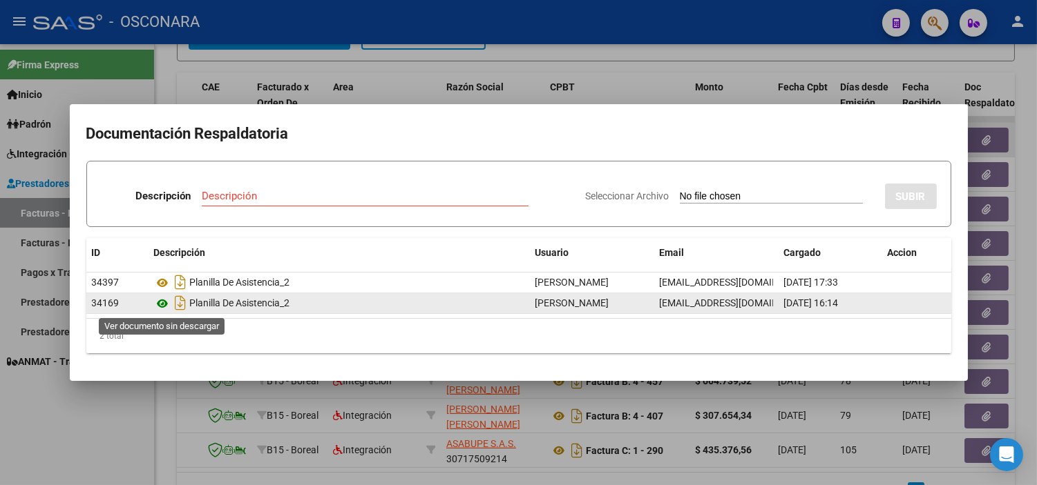
click at [160, 305] on icon at bounding box center [163, 304] width 18 height 17
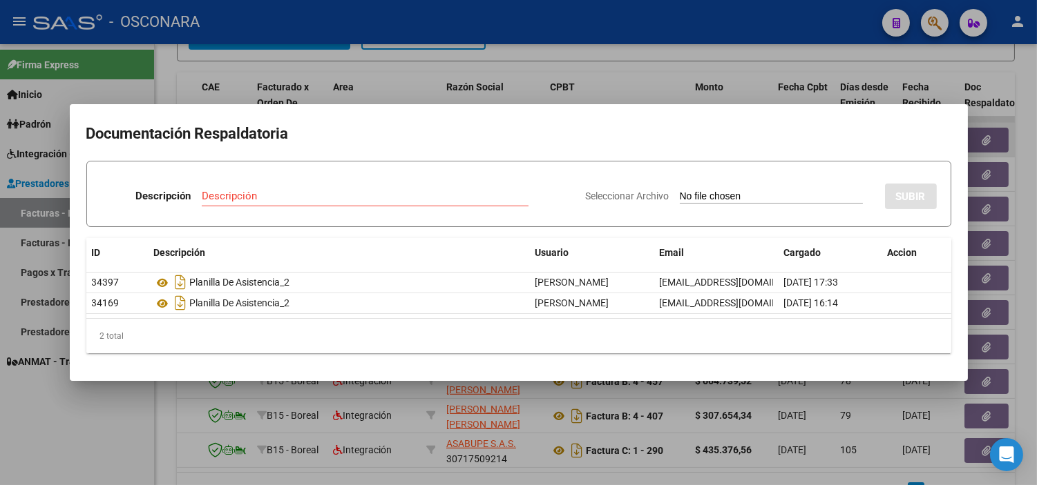
click at [278, 383] on div at bounding box center [518, 242] width 1037 height 485
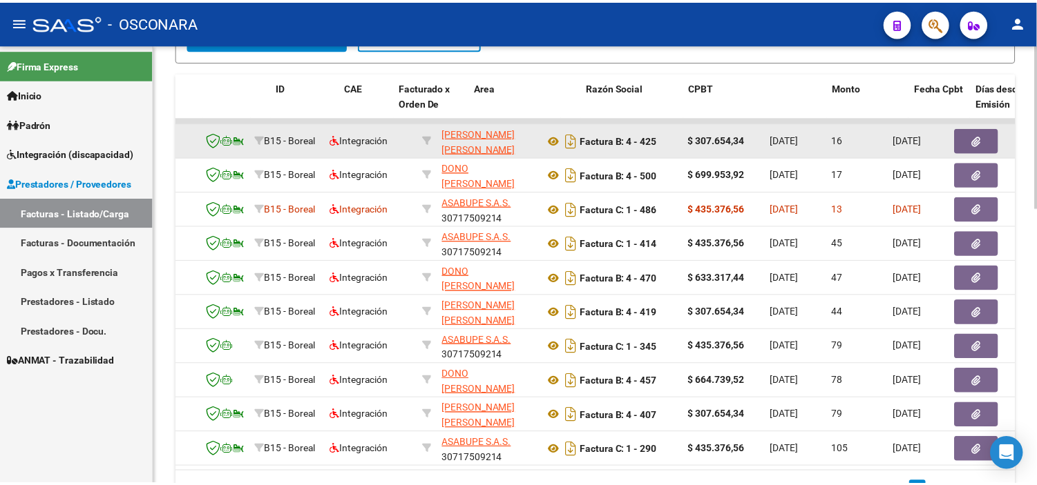
scroll to position [0, 0]
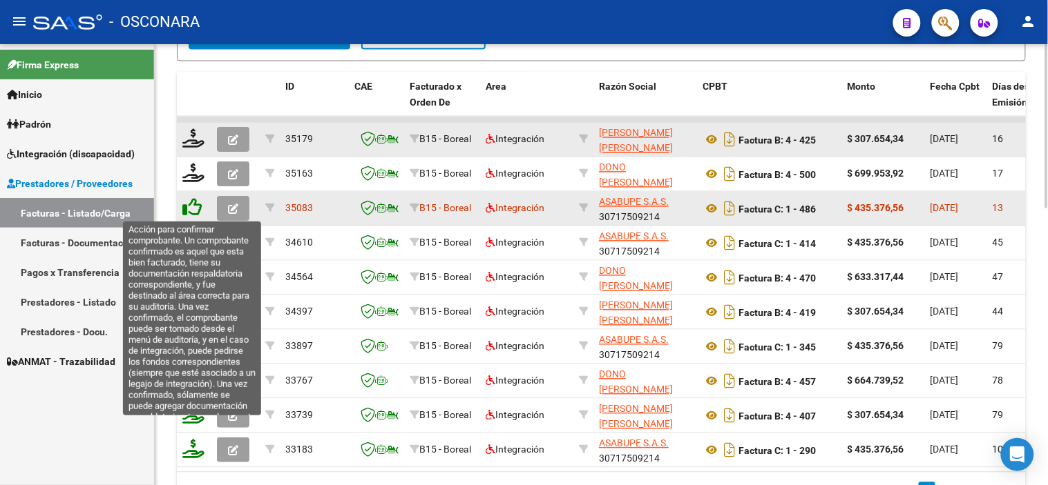
click at [197, 209] on icon at bounding box center [191, 207] width 19 height 19
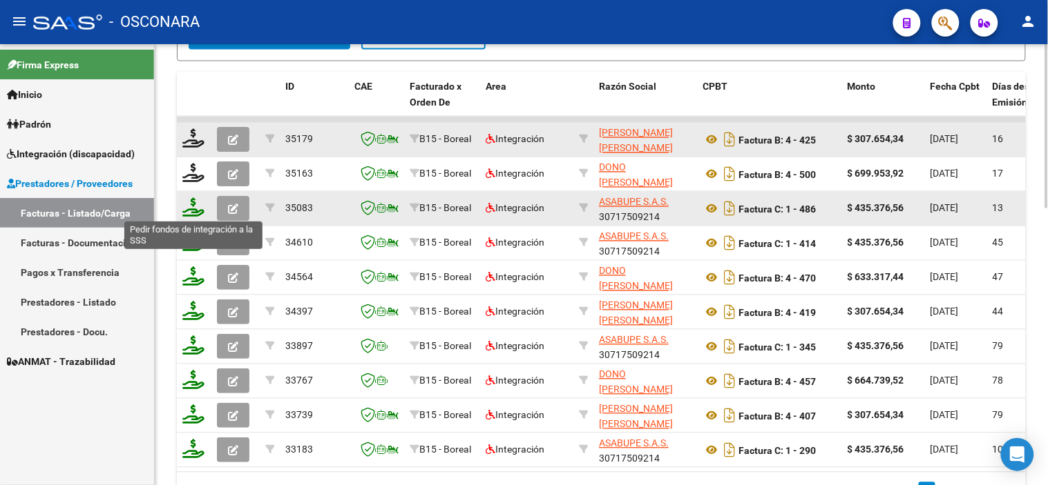
click at [188, 210] on icon at bounding box center [193, 207] width 22 height 19
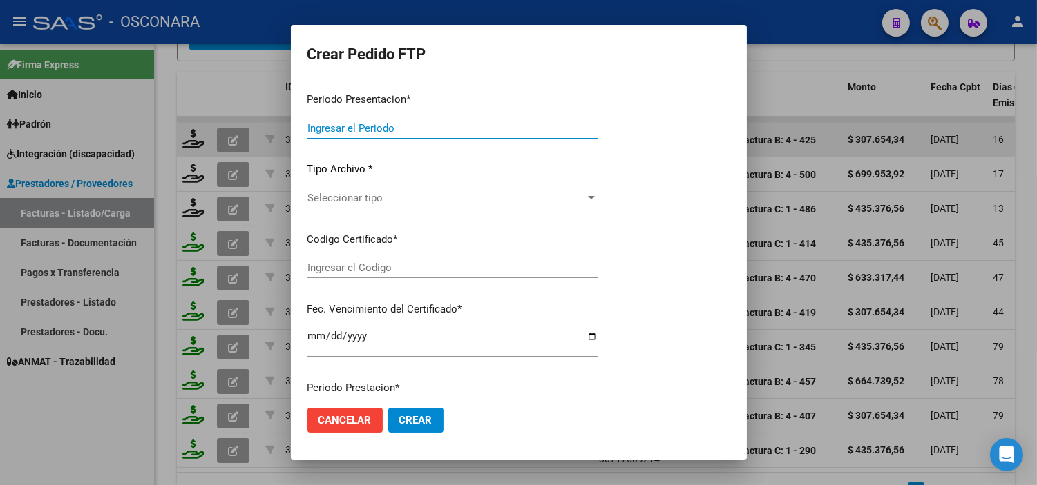
type input "202508"
type input "$ 435.376,56"
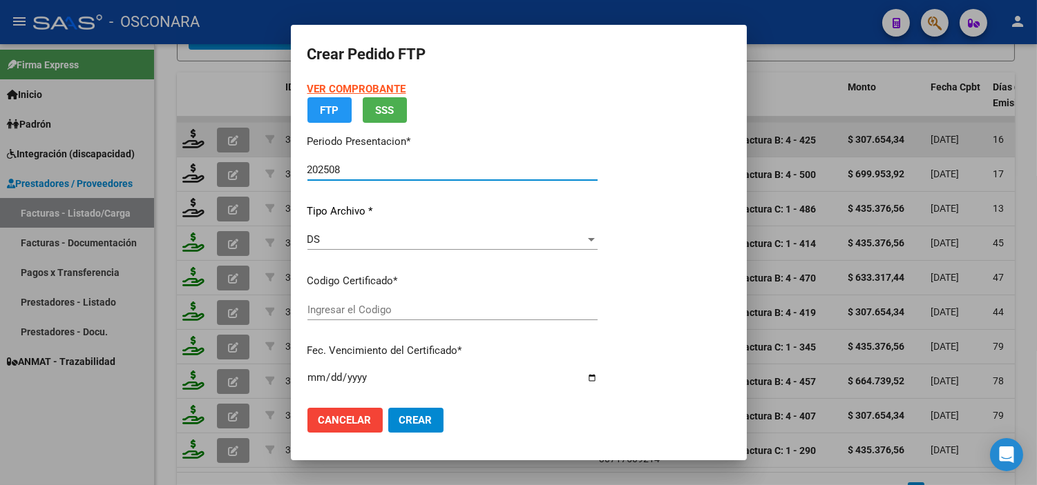
type input "ARG01-00052867414-20241014-20311014"
type input "[DATE]"
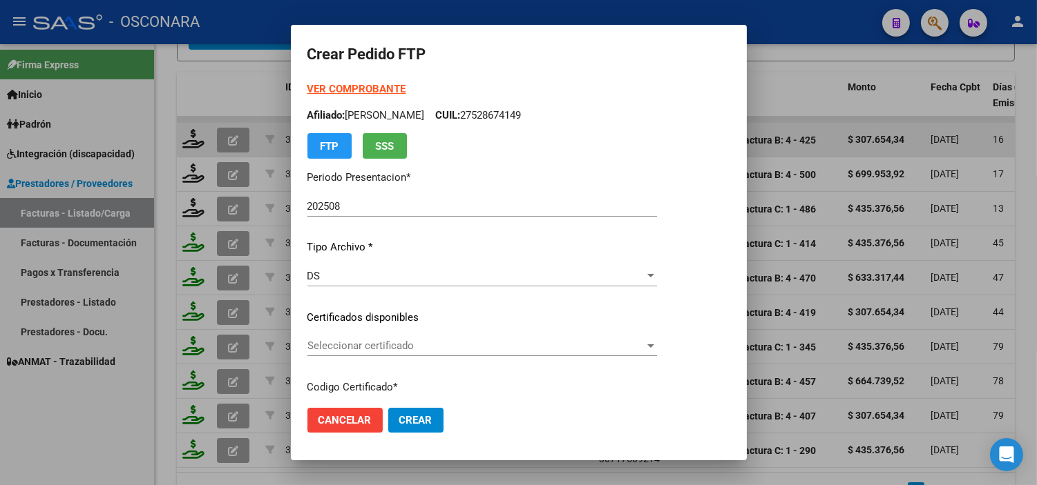
click at [416, 339] on div "Seleccionar certificado Seleccionar certificado" at bounding box center [481, 346] width 349 height 21
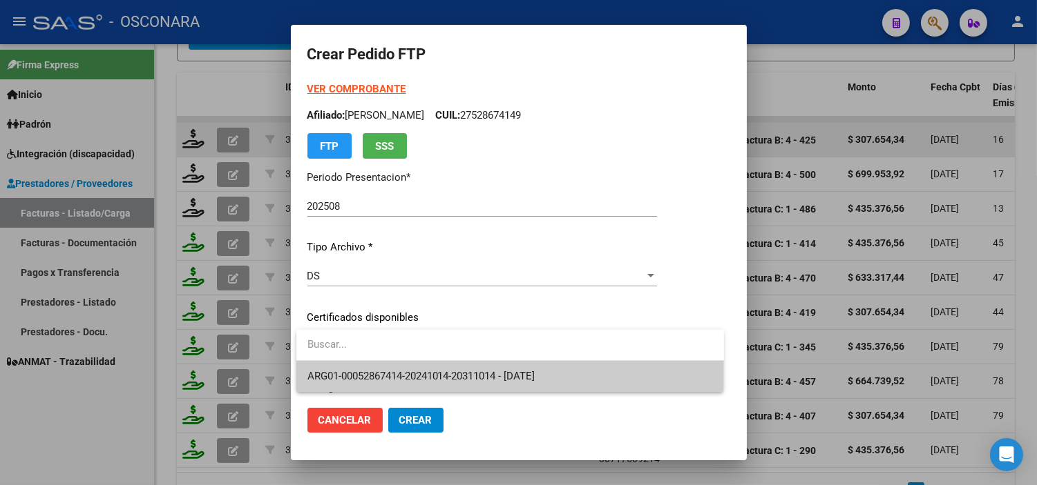
click at [409, 374] on span "ARG01-00052867414-20241014-20311014 - [DATE]" at bounding box center [421, 376] width 228 height 12
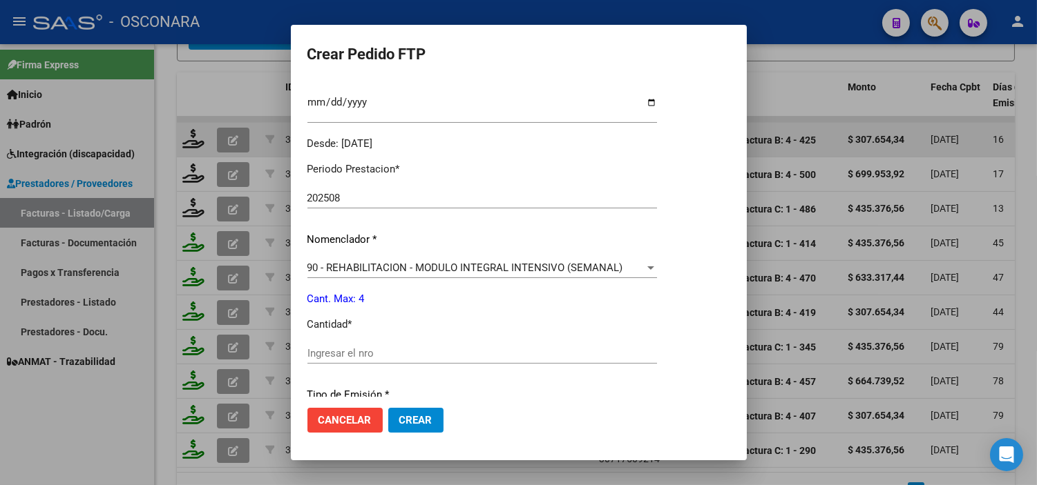
scroll to position [383, 0]
click at [327, 353] on input "Ingresar el nro" at bounding box center [481, 352] width 349 height 12
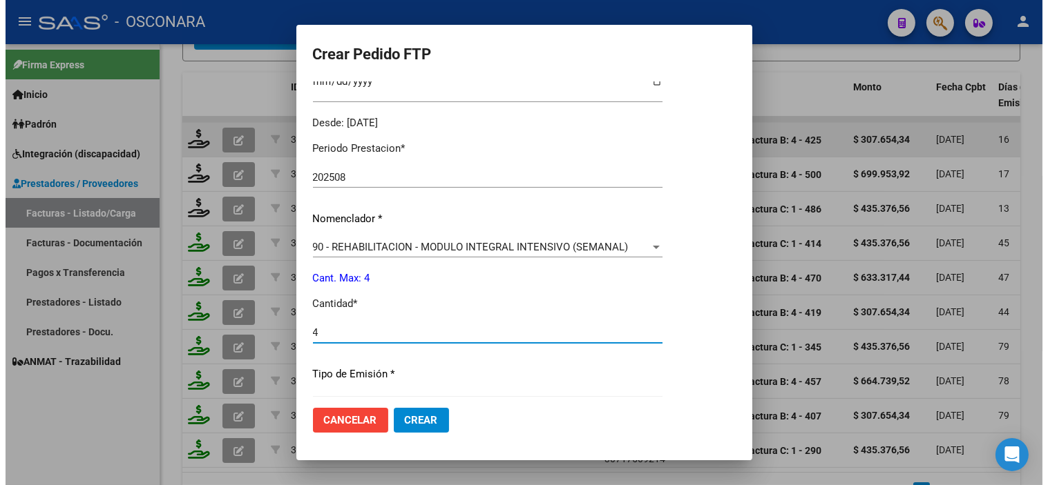
scroll to position [570, 0]
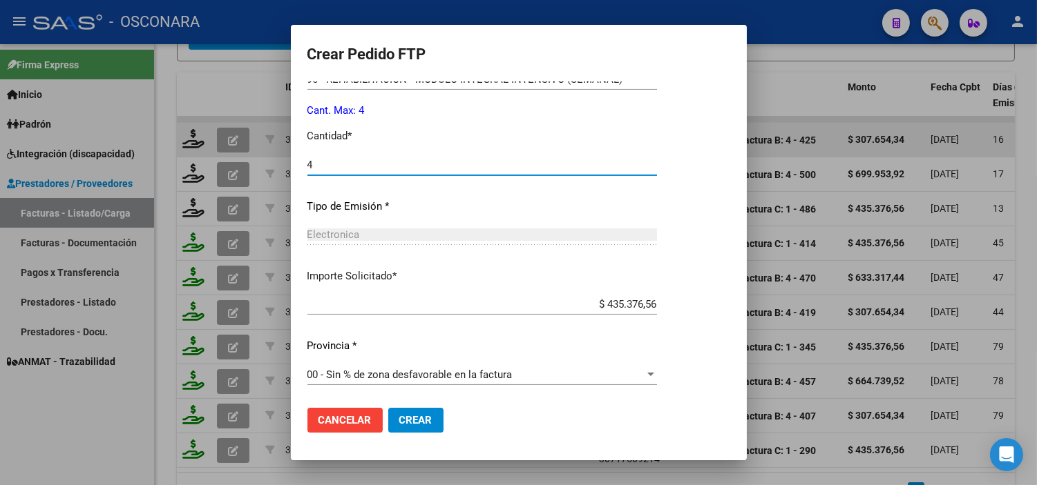
type input "4"
click at [416, 425] on span "Crear" at bounding box center [415, 420] width 33 height 12
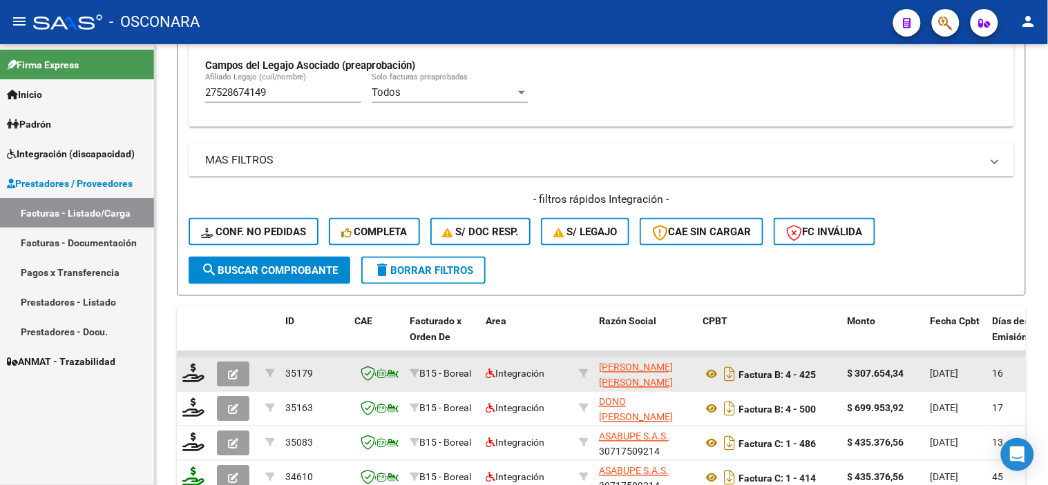
scroll to position [281, 0]
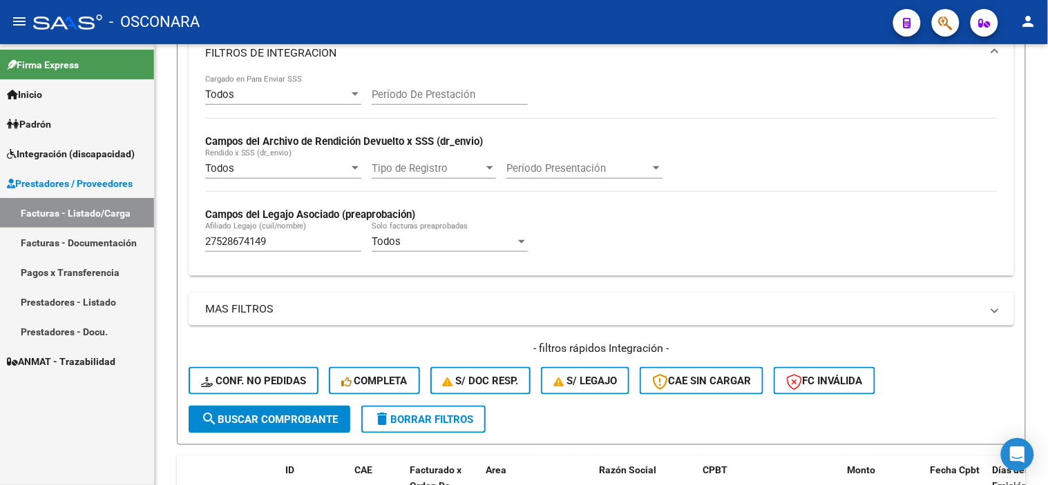
click at [298, 245] on input "27528674149" at bounding box center [283, 241] width 156 height 12
paste input "0559213366"
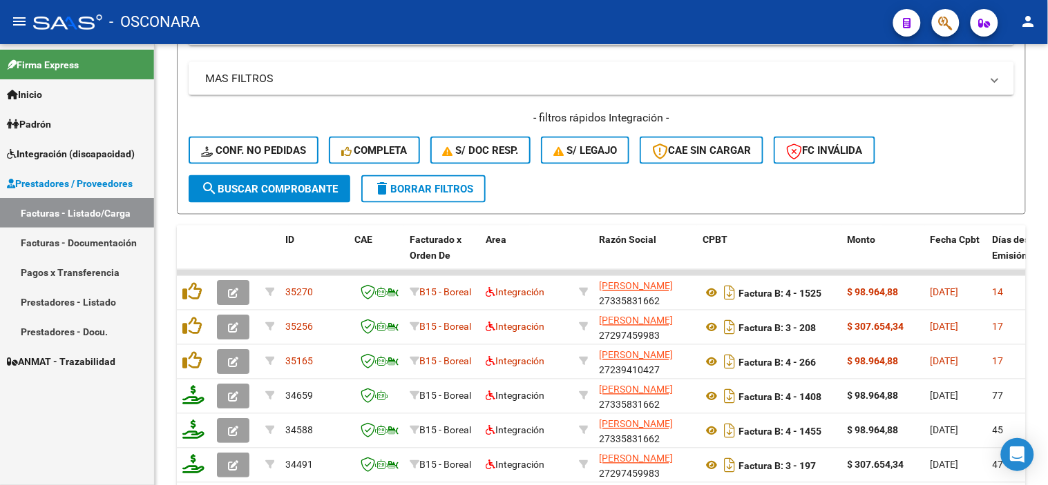
scroll to position [588, 0]
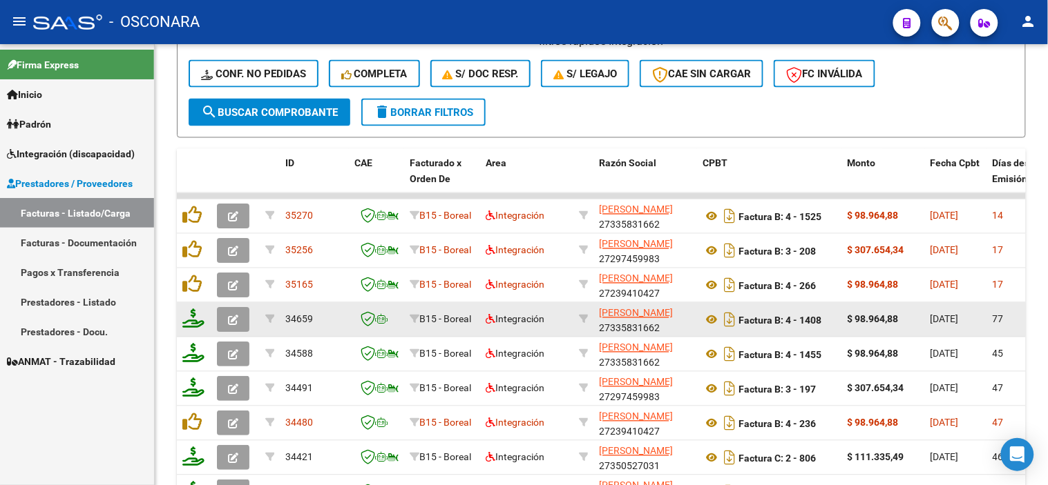
type input "20559213366"
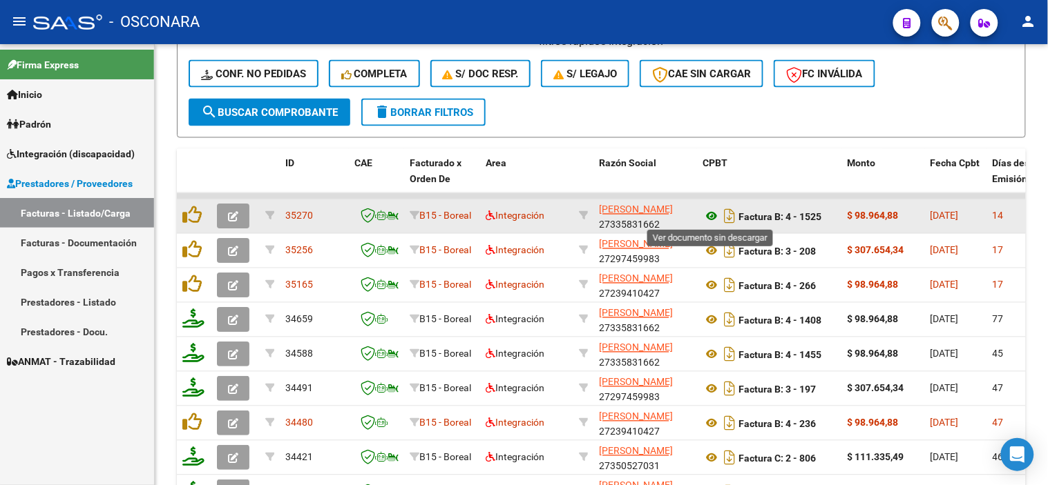
click at [709, 213] on icon at bounding box center [711, 217] width 18 height 17
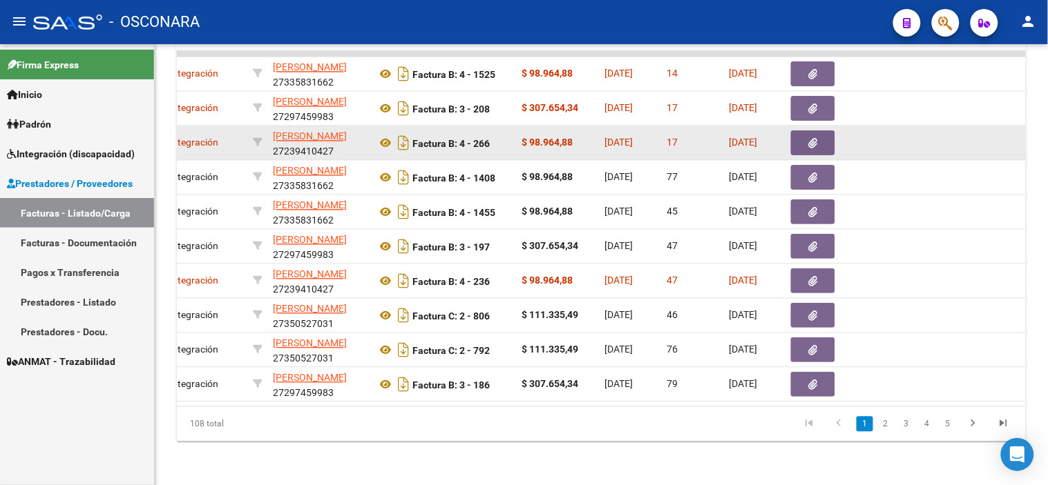
scroll to position [0, 353]
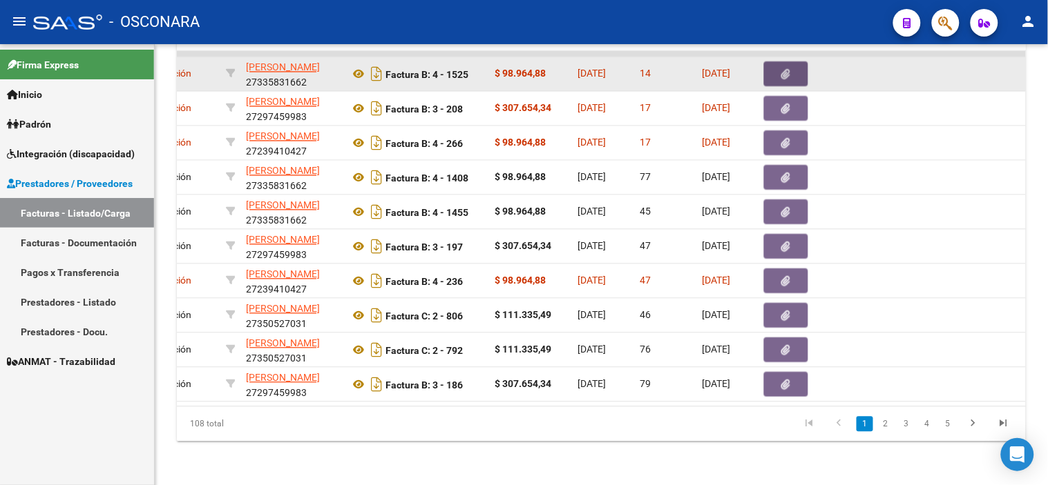
click at [796, 66] on button "button" at bounding box center [786, 73] width 44 height 25
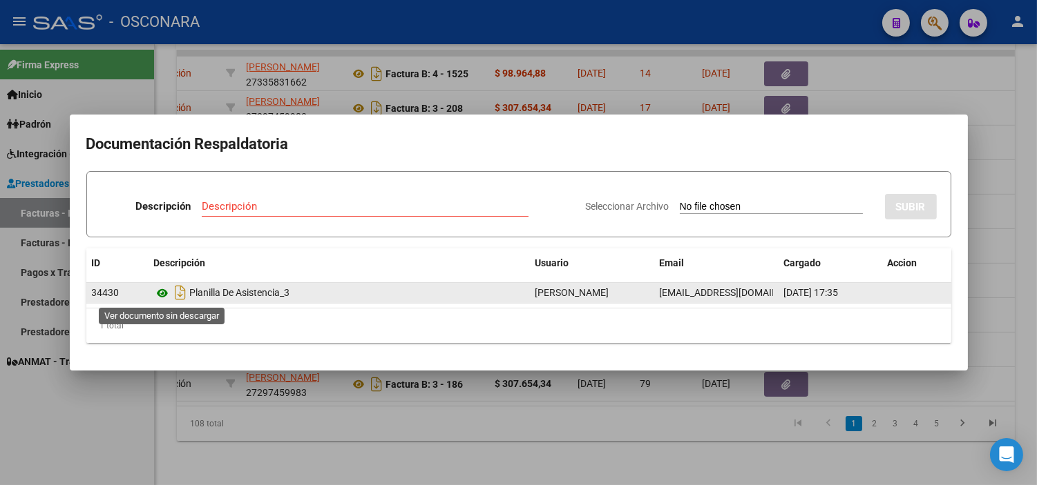
click at [160, 296] on icon at bounding box center [163, 293] width 18 height 17
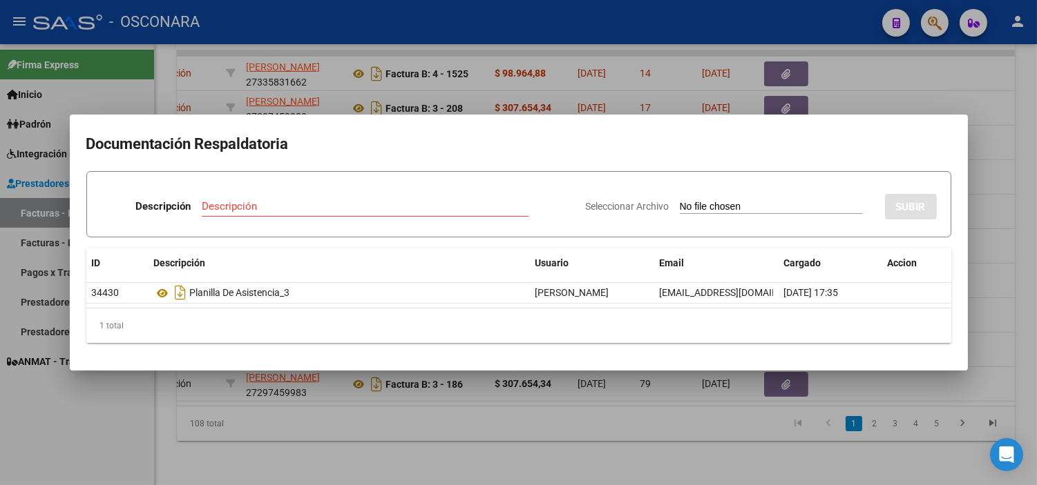
click at [318, 398] on div at bounding box center [518, 242] width 1037 height 485
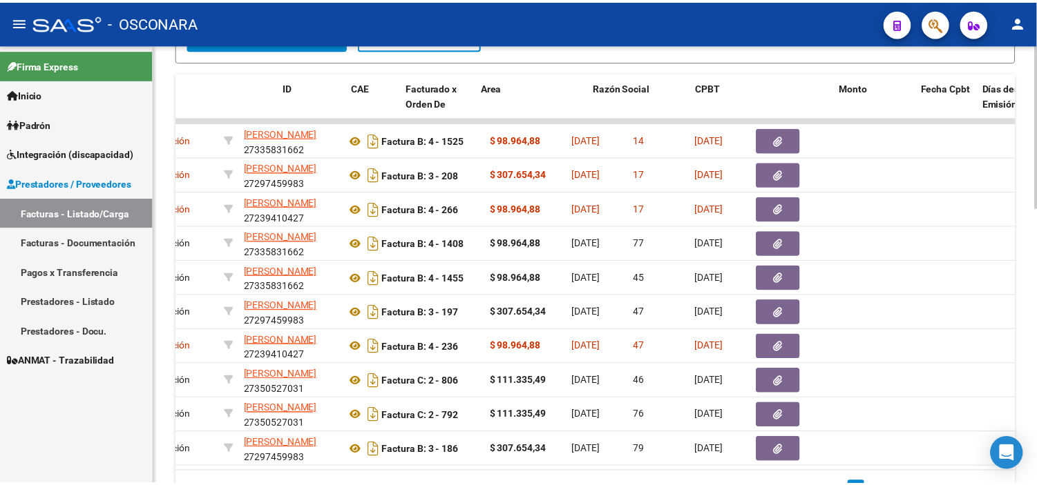
scroll to position [0, 0]
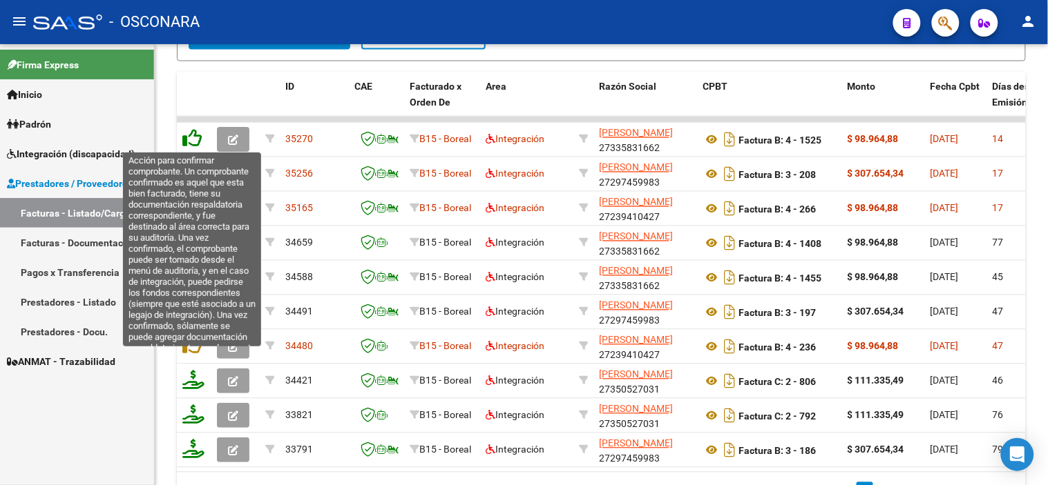
click at [197, 135] on icon at bounding box center [191, 138] width 19 height 19
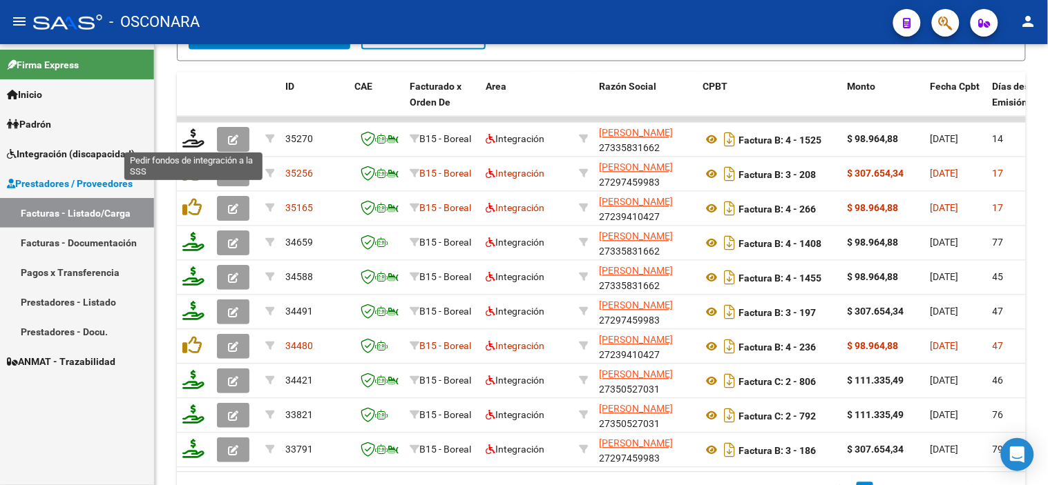
click at [191, 143] on icon at bounding box center [193, 138] width 22 height 19
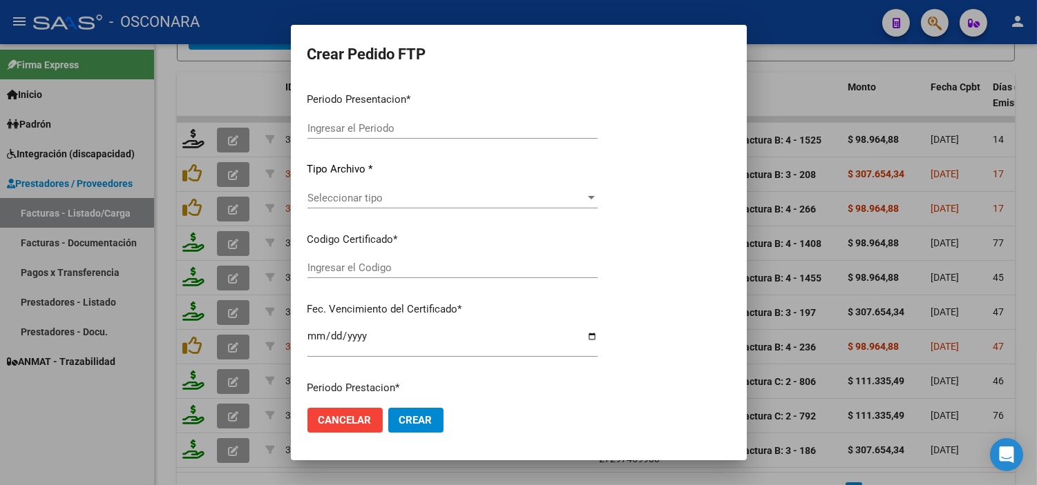
type input "202508"
type input "$ 98.964,88"
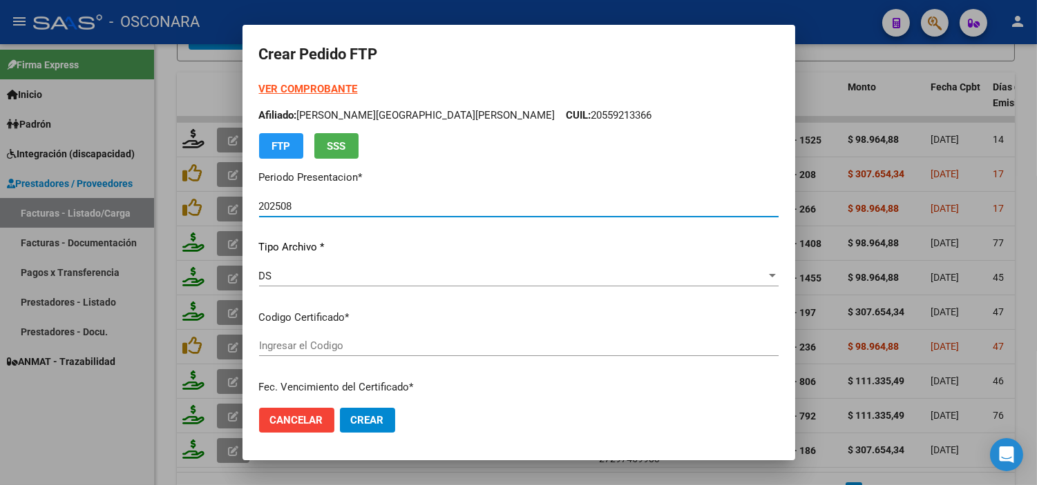
type input "ARG02000559213362021091620260916MZA203"
type input "[DATE]"
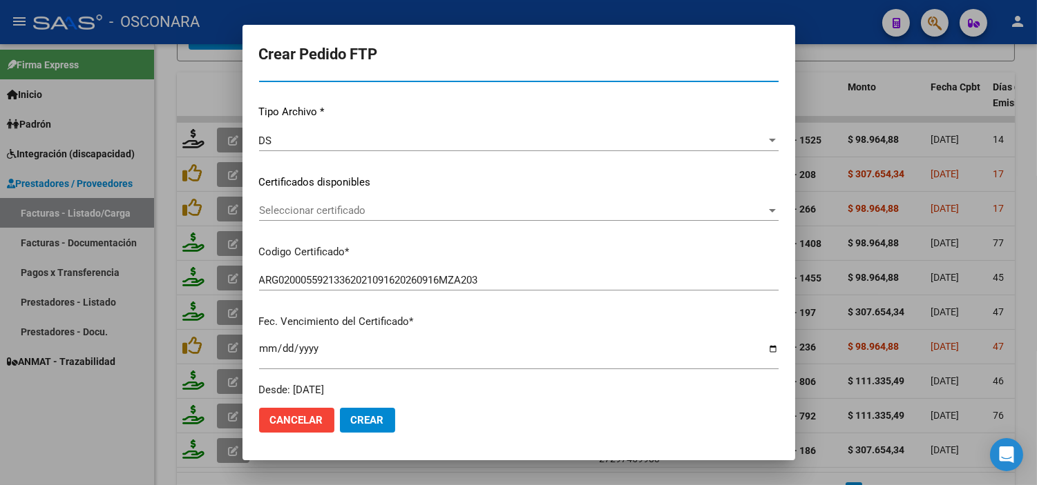
scroll to position [153, 0]
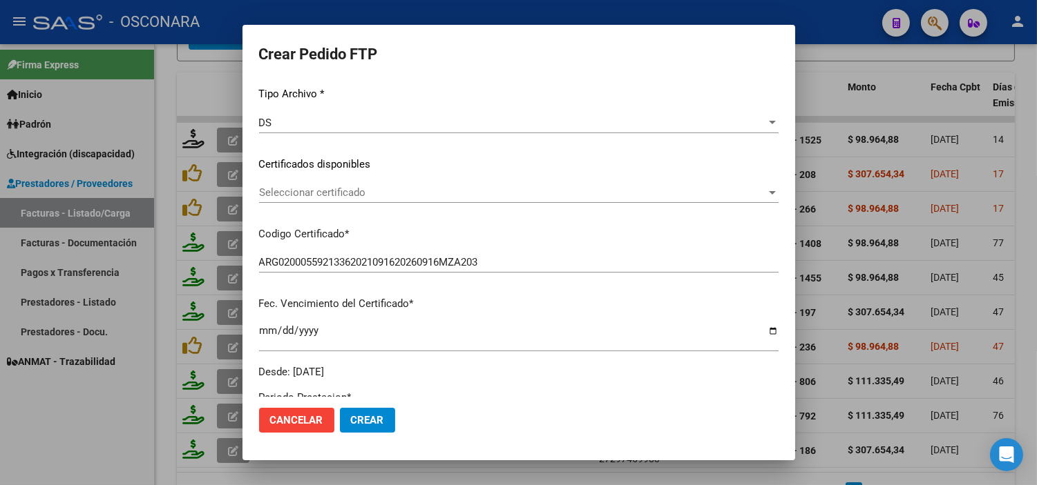
click at [396, 200] on div "Seleccionar certificado Seleccionar certificado" at bounding box center [518, 192] width 519 height 21
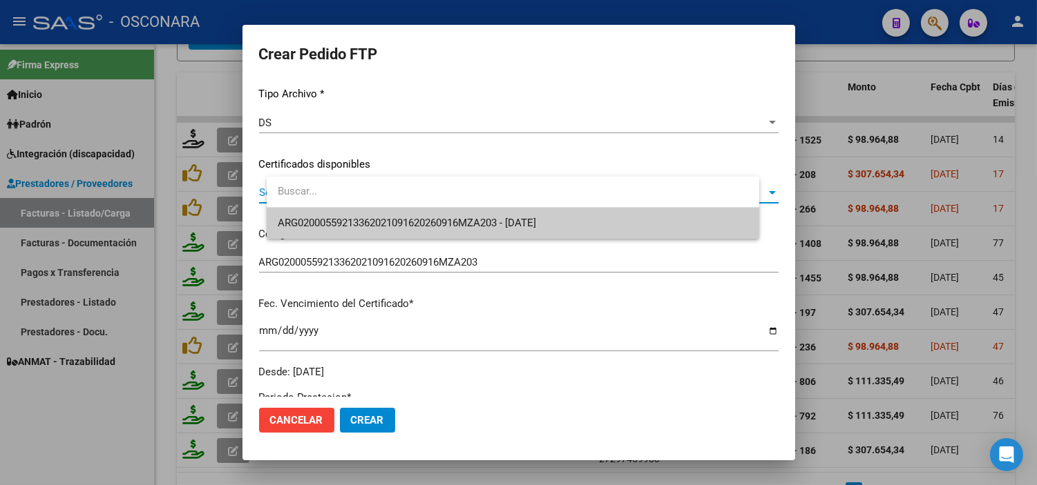
click at [385, 231] on span "ARG02000559213362021091620260916MZA203 - [DATE]" at bounding box center [513, 223] width 470 height 31
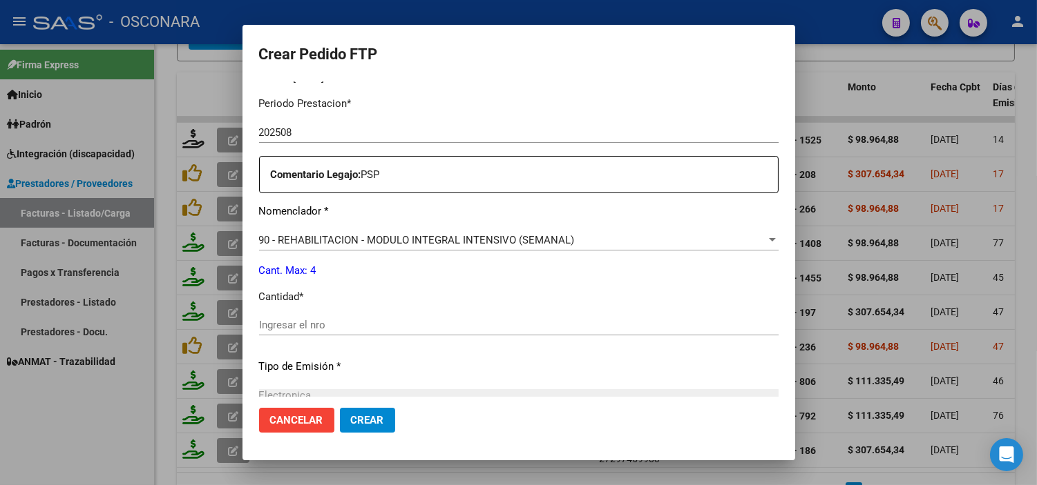
scroll to position [460, 0]
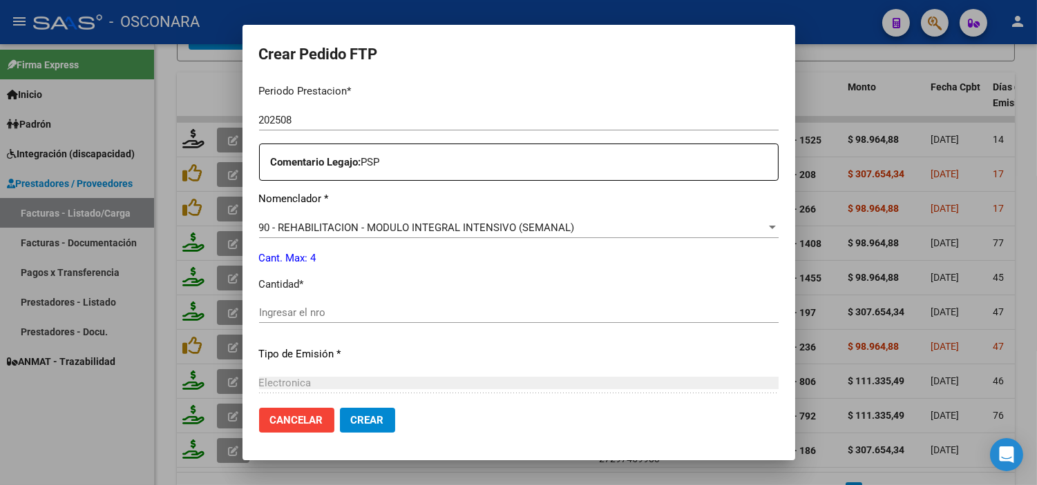
click at [338, 314] on input "Ingresar el nro" at bounding box center [518, 313] width 519 height 12
type input "4"
click at [411, 349] on p "Tipo de Emisión *" at bounding box center [518, 355] width 519 height 16
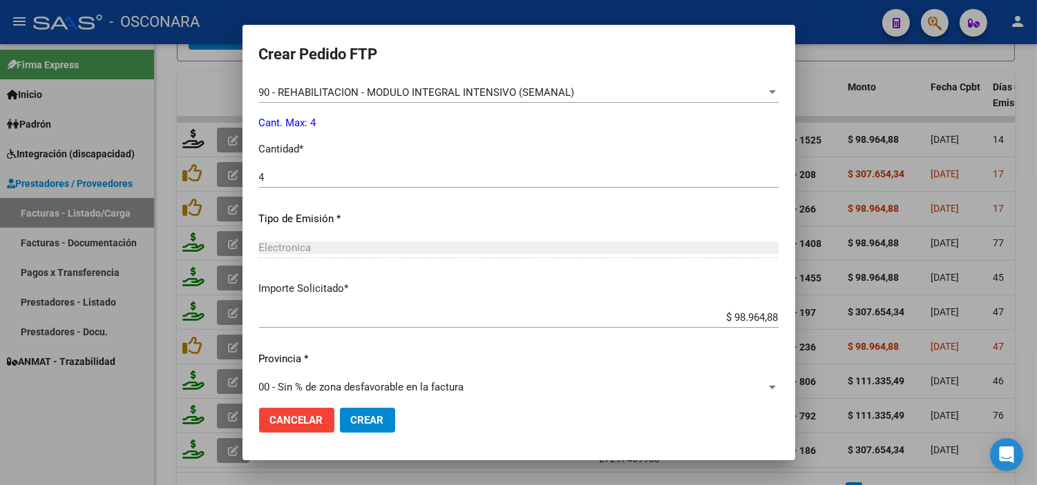
scroll to position [608, 0]
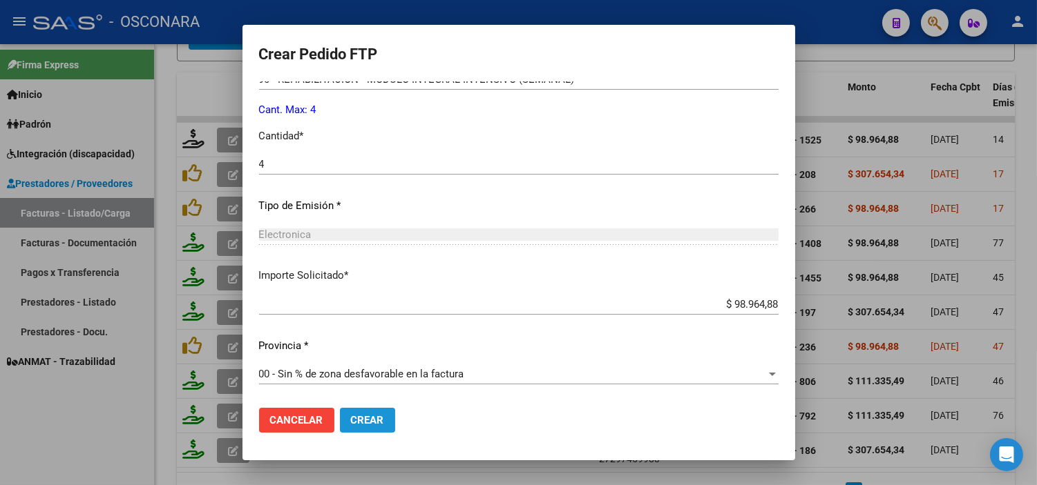
click at [378, 430] on button "Crear" at bounding box center [367, 420] width 55 height 25
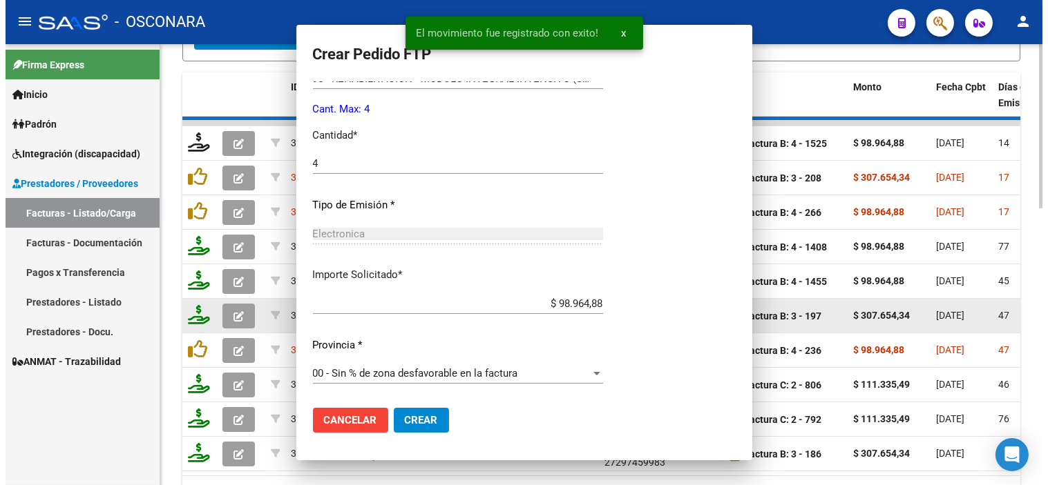
scroll to position [0, 0]
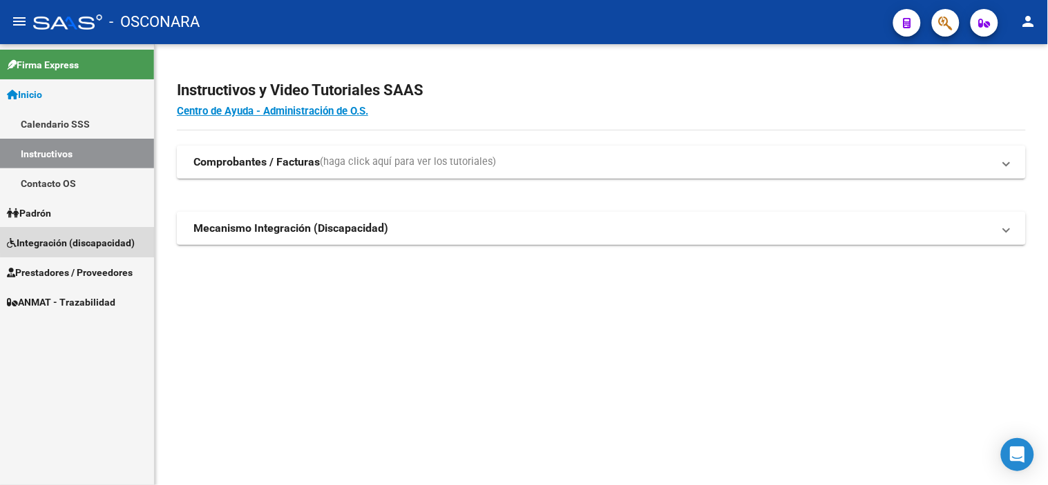
click at [87, 239] on span "Integración (discapacidad)" at bounding box center [71, 242] width 128 height 15
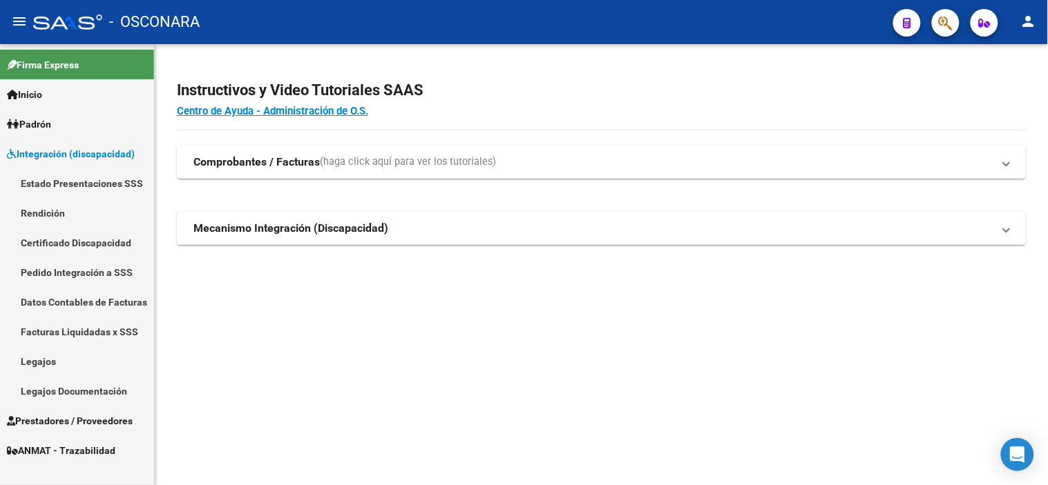
click at [56, 359] on link "Legajos" at bounding box center [77, 362] width 154 height 30
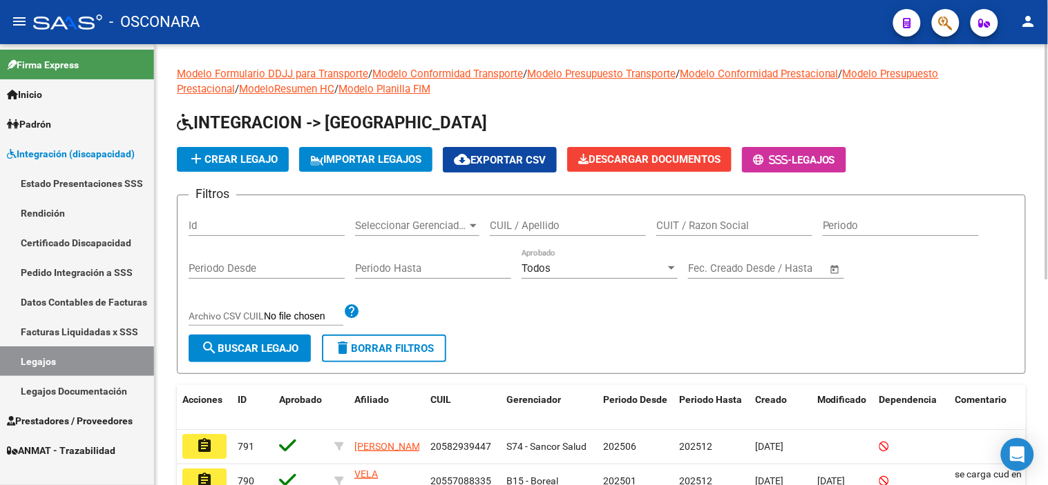
click at [278, 229] on input "Id" at bounding box center [267, 226] width 156 height 12
click at [287, 224] on input "Id" at bounding box center [267, 226] width 156 height 12
click at [546, 225] on input "CUIL / Apellido" at bounding box center [568, 226] width 156 height 12
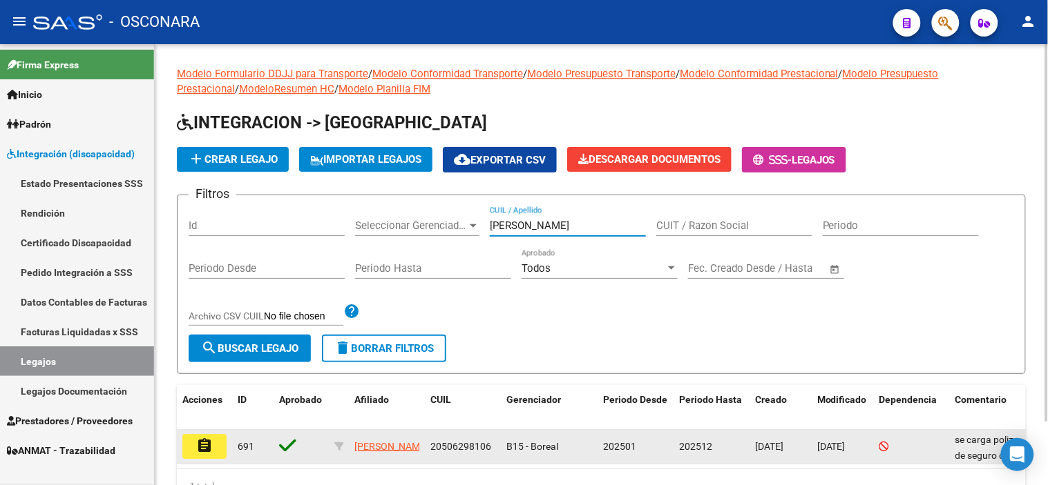
type input "aibar bruno"
click at [202, 445] on mat-icon "assignment" at bounding box center [204, 446] width 17 height 17
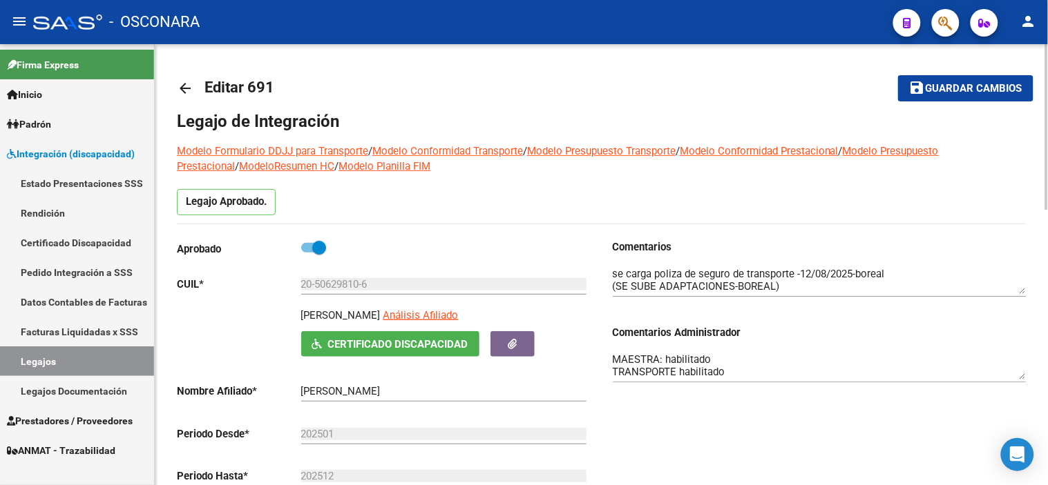
click at [684, 362] on textarea "MAESTRA: habilitado TRANSPORTE habilitado" at bounding box center [820, 366] width 414 height 28
click at [671, 430] on div "Comentarios Comentarios Administrador MAESTRA: habilitado TRANSPORTE habilitado" at bounding box center [813, 396] width 425 height 312
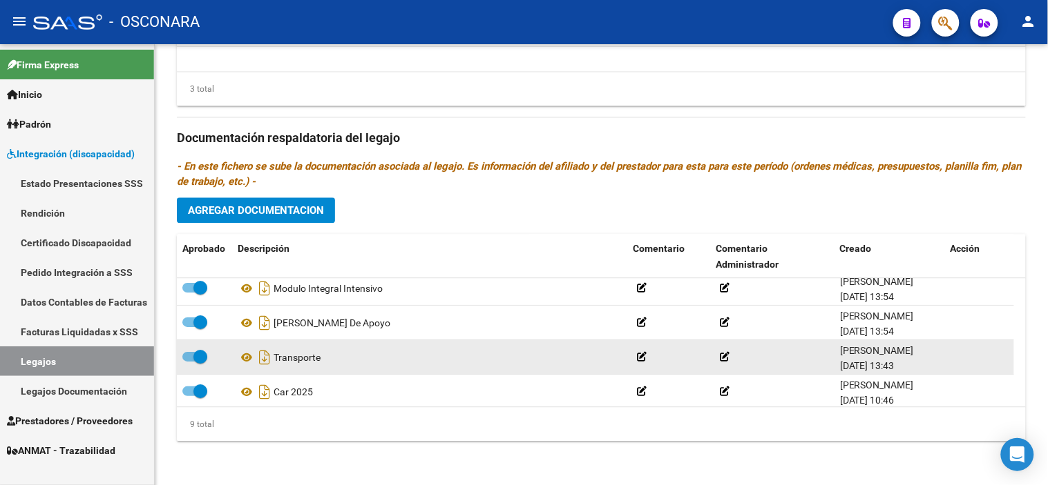
scroll to position [77, 0]
click at [252, 363] on icon at bounding box center [247, 357] width 18 height 17
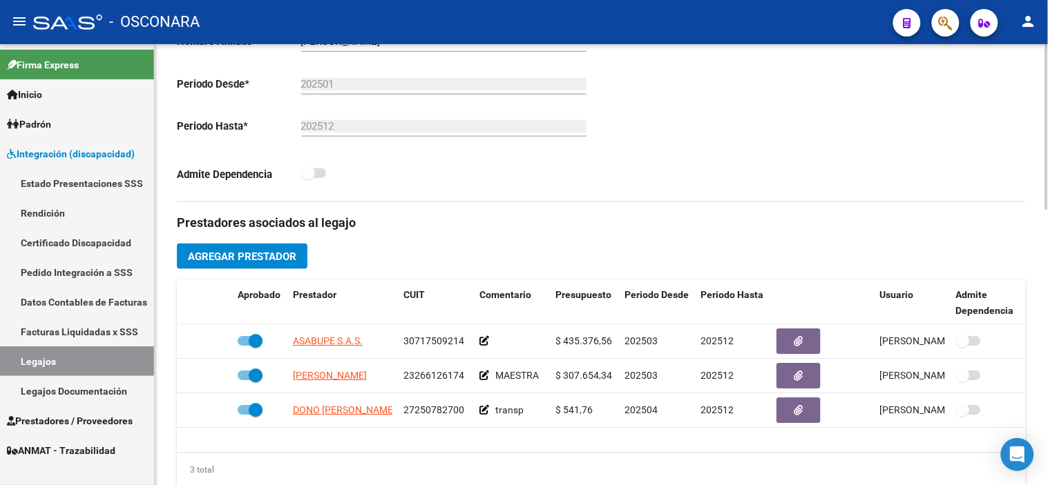
scroll to position [0, 0]
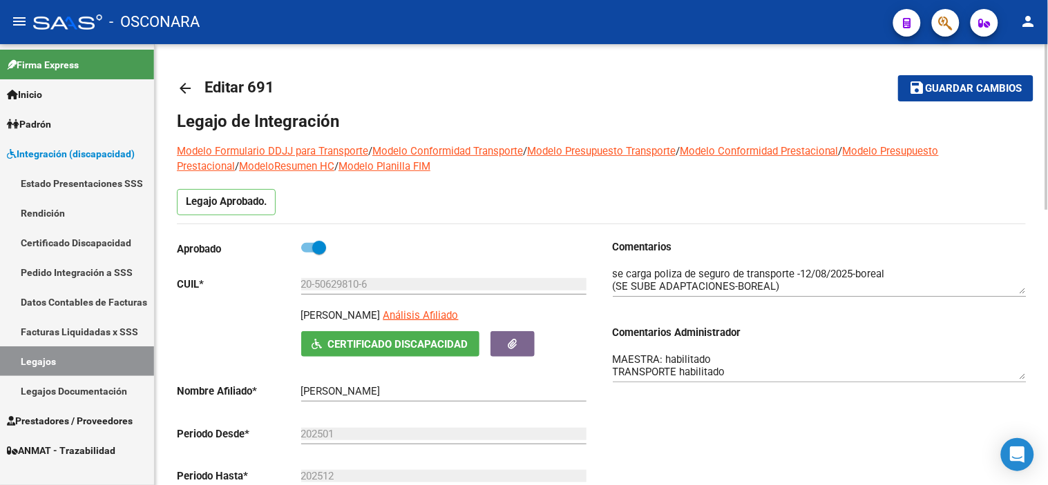
click at [184, 86] on mat-icon "arrow_back" at bounding box center [185, 88] width 17 height 17
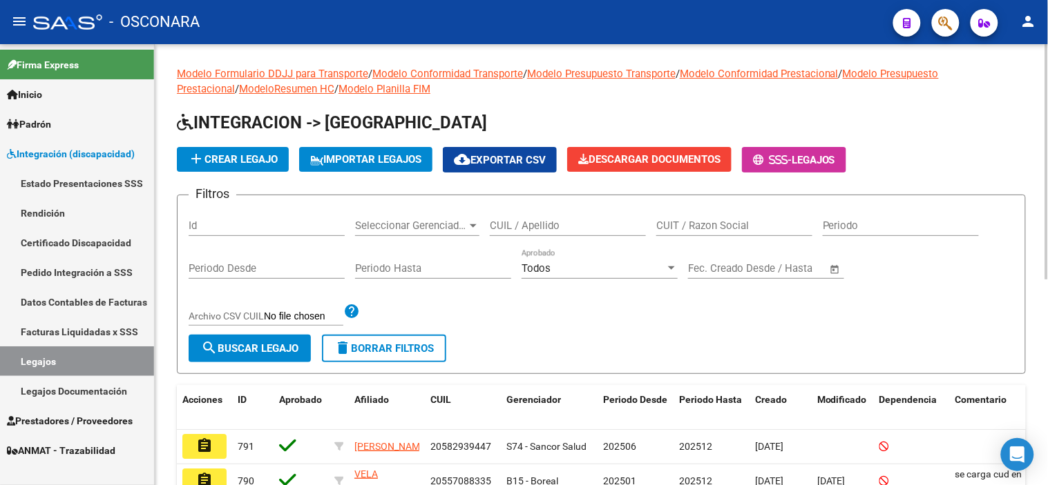
click at [697, 223] on input "CUIT / Razon Social" at bounding box center [734, 226] width 156 height 12
click at [508, 223] on input "CUIL / Apellido" at bounding box center [568, 226] width 156 height 12
paste input "27528674149"
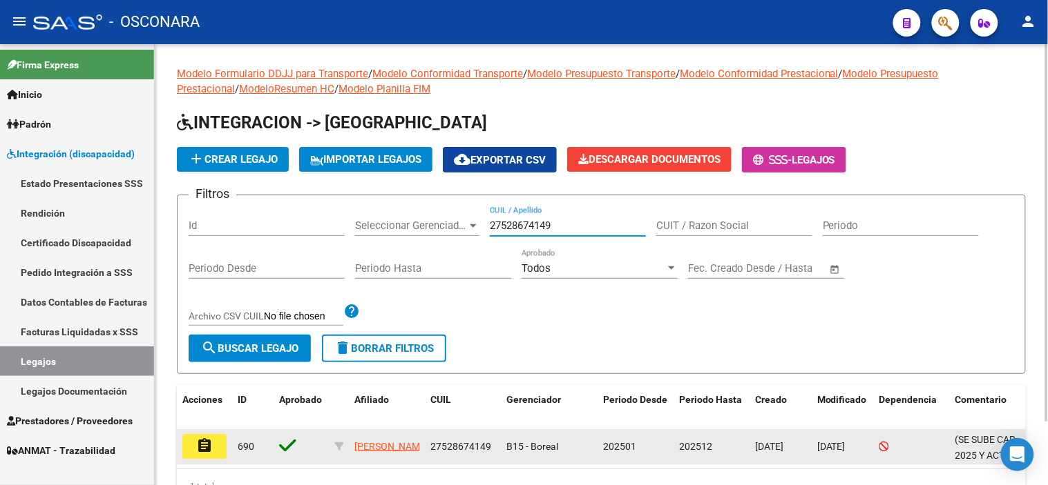
type input "27528674149"
click at [197, 446] on mat-icon "assignment" at bounding box center [204, 446] width 17 height 17
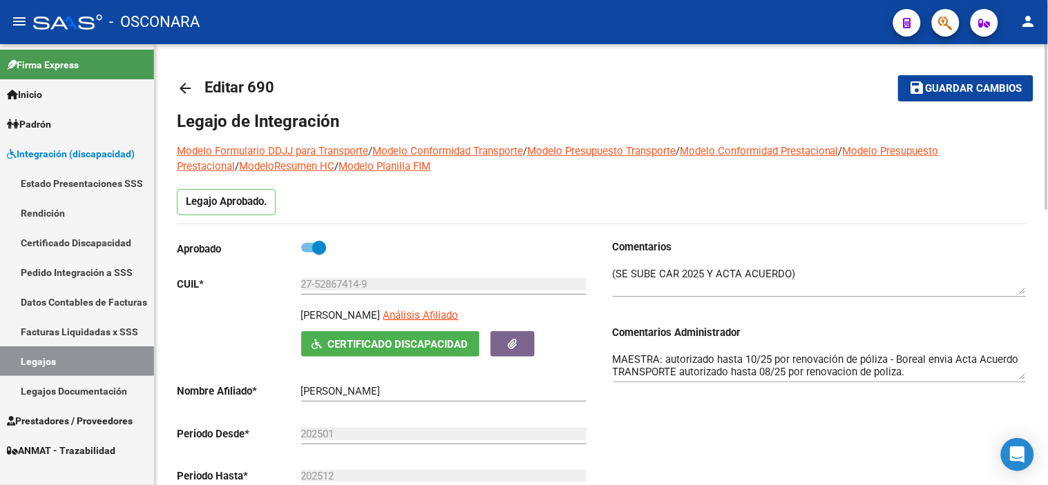
click at [185, 88] on mat-icon "arrow_back" at bounding box center [185, 88] width 17 height 17
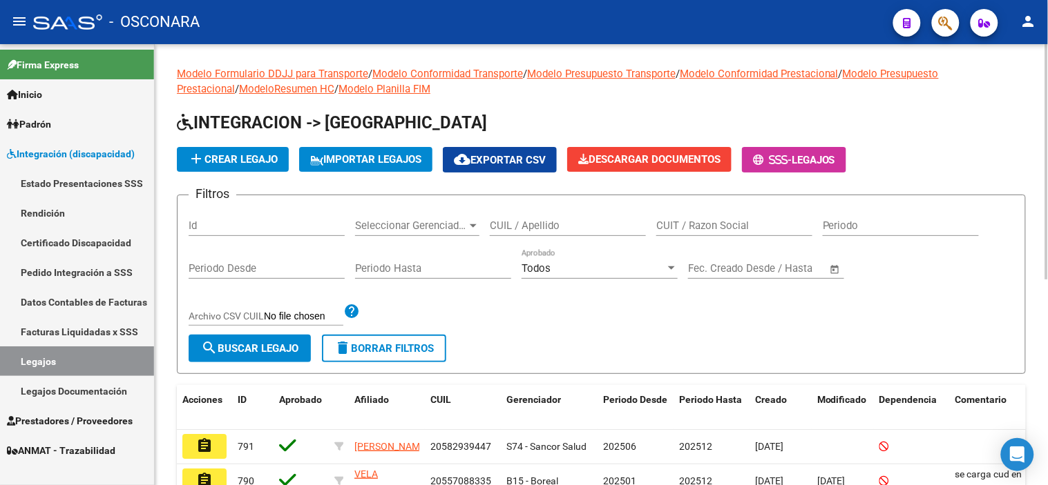
click at [522, 228] on input "CUIL / Apellido" at bounding box center [568, 226] width 156 height 12
paste input "20559213366"
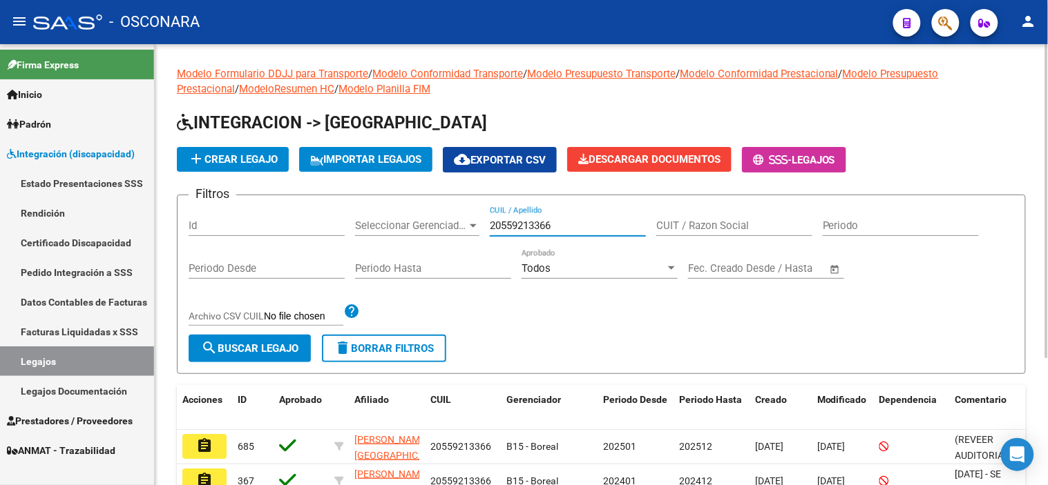
scroll to position [77, 0]
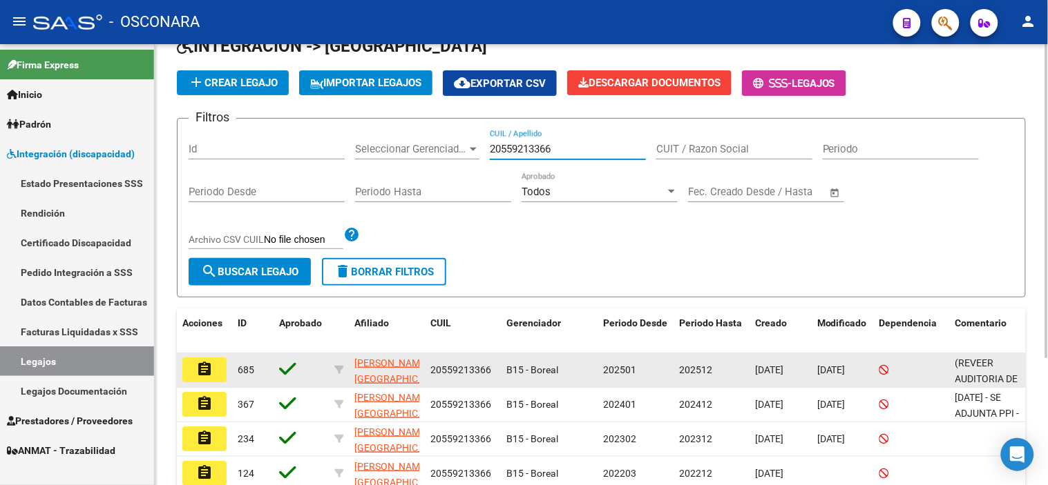
type input "20559213366"
click at [212, 370] on mat-icon "assignment" at bounding box center [204, 369] width 17 height 17
